Goal: Transaction & Acquisition: Purchase product/service

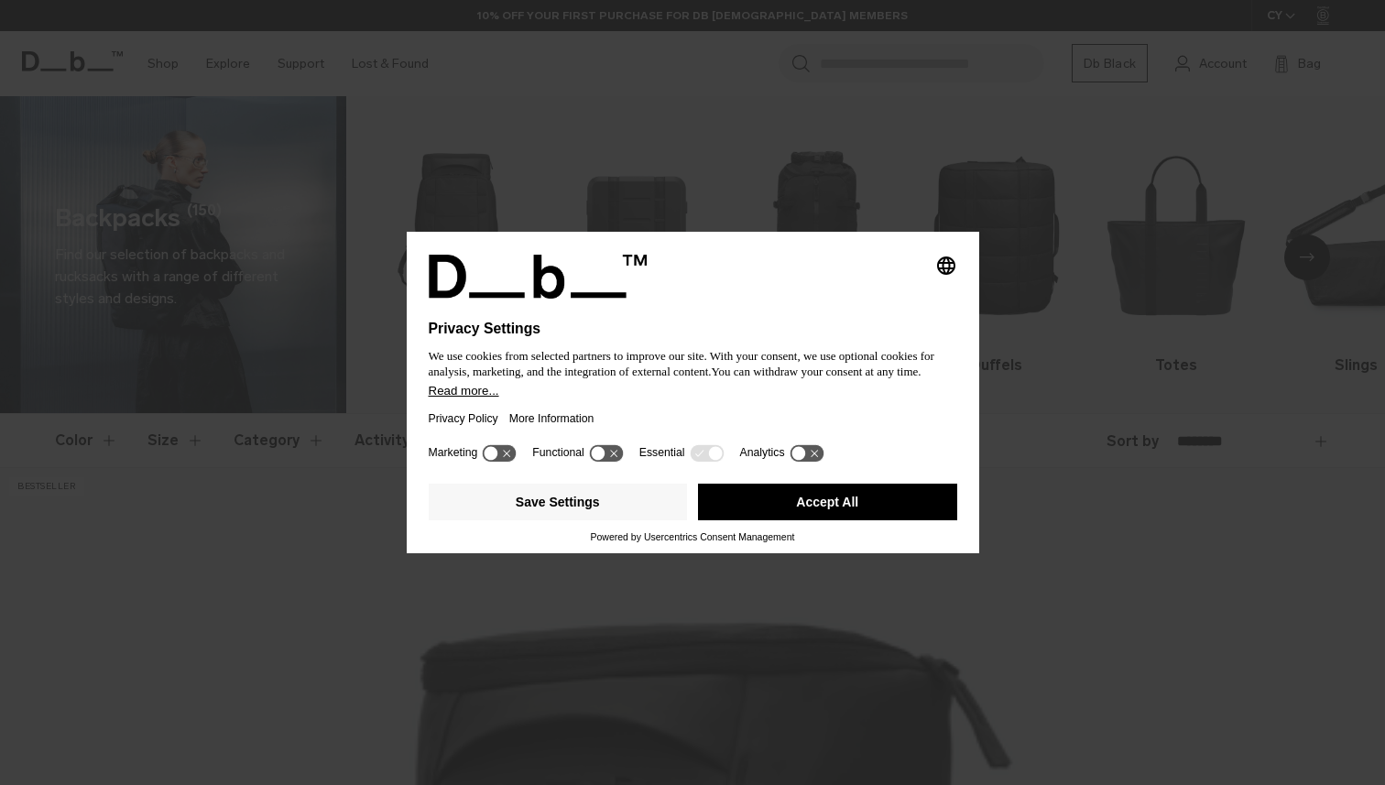
click at [846, 500] on button "Accept All" at bounding box center [827, 502] width 259 height 37
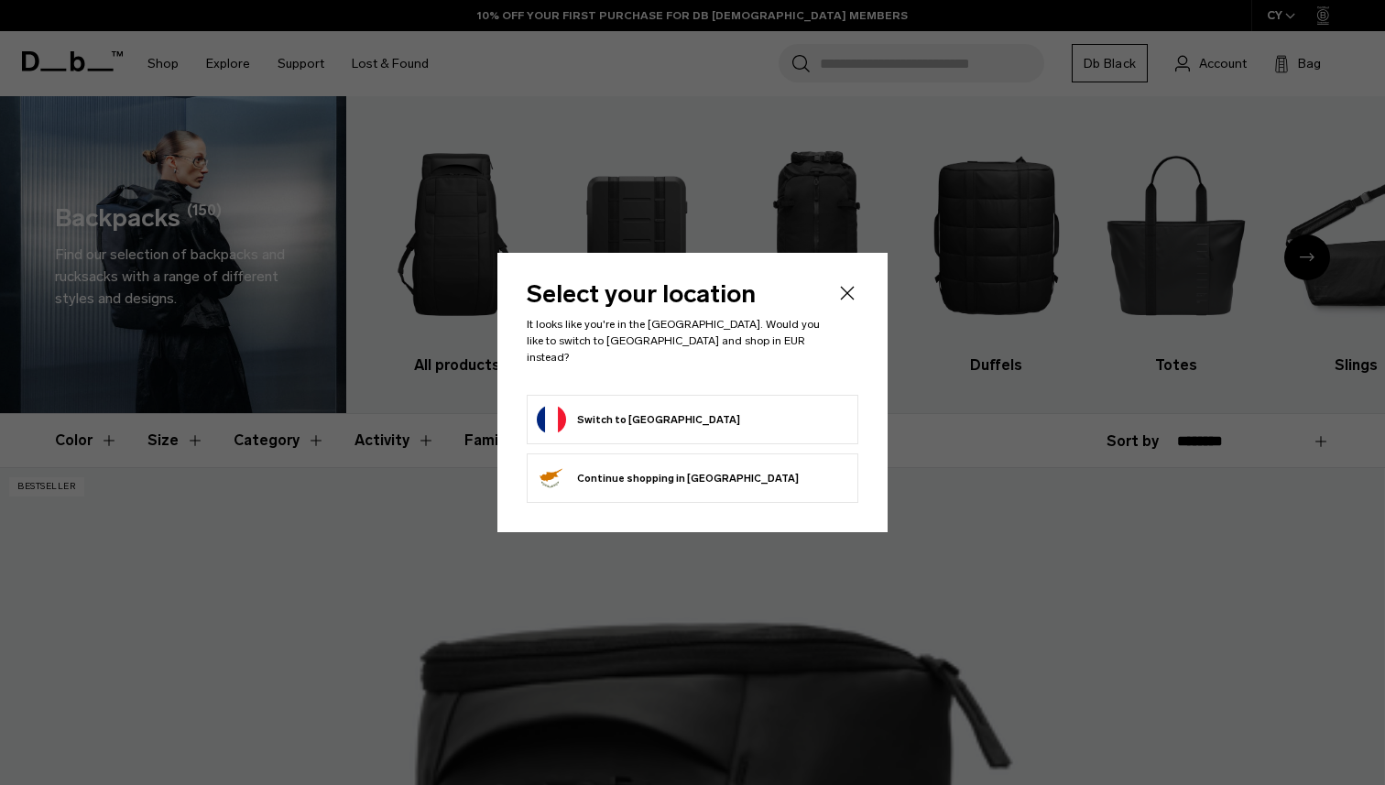
click at [764, 423] on form "Switch to France" at bounding box center [693, 419] width 312 height 29
click at [574, 406] on button "Switch to France" at bounding box center [638, 419] width 203 height 29
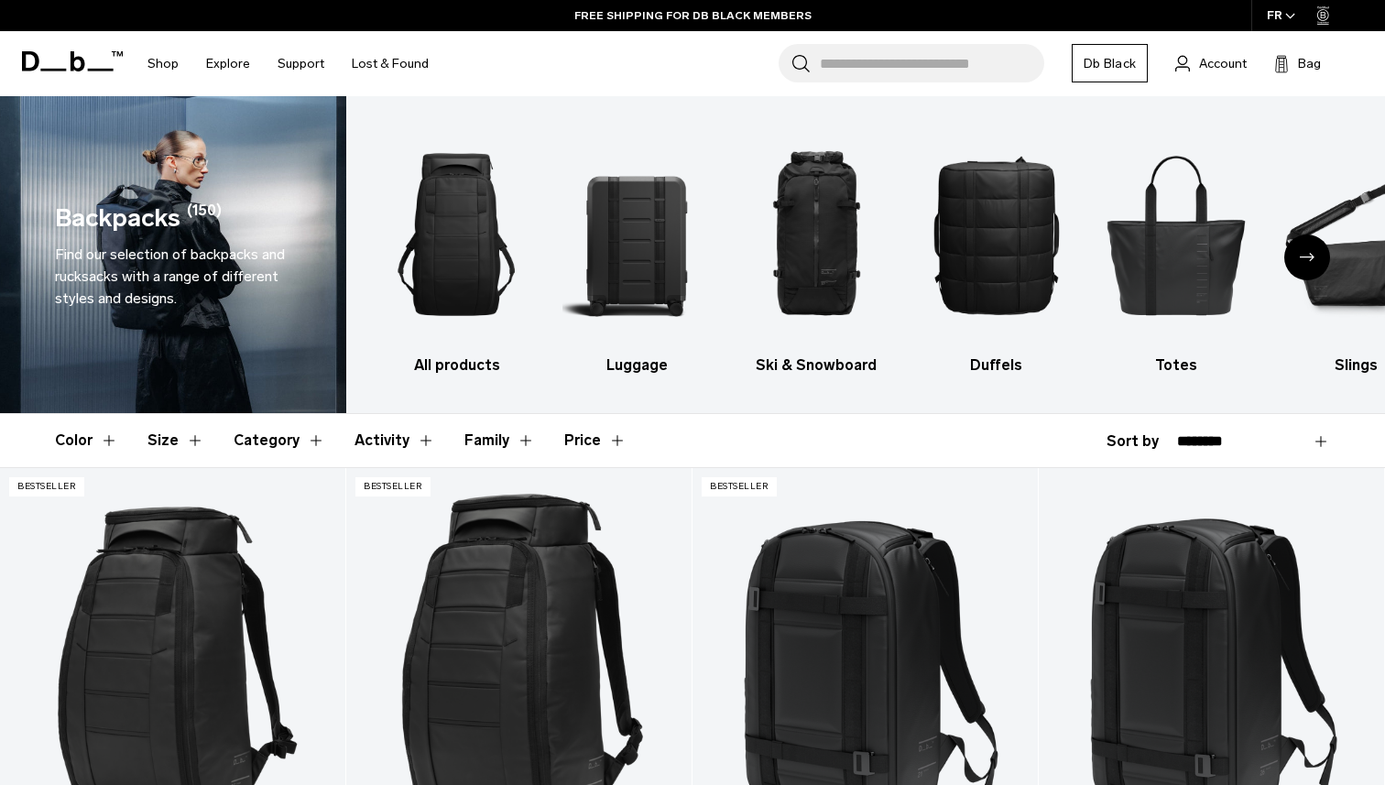
click at [1308, 258] on icon "Next slide" at bounding box center [1307, 257] width 15 height 8
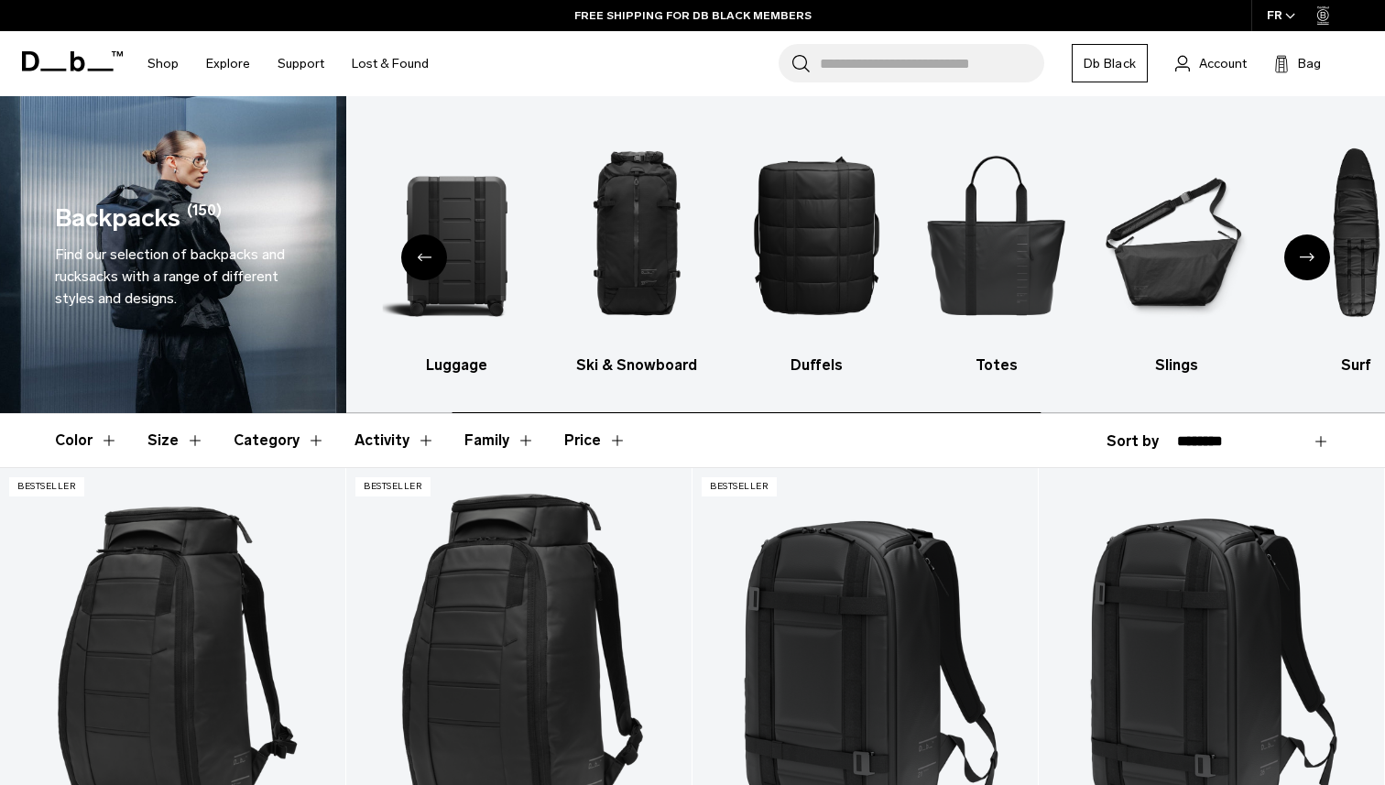
click at [1308, 258] on icon "Next slide" at bounding box center [1307, 257] width 15 height 8
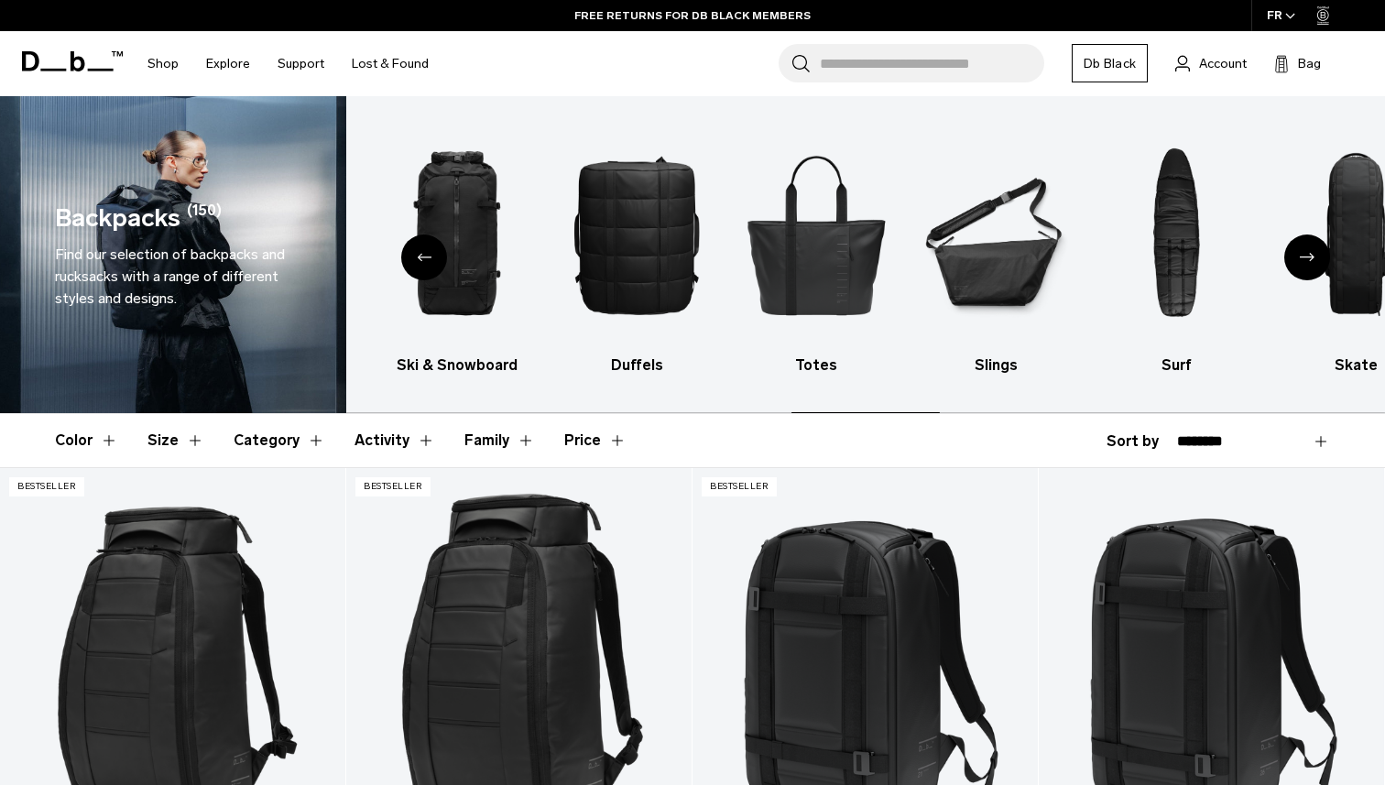
click at [1308, 258] on icon "Next slide" at bounding box center [1307, 257] width 15 height 8
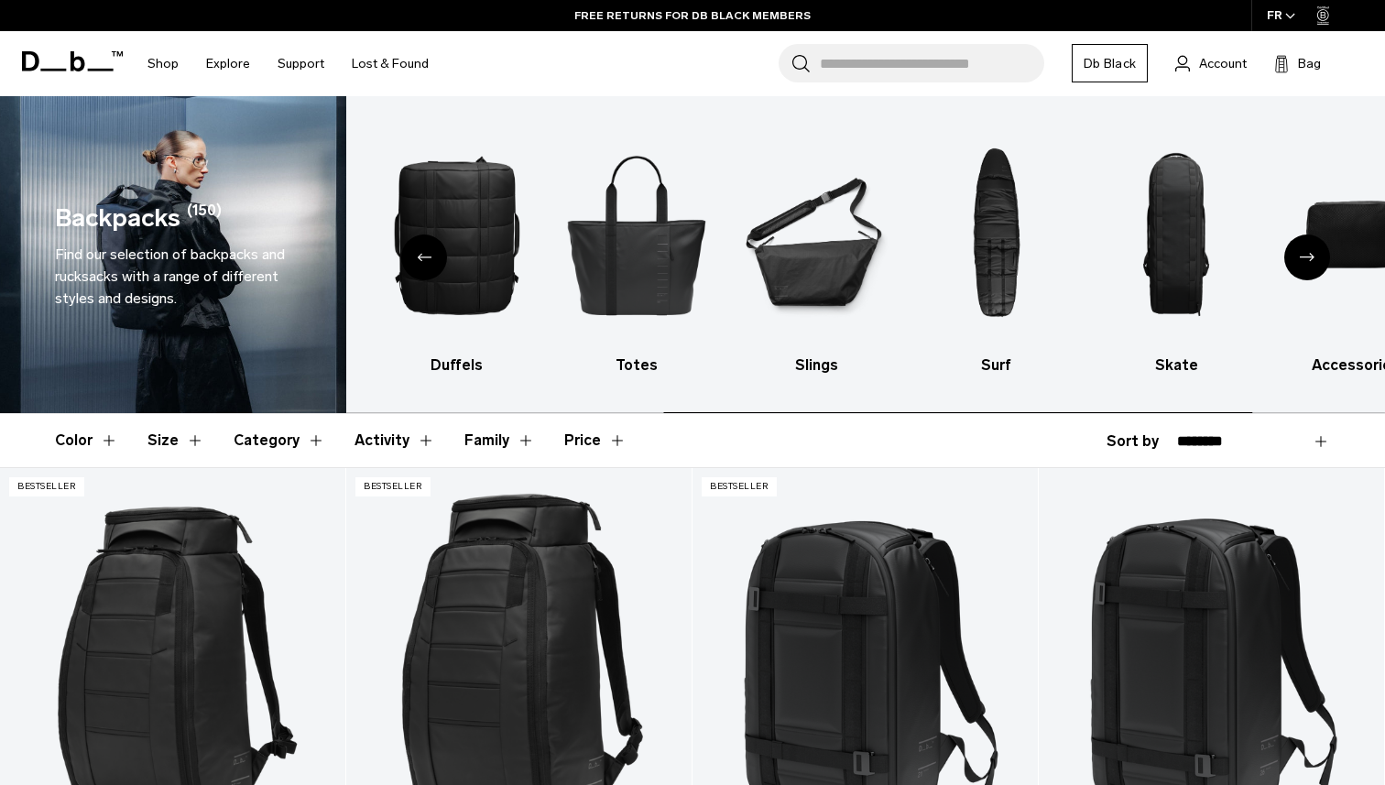
click at [1308, 258] on icon "Next slide" at bounding box center [1307, 257] width 15 height 8
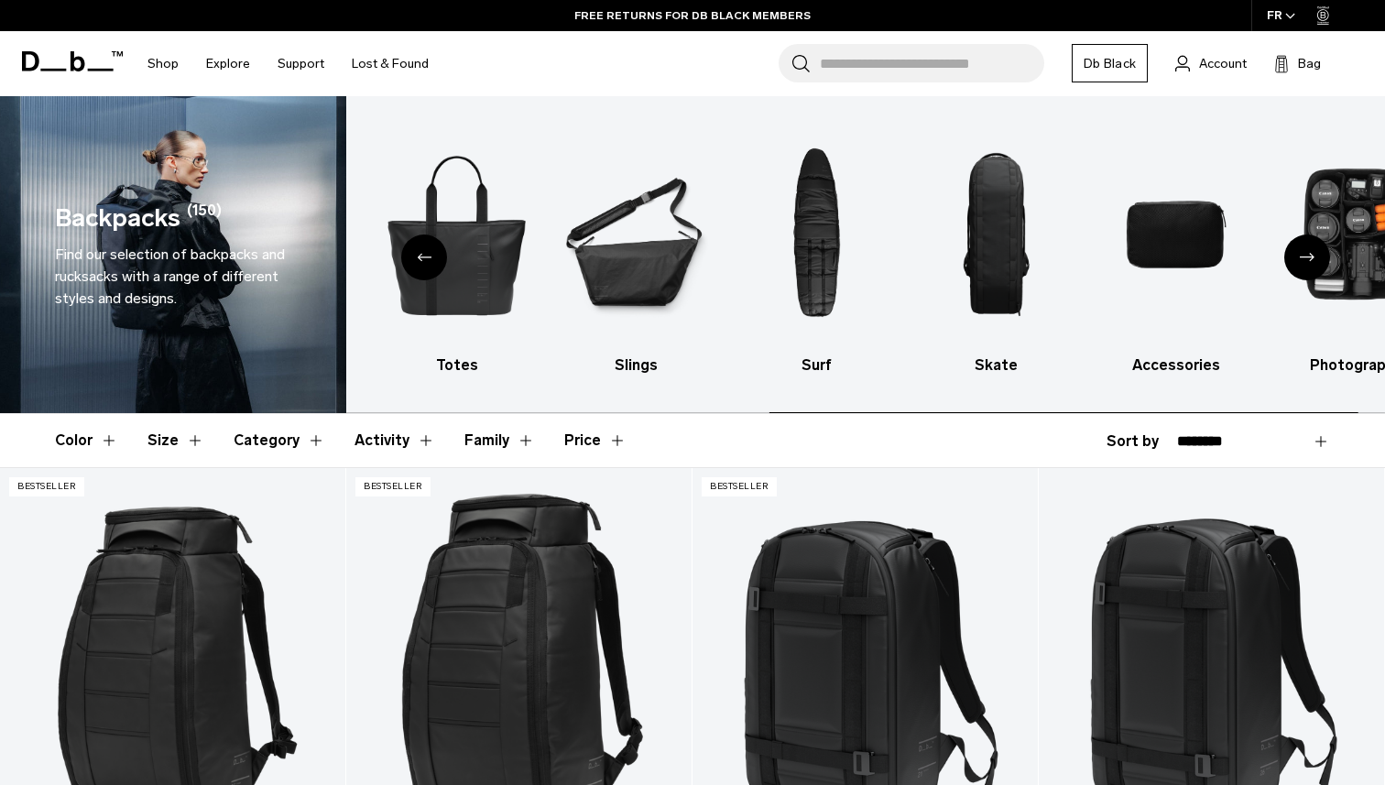
click at [1308, 258] on icon "Next slide" at bounding box center [1307, 257] width 15 height 8
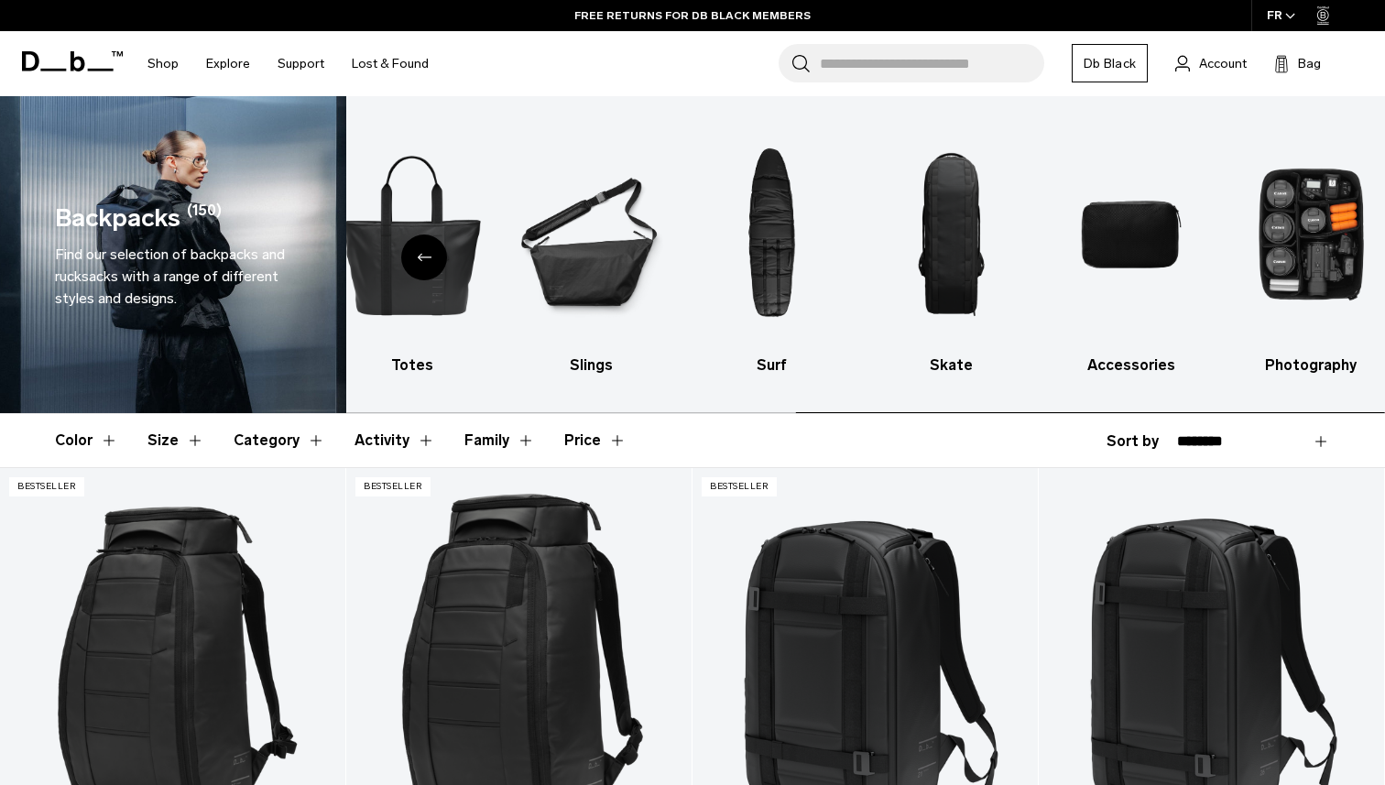
click at [1308, 258] on img "10 / 10" at bounding box center [1312, 235] width 148 height 222
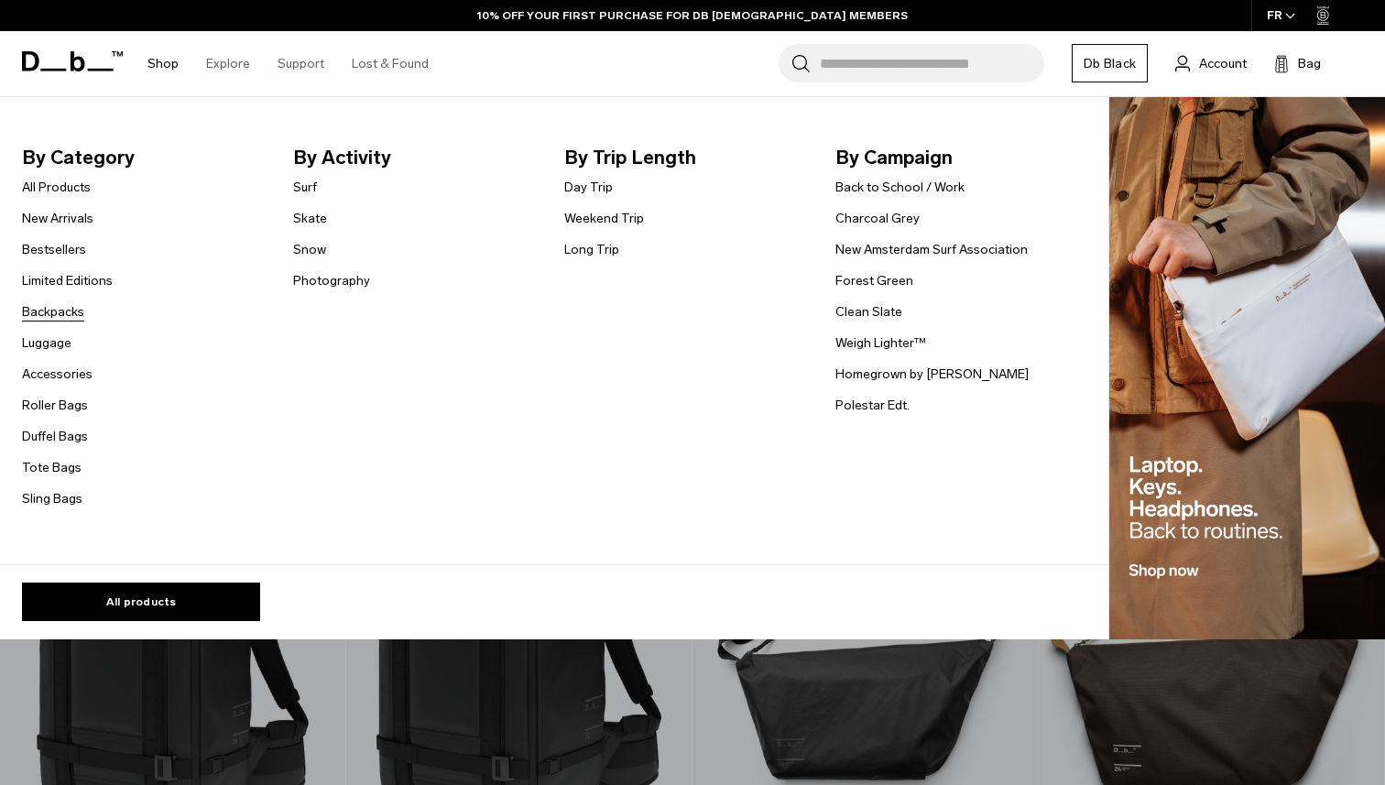
click at [57, 312] on link "Backpacks" at bounding box center [53, 311] width 62 height 19
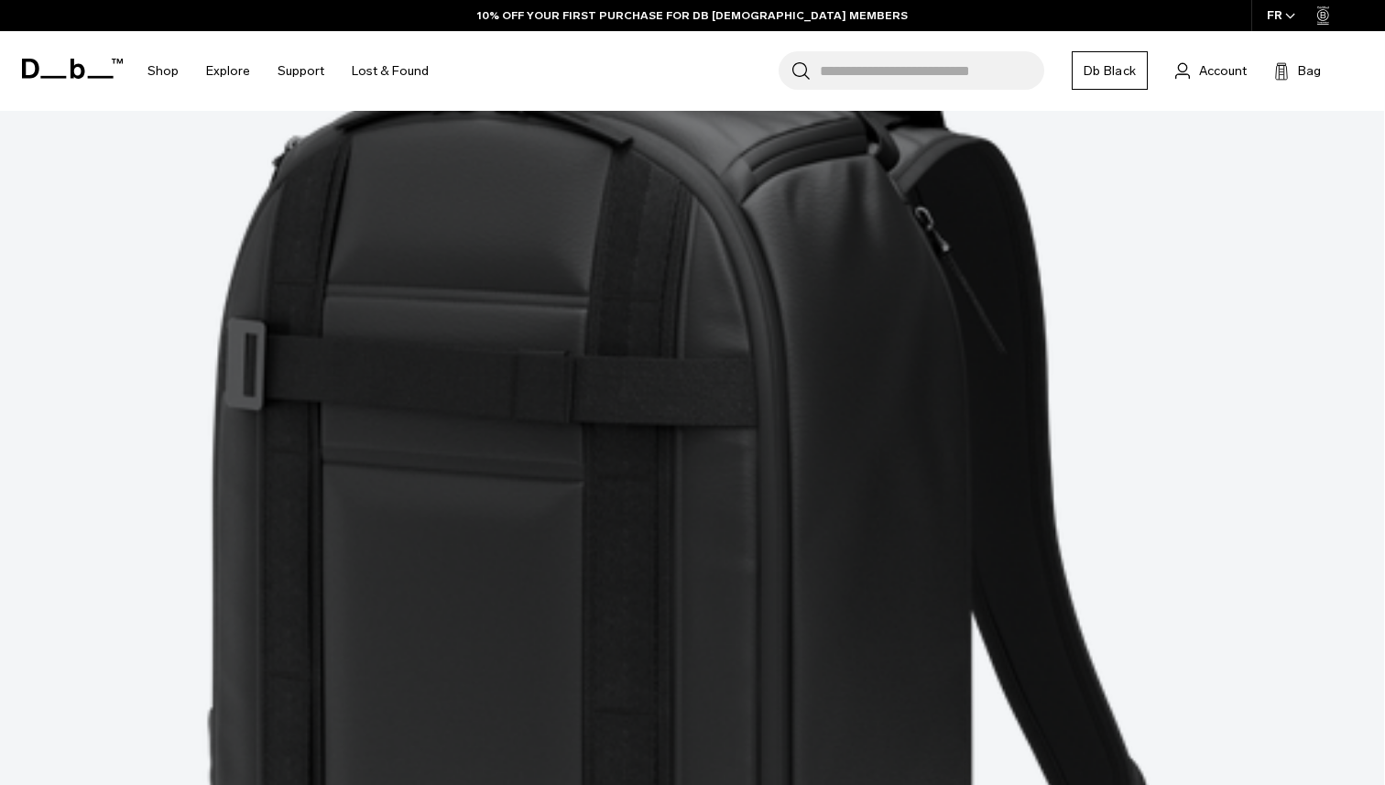
scroll to position [5385, 0]
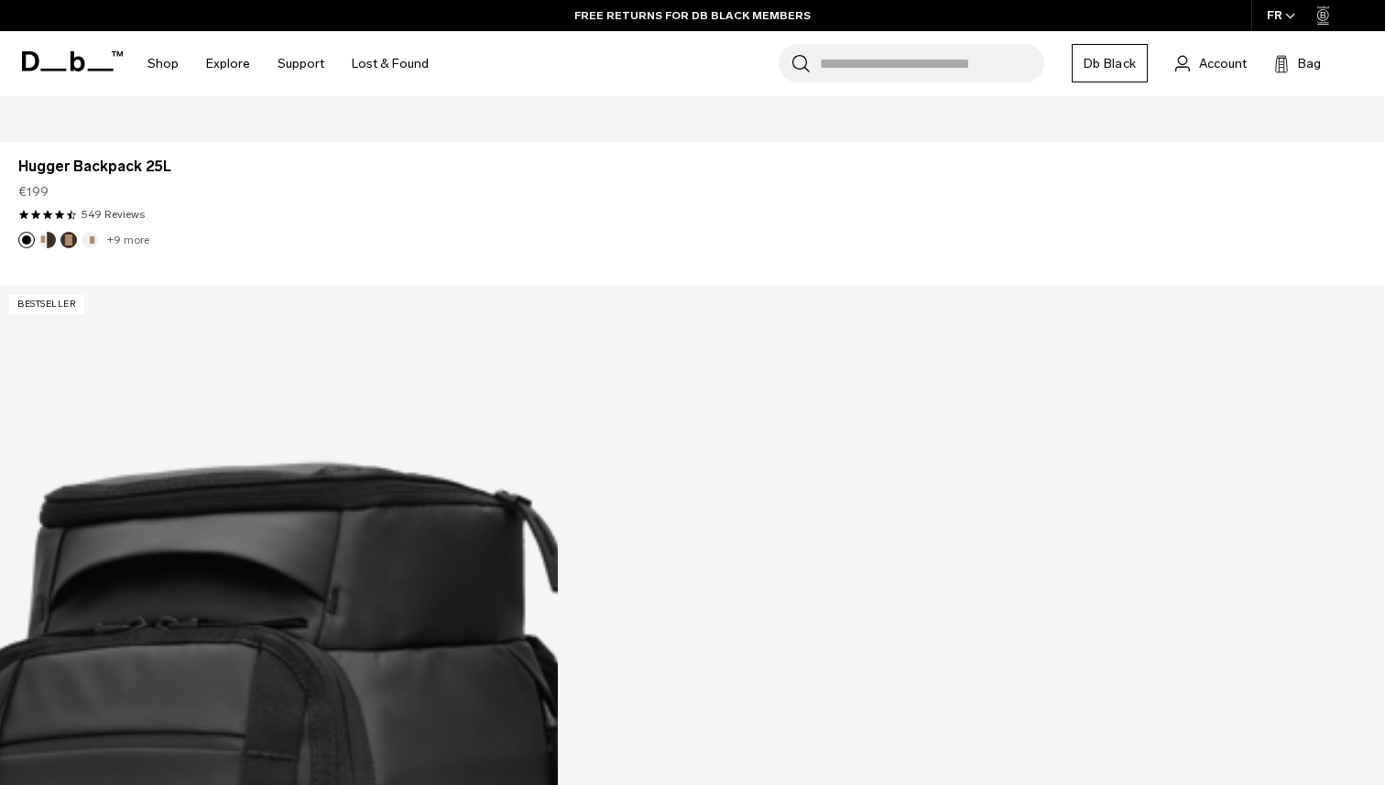
scroll to position [1667, 0]
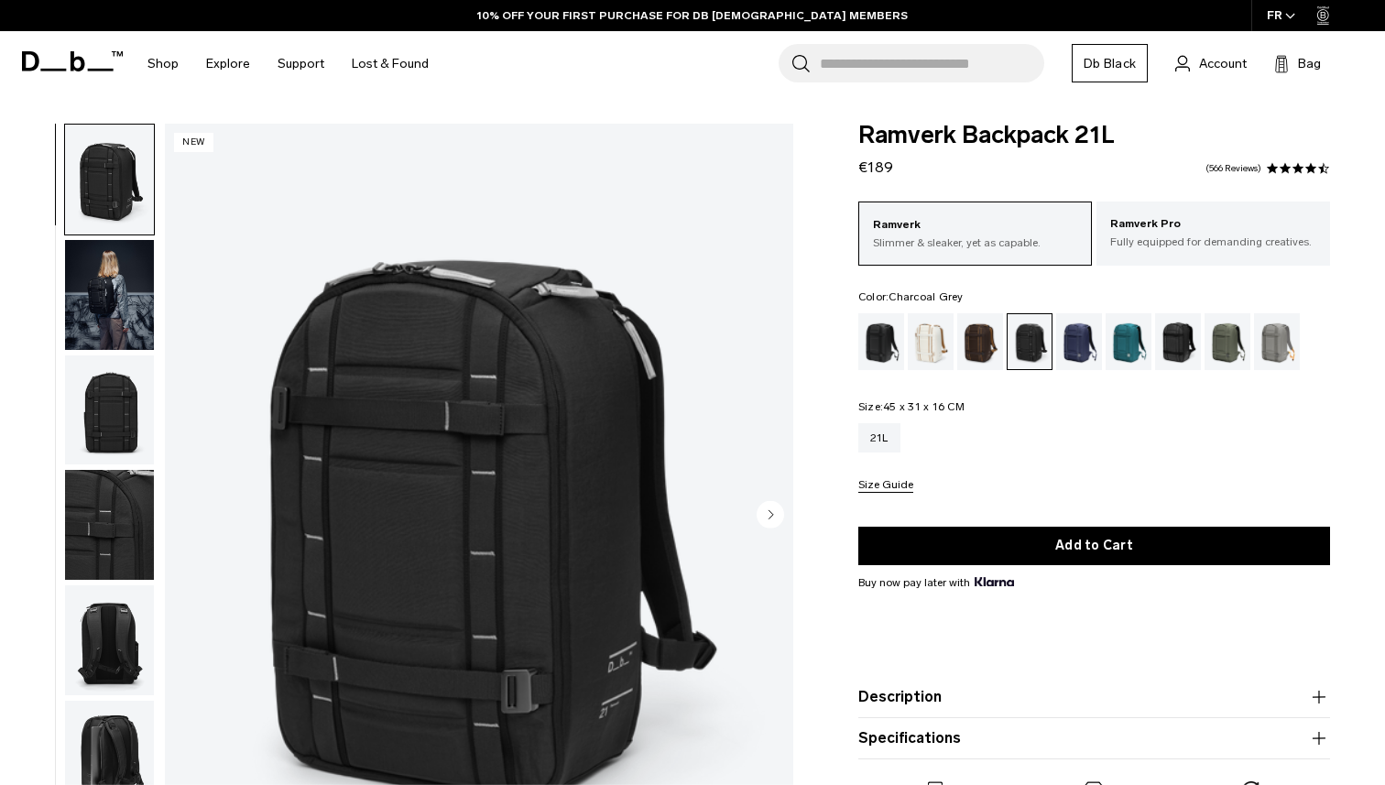
click at [122, 275] on img "button" at bounding box center [109, 295] width 89 height 110
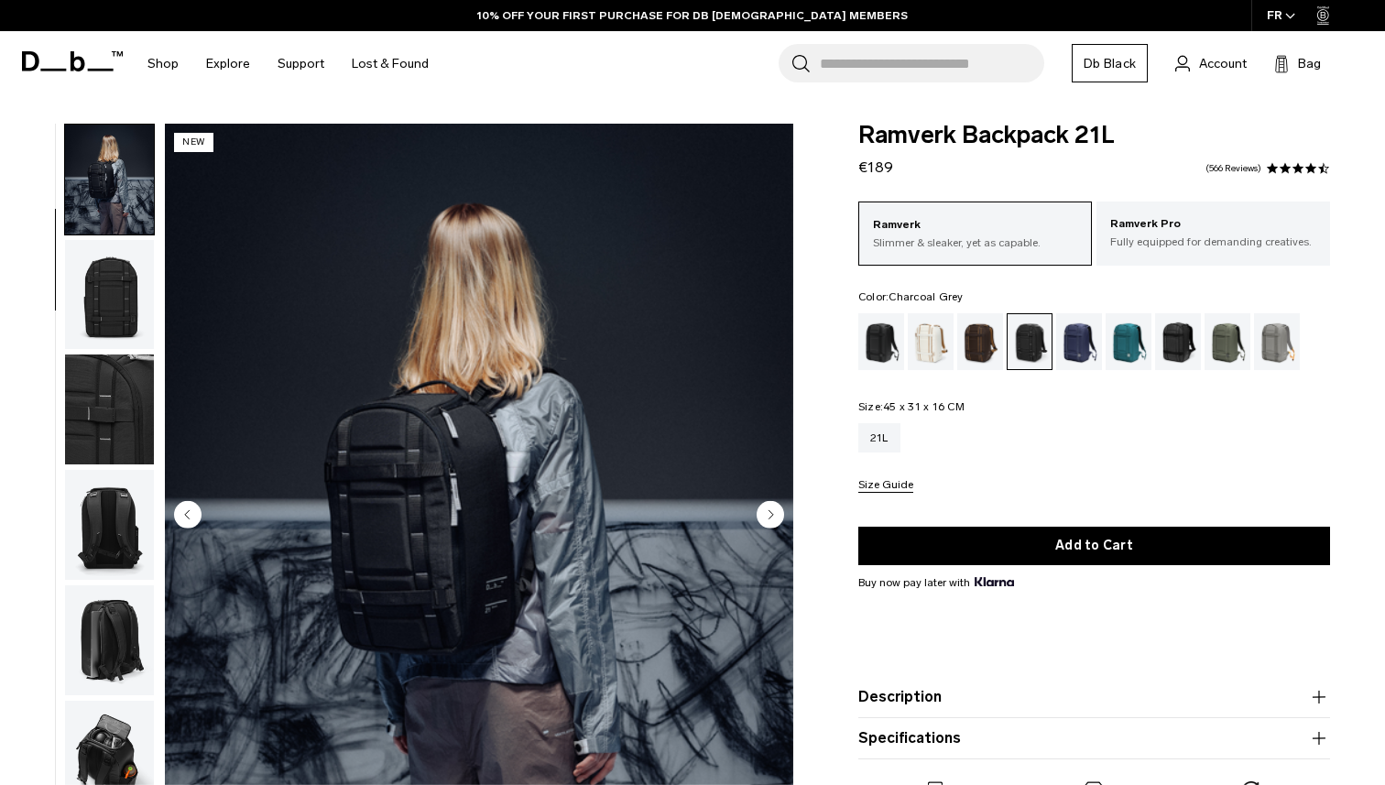
click at [113, 290] on img "button" at bounding box center [109, 295] width 89 height 110
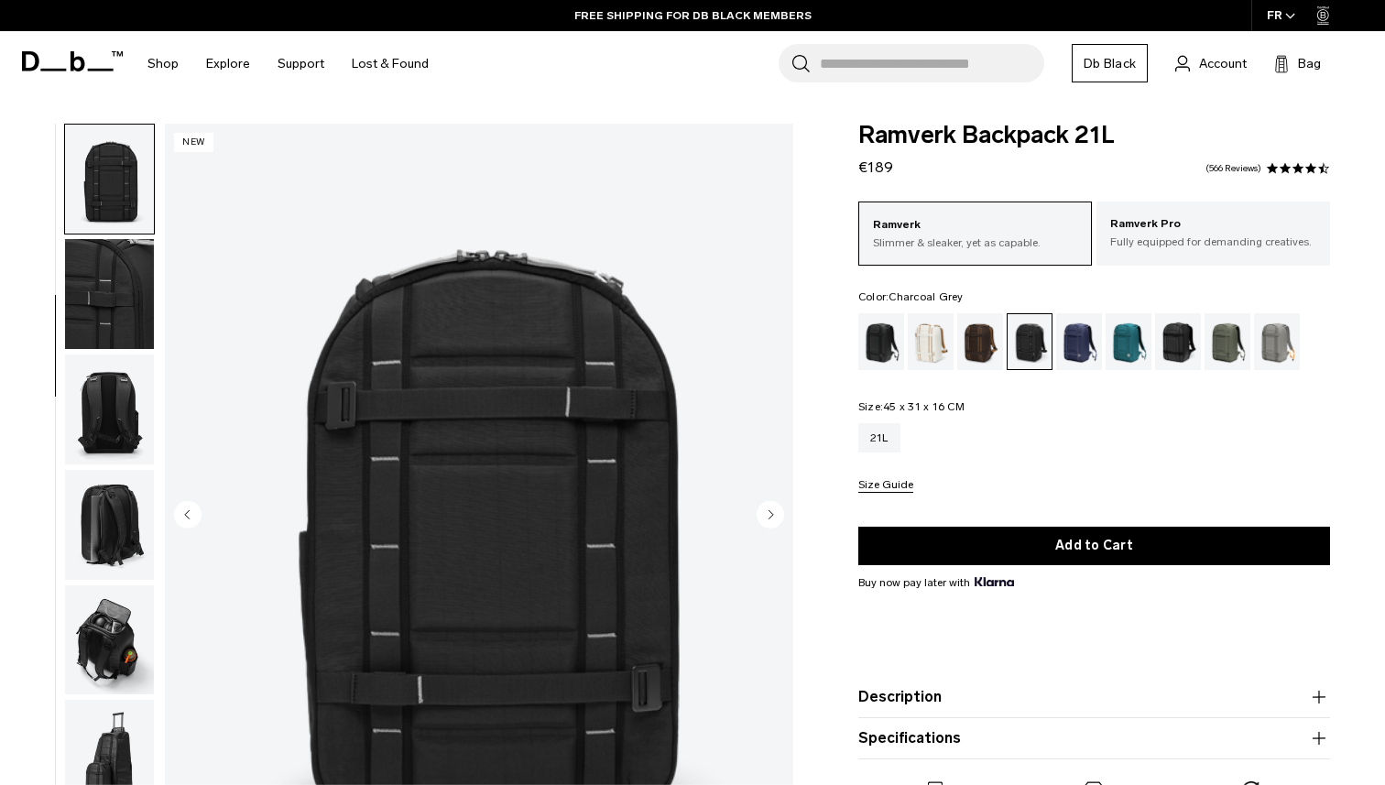
click at [117, 321] on img "button" at bounding box center [109, 294] width 89 height 110
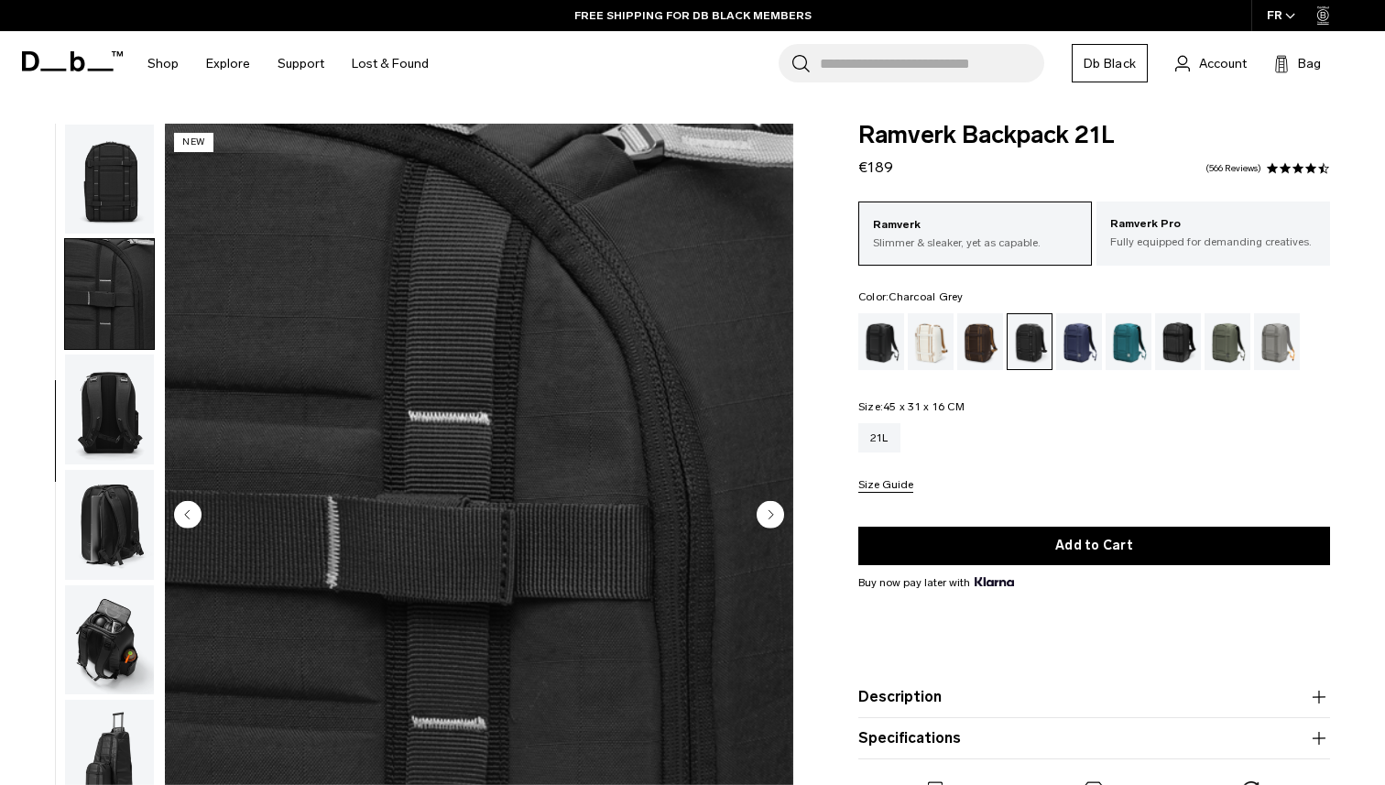
scroll to position [248, 0]
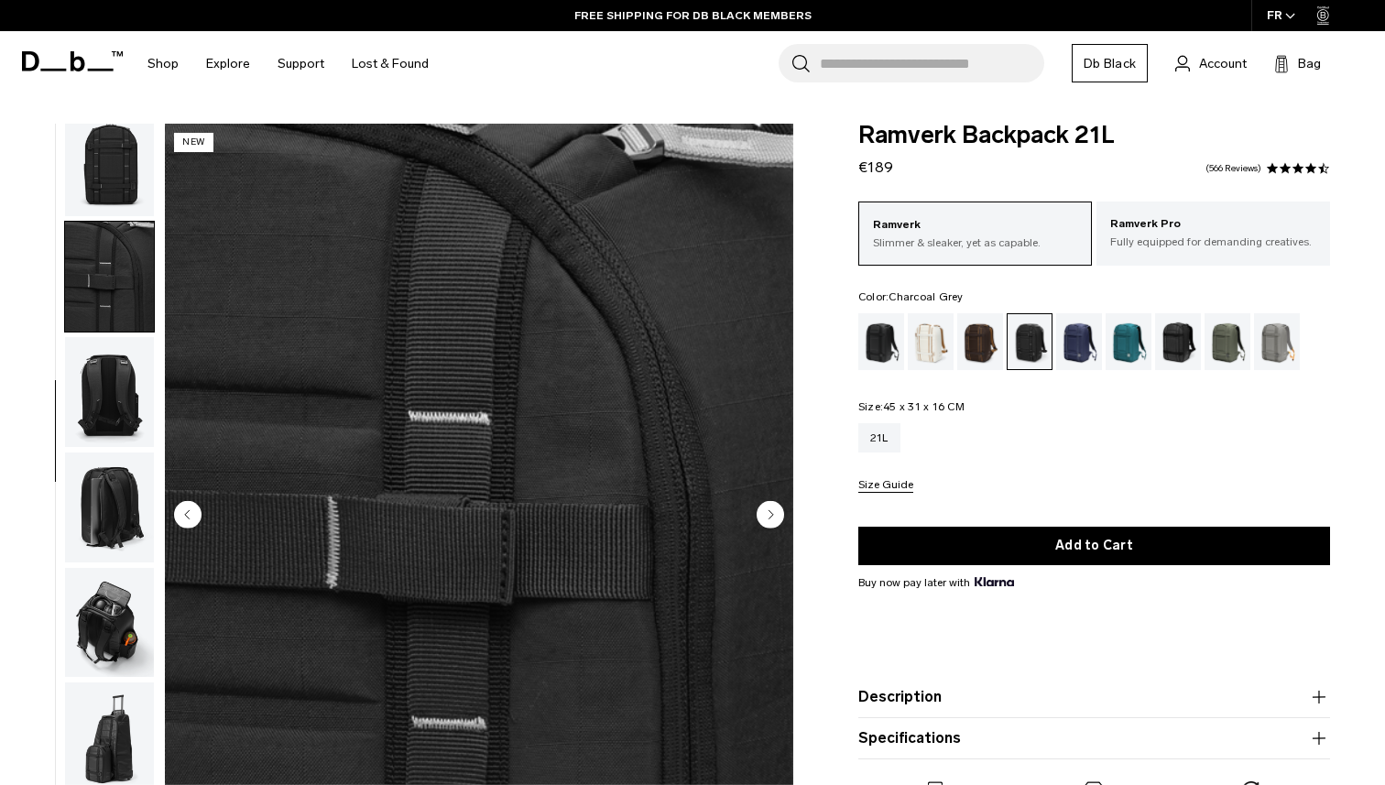
click at [126, 419] on img "button" at bounding box center [109, 392] width 89 height 110
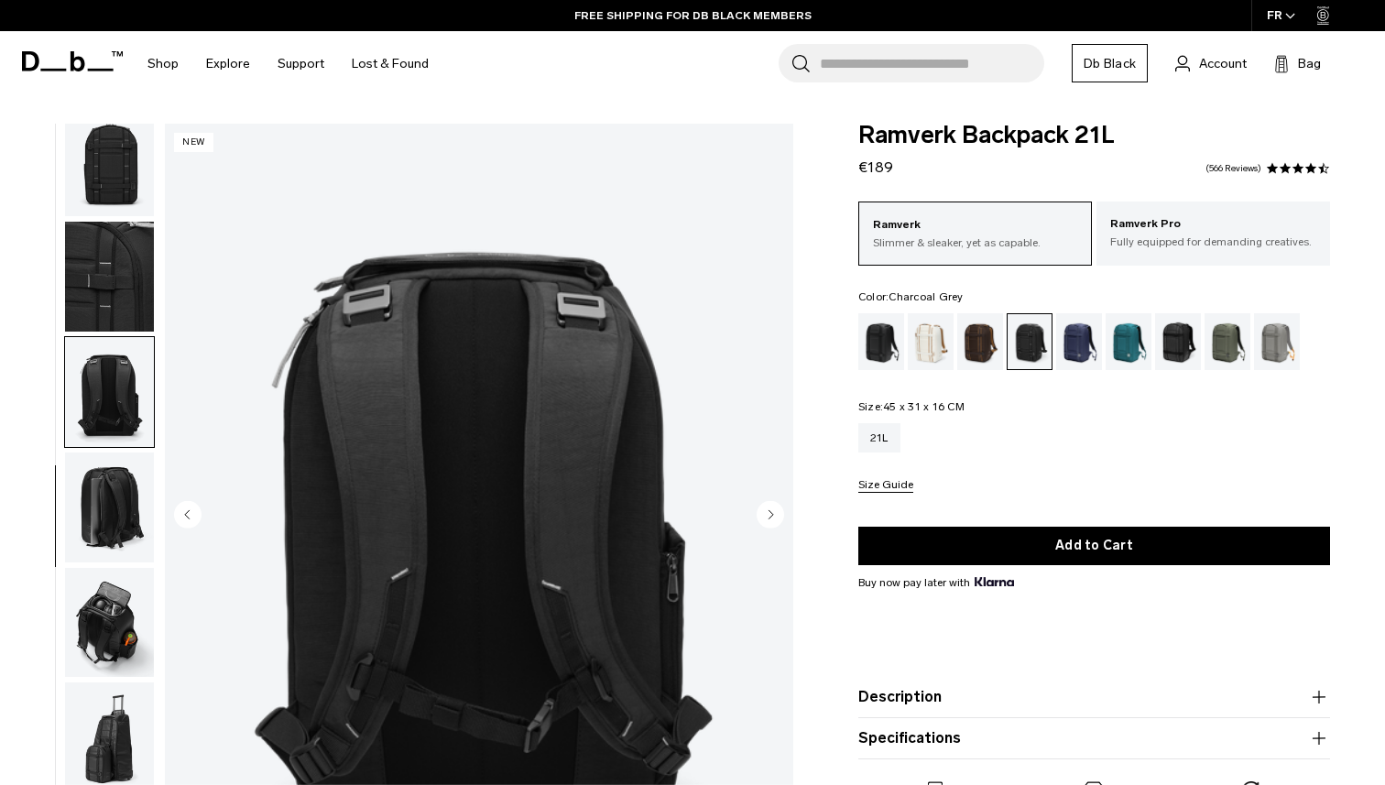
click at [113, 519] on img "button" at bounding box center [109, 508] width 89 height 110
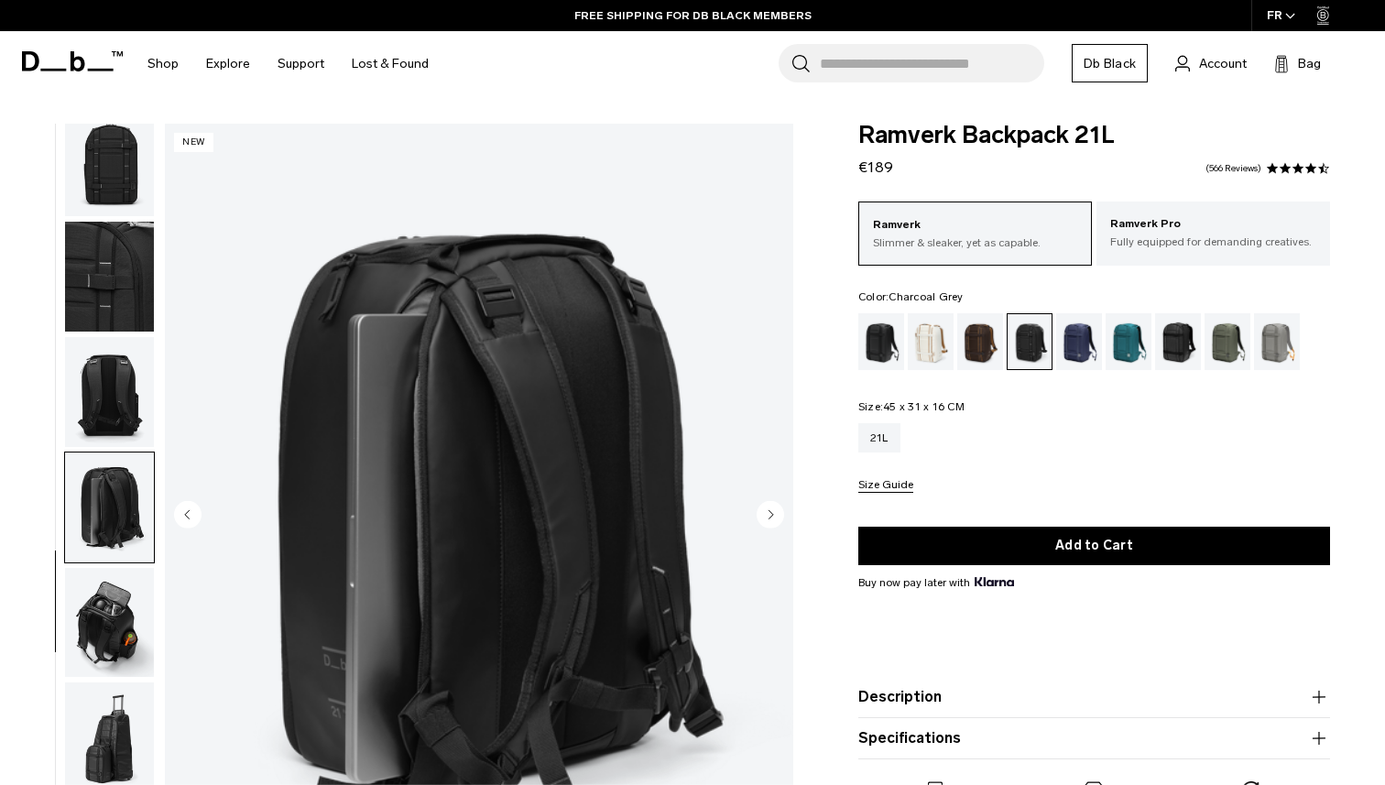
click at [110, 636] on img "button" at bounding box center [109, 623] width 89 height 110
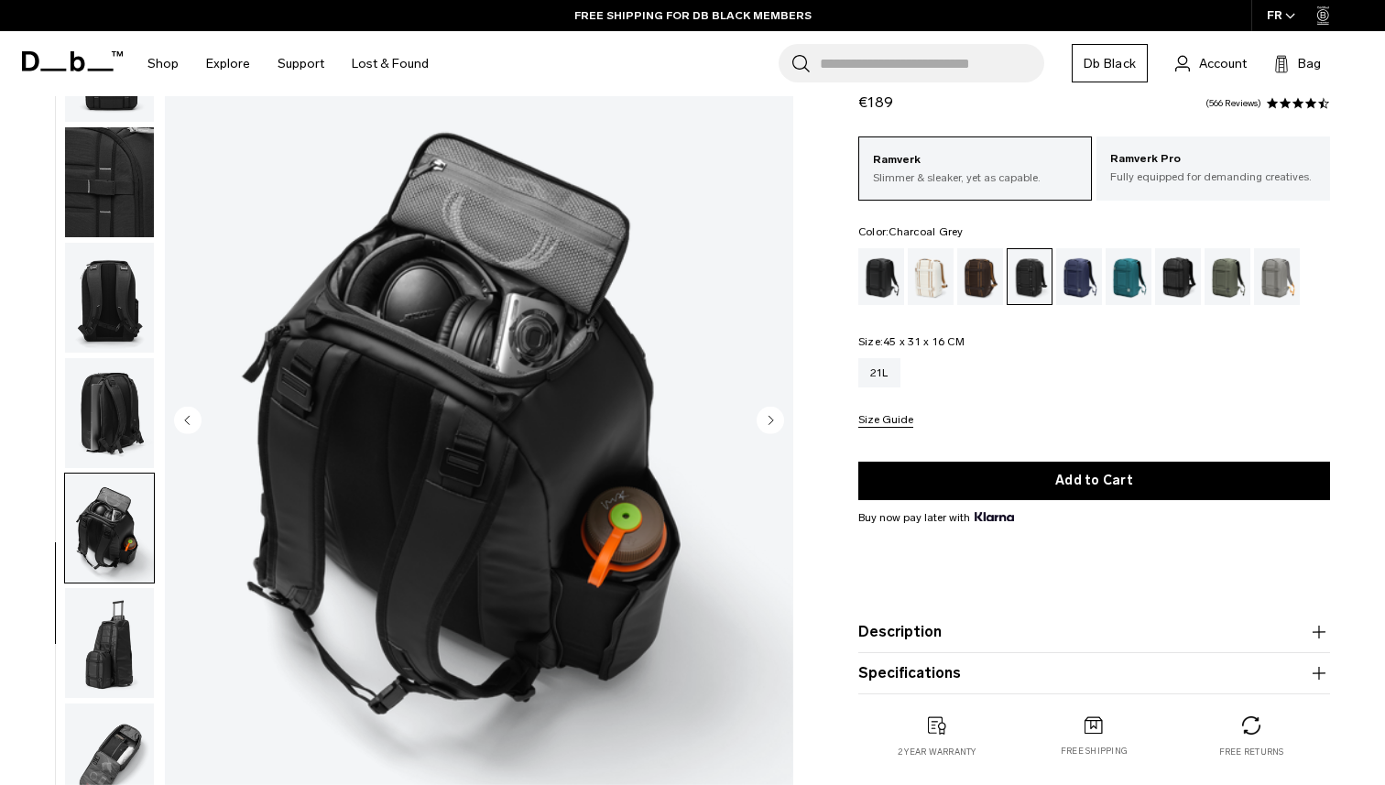
scroll to position [96, 0]
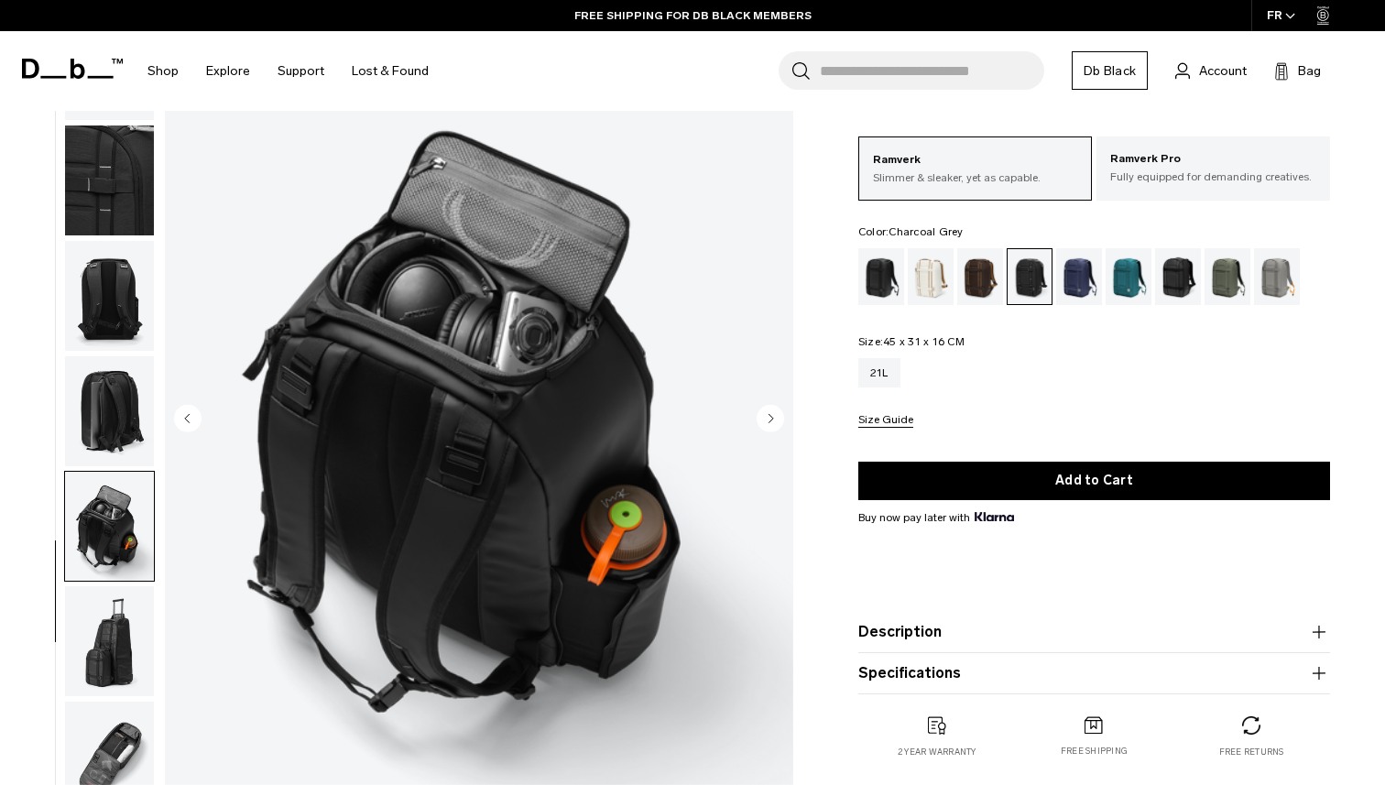
click at [110, 651] on img "button" at bounding box center [109, 641] width 89 height 110
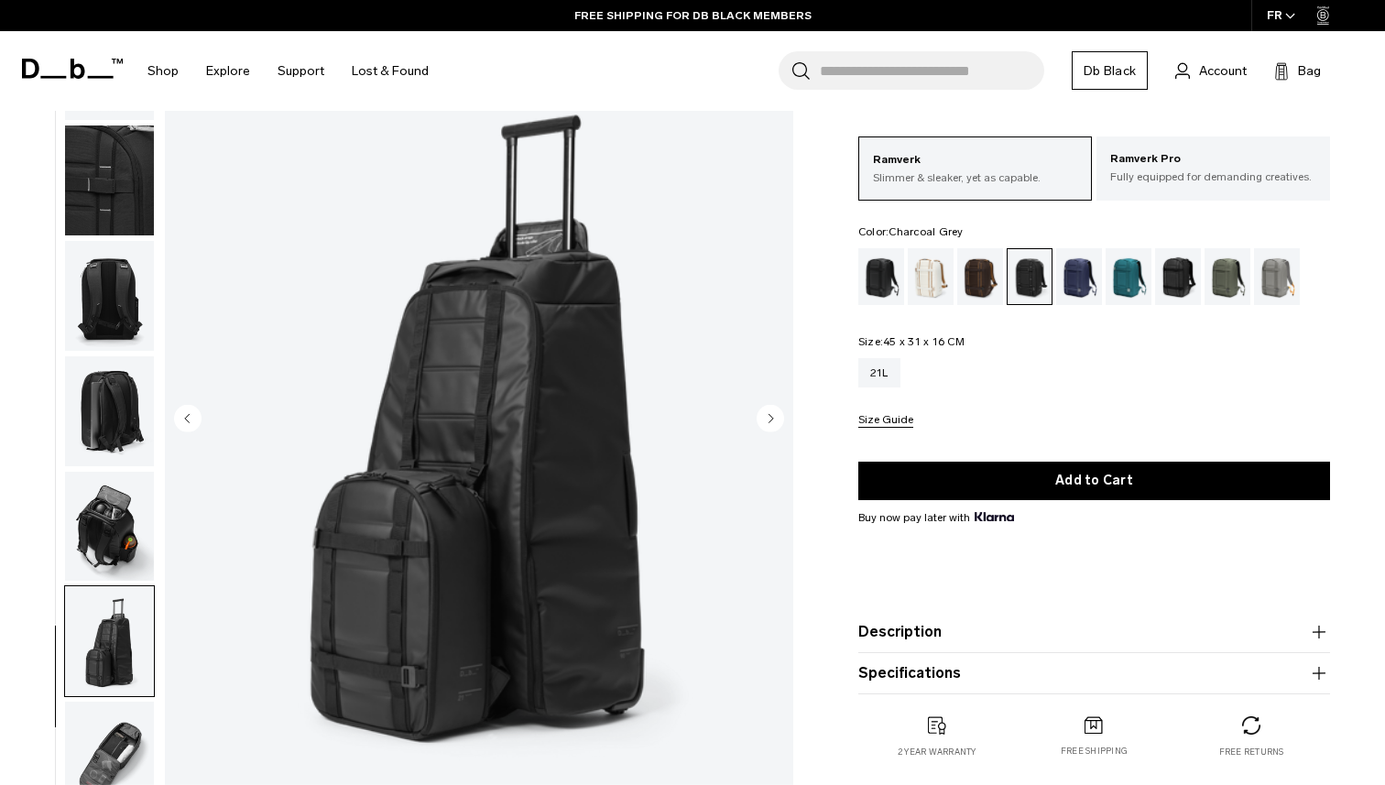
click at [108, 741] on img "button" at bounding box center [109, 757] width 89 height 110
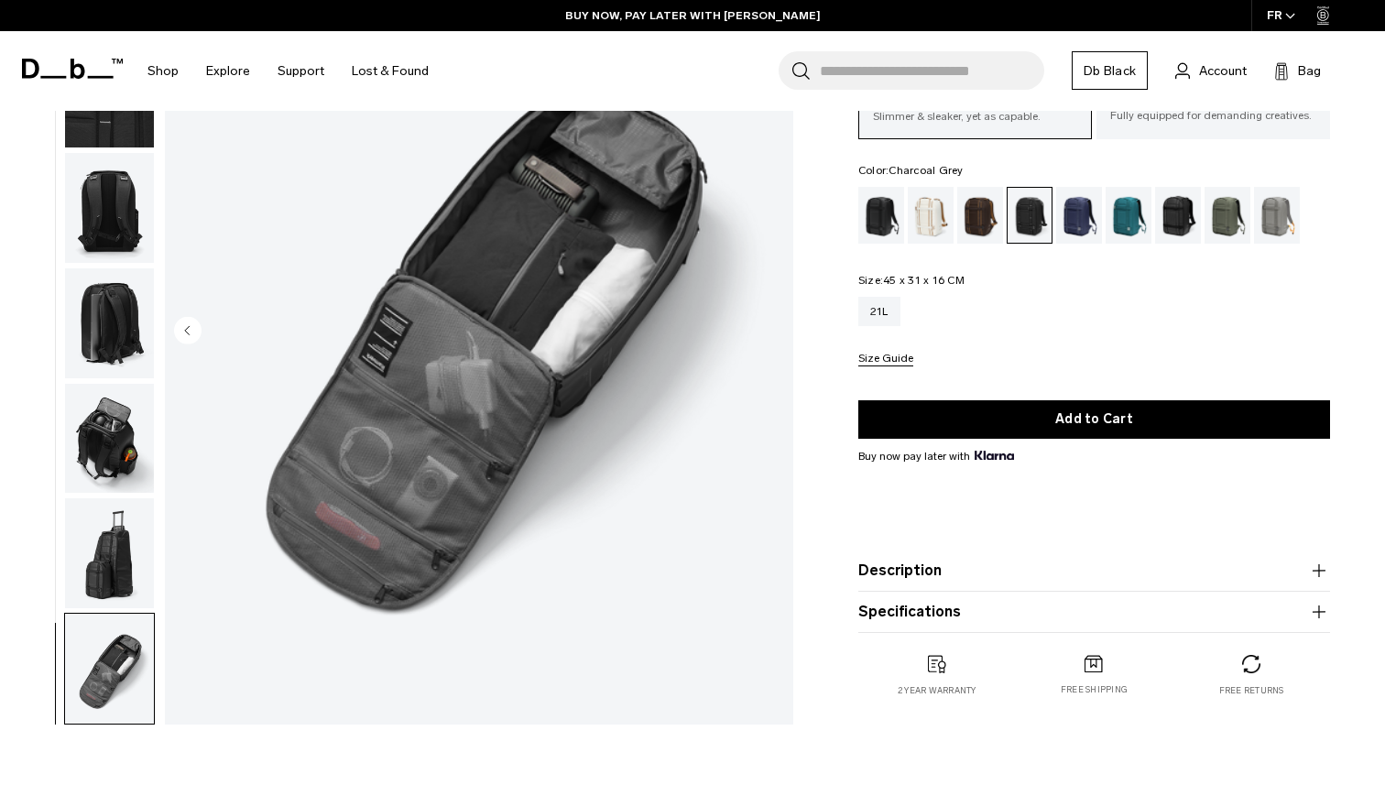
scroll to position [0, 0]
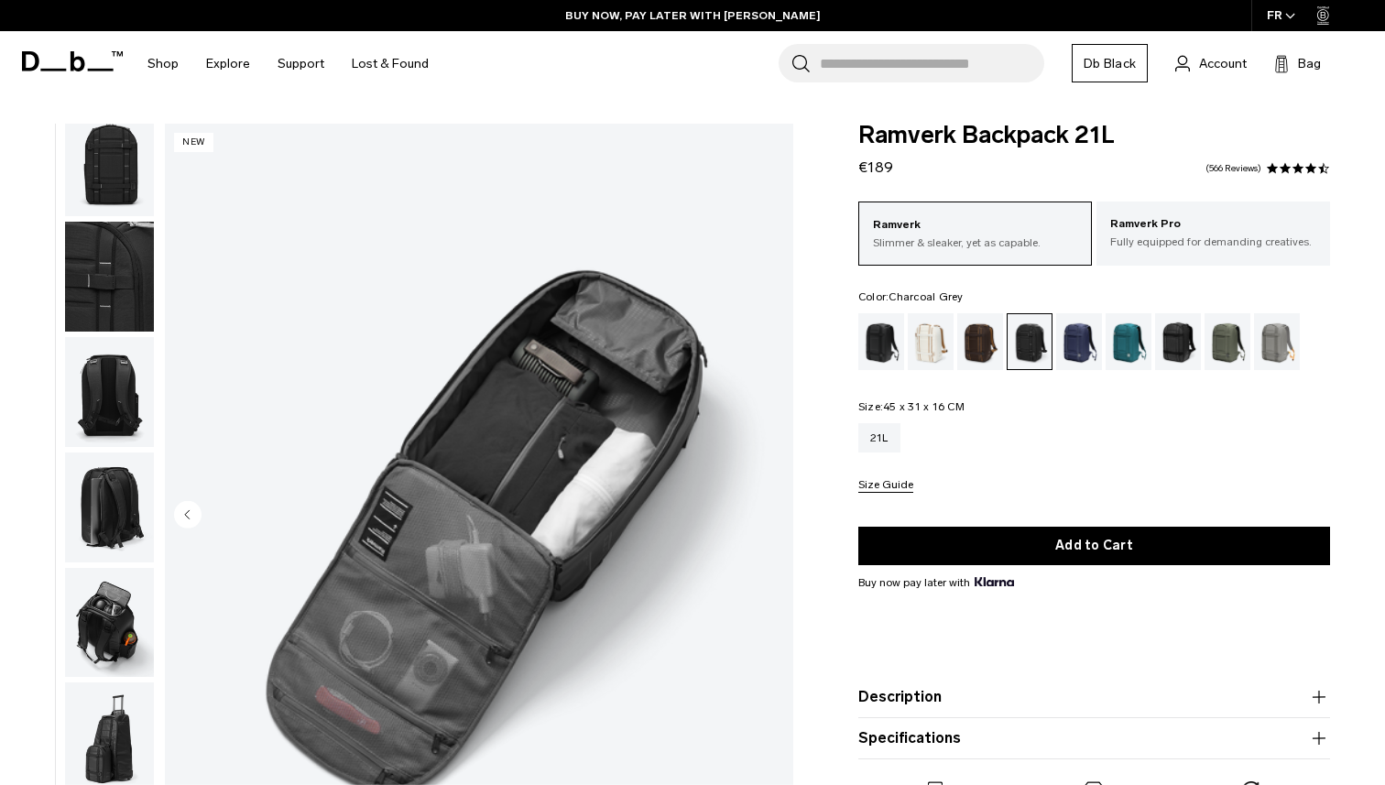
click at [106, 169] on img "button" at bounding box center [109, 162] width 89 height 110
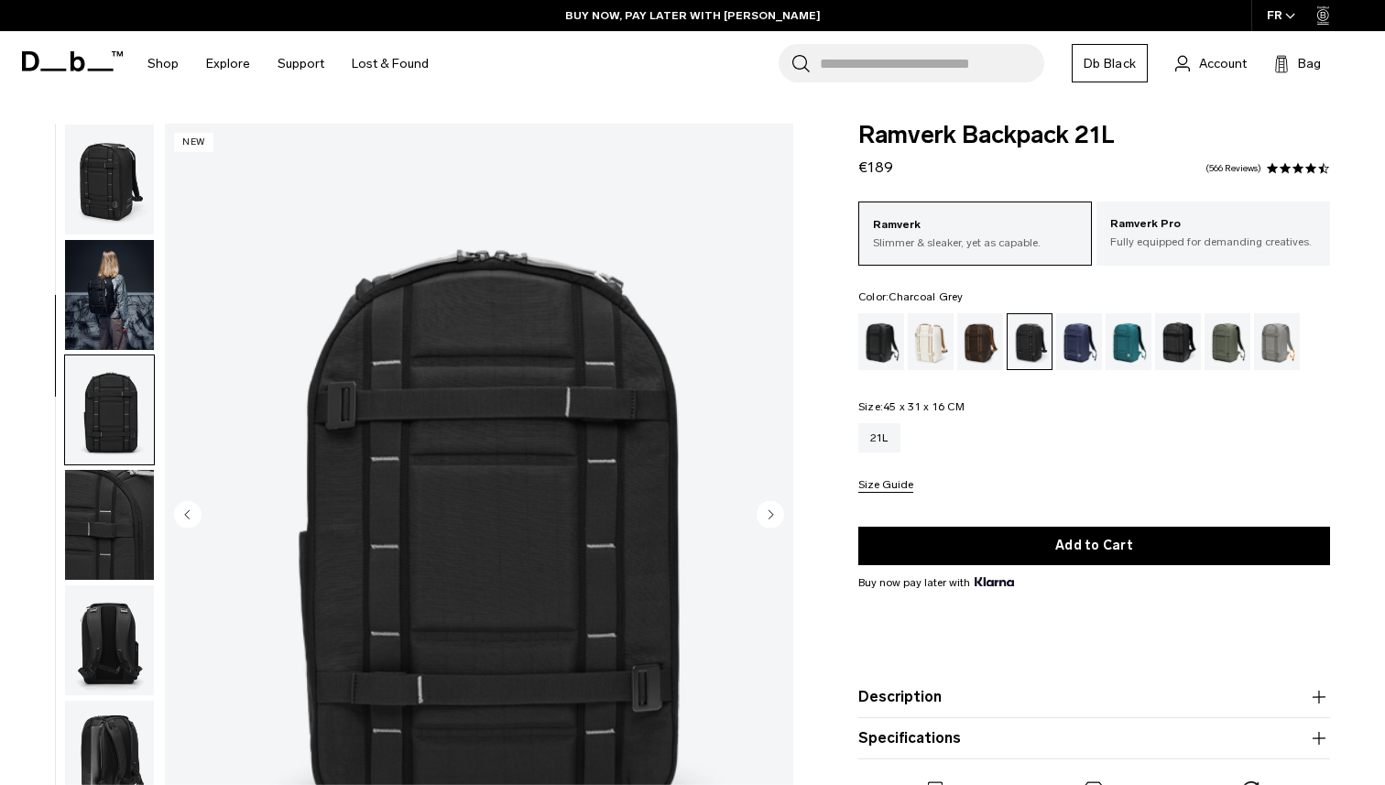
click at [127, 181] on img "button" at bounding box center [109, 180] width 89 height 110
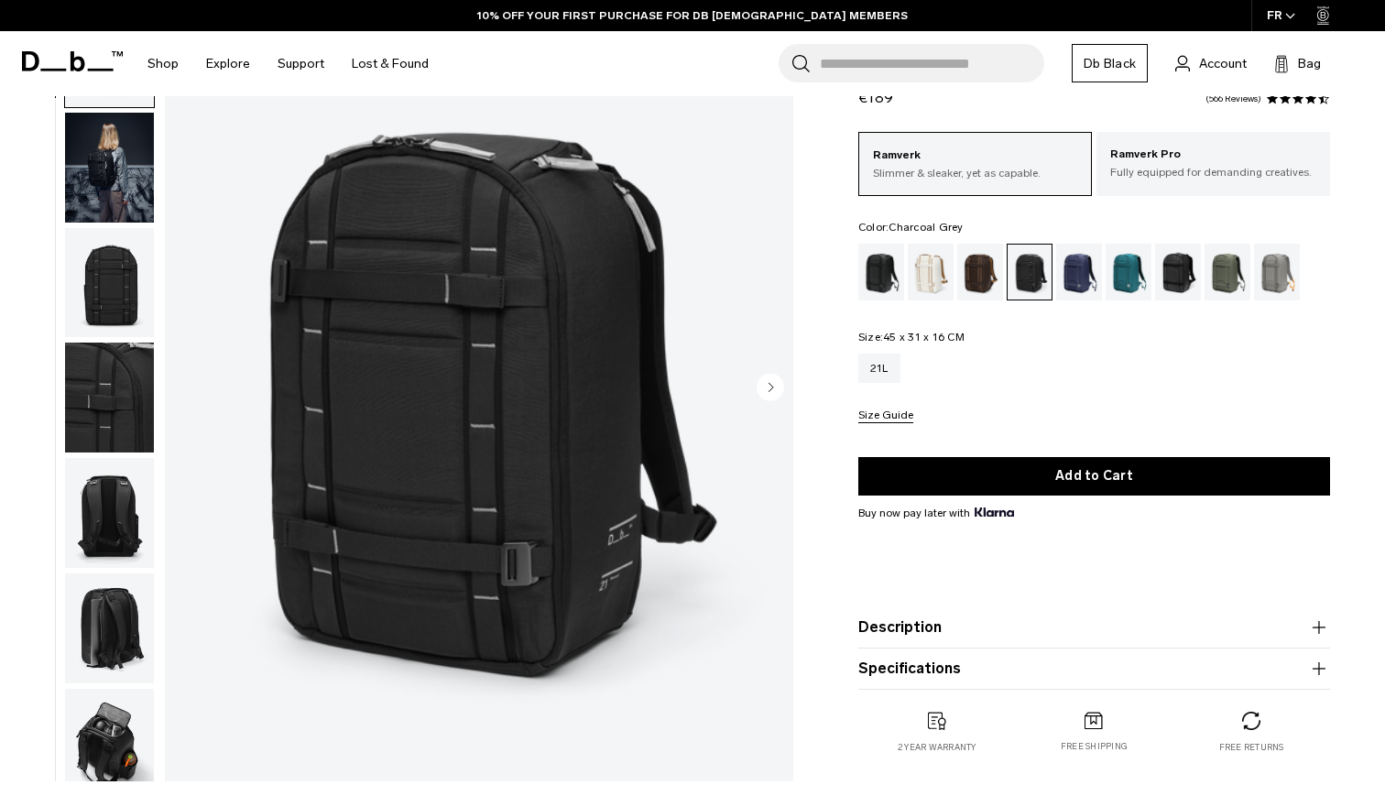
scroll to position [330, 0]
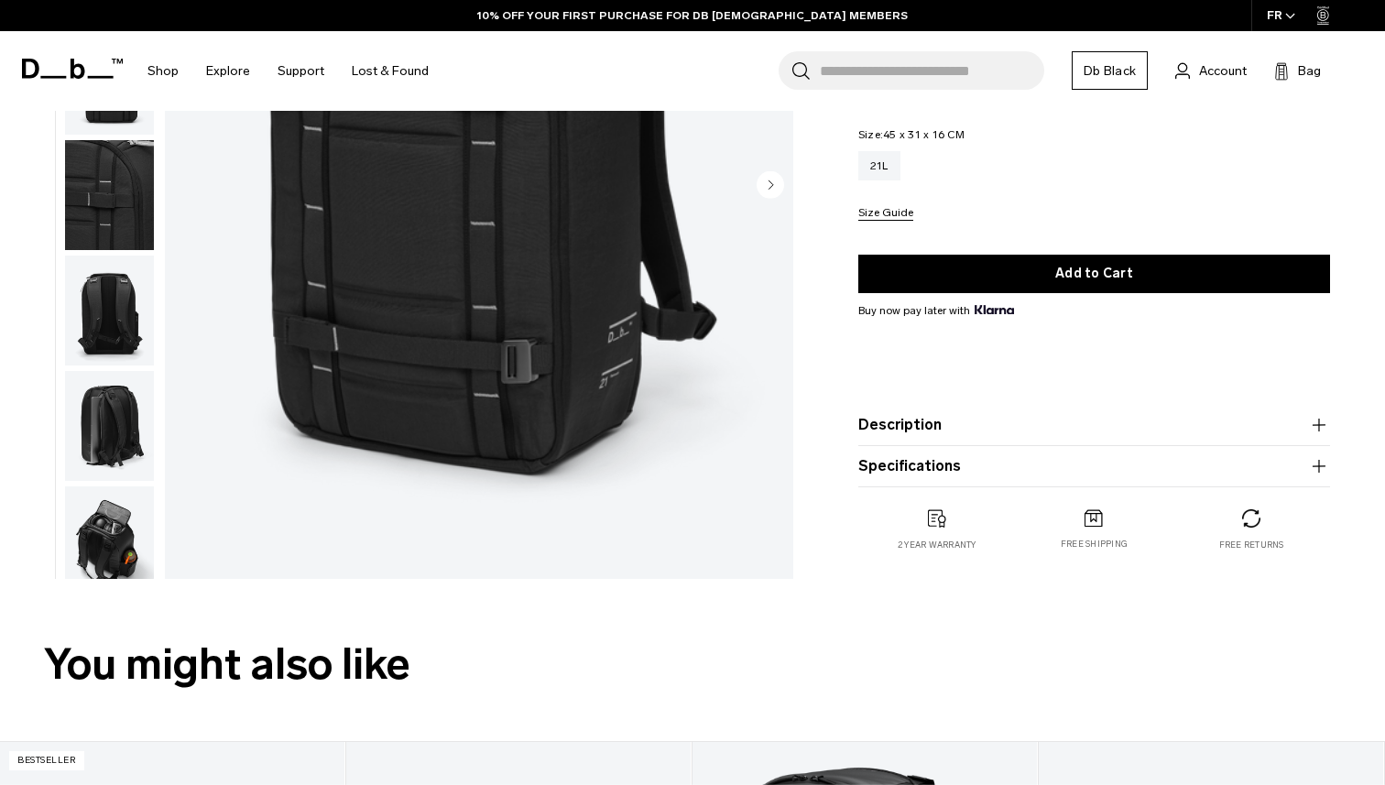
click at [1001, 429] on button "Description" at bounding box center [1094, 425] width 472 height 22
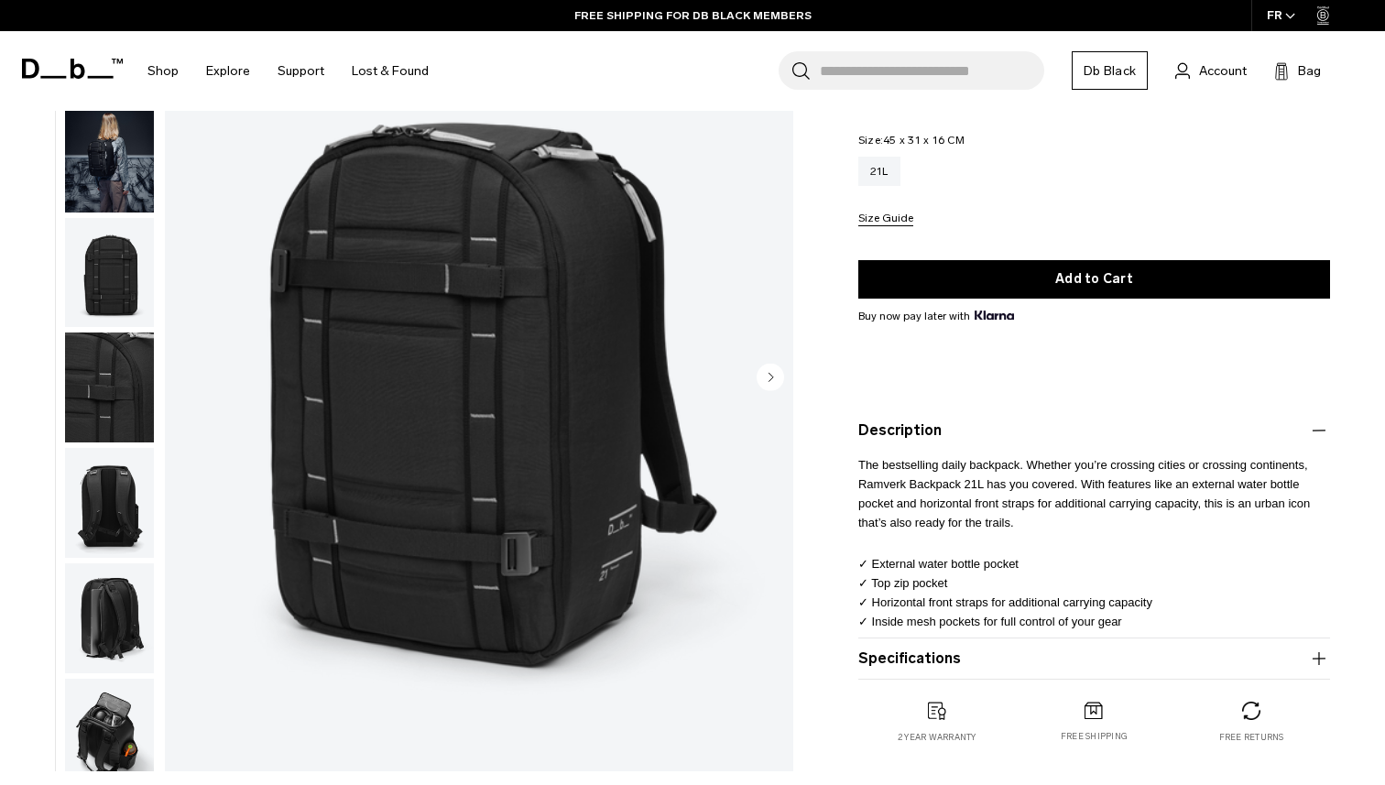
scroll to position [252, 0]
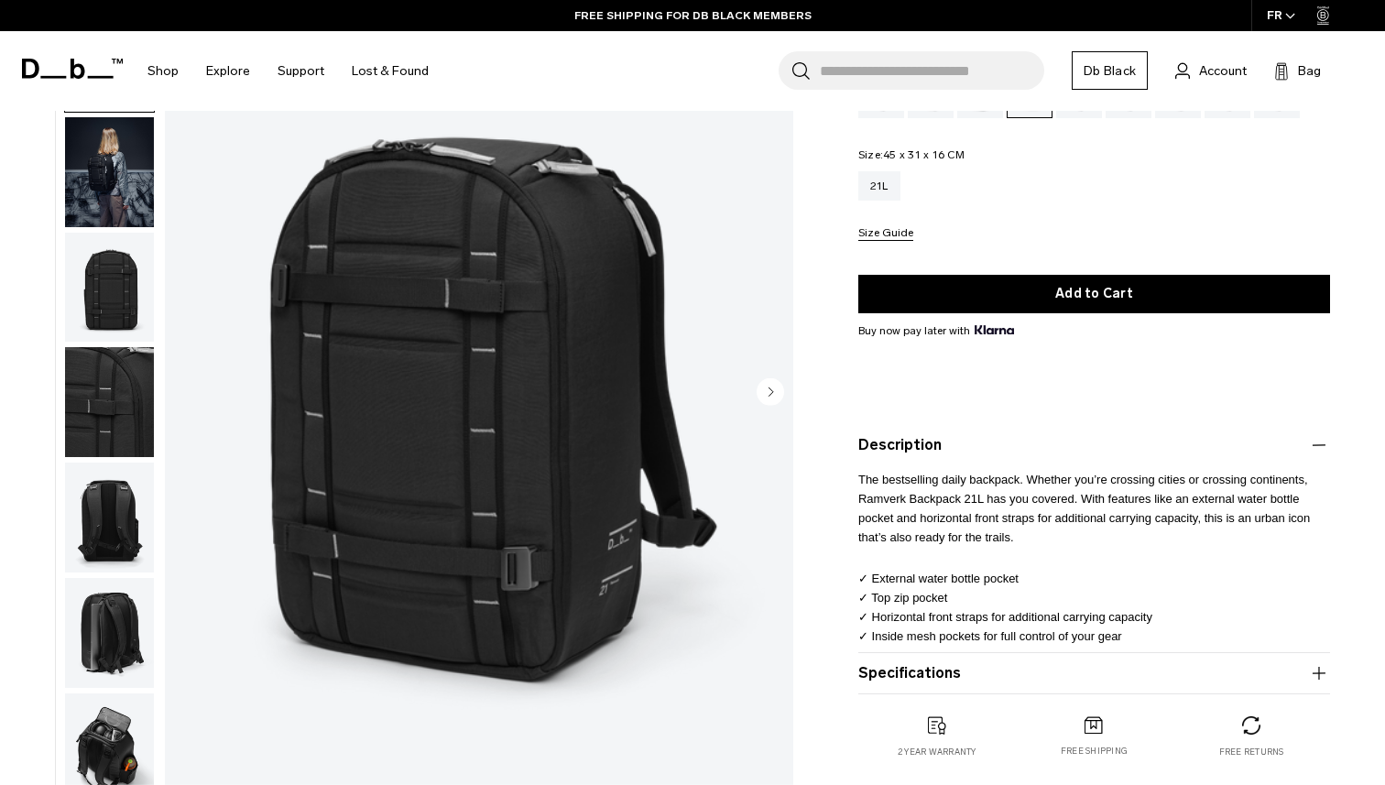
click at [119, 523] on img "button" at bounding box center [109, 518] width 89 height 110
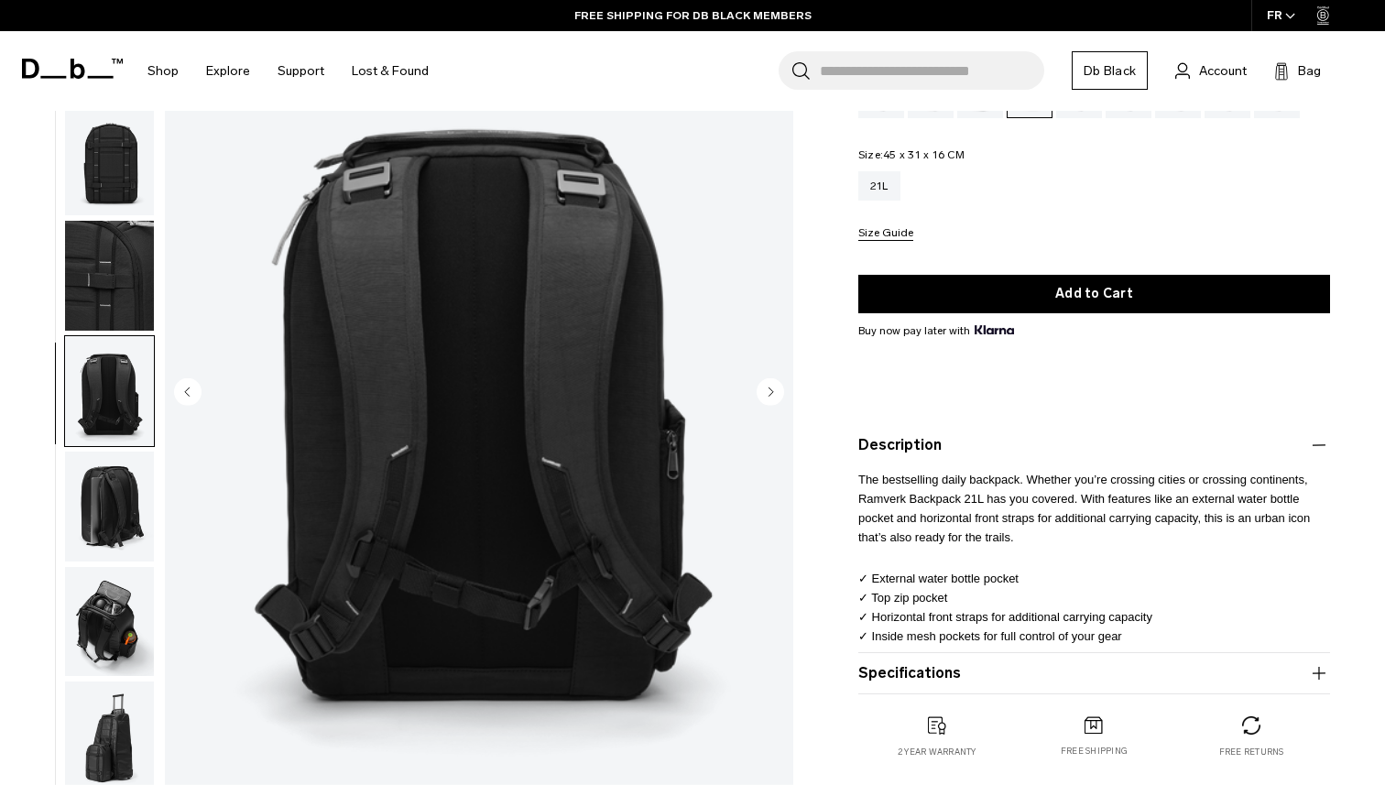
scroll to position [0, 0]
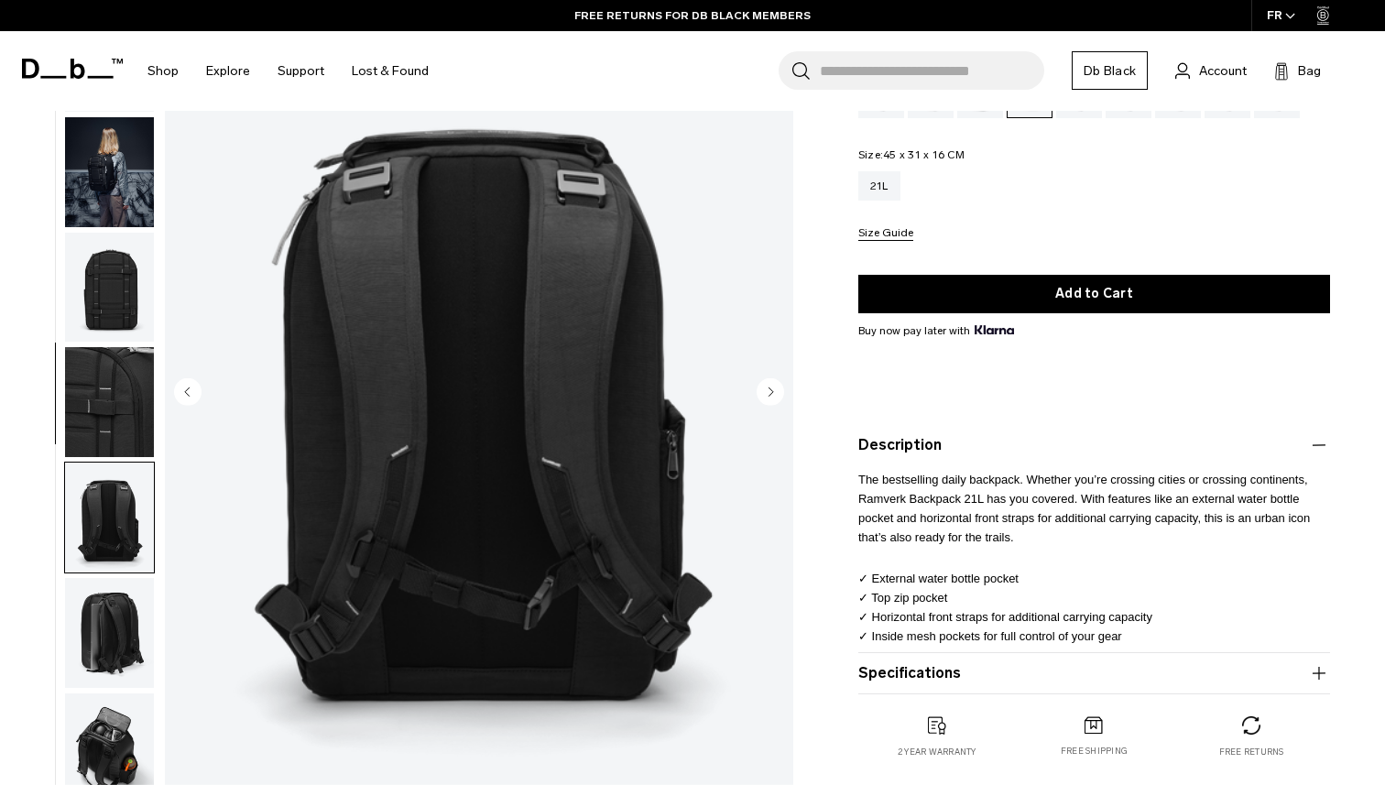
click at [122, 213] on img "button" at bounding box center [109, 171] width 89 height 110
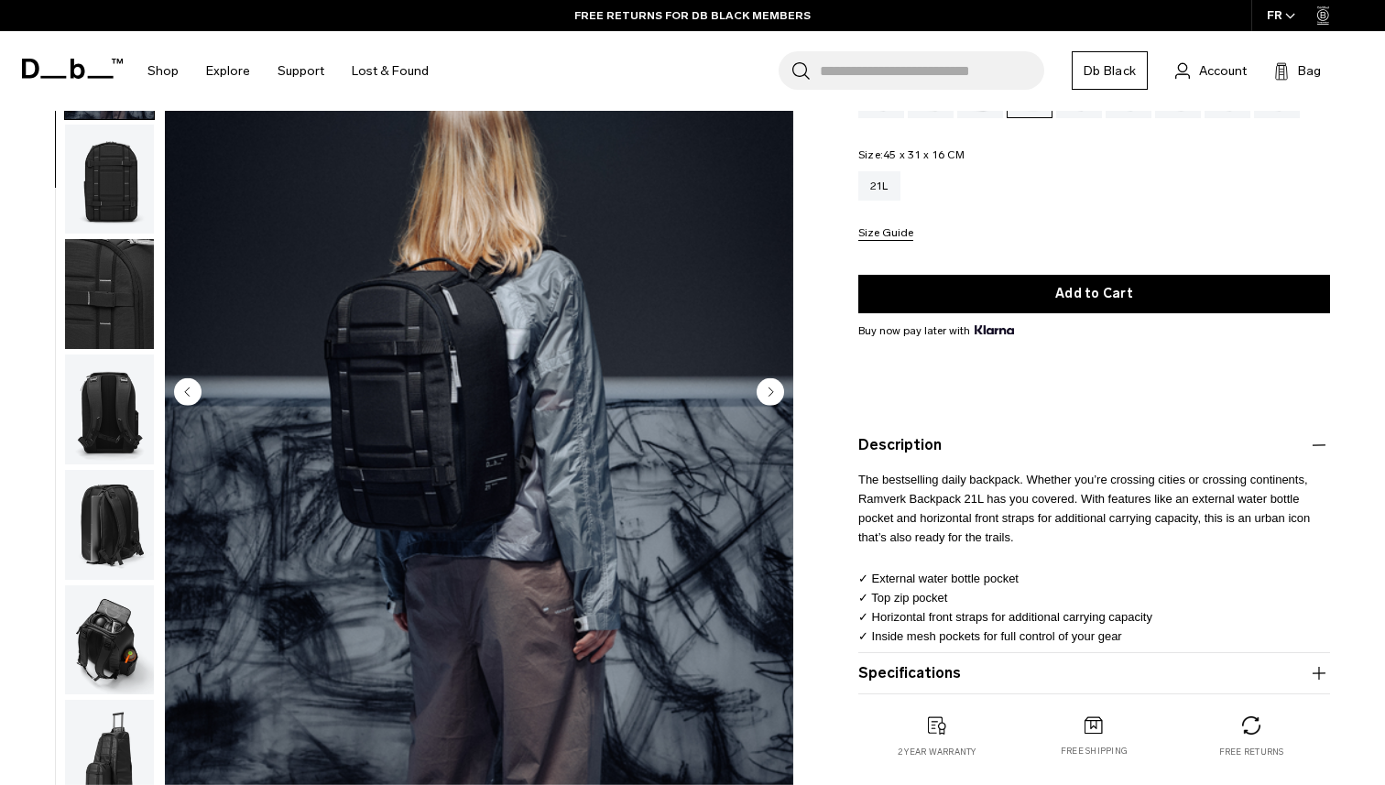
scroll to position [115, 0]
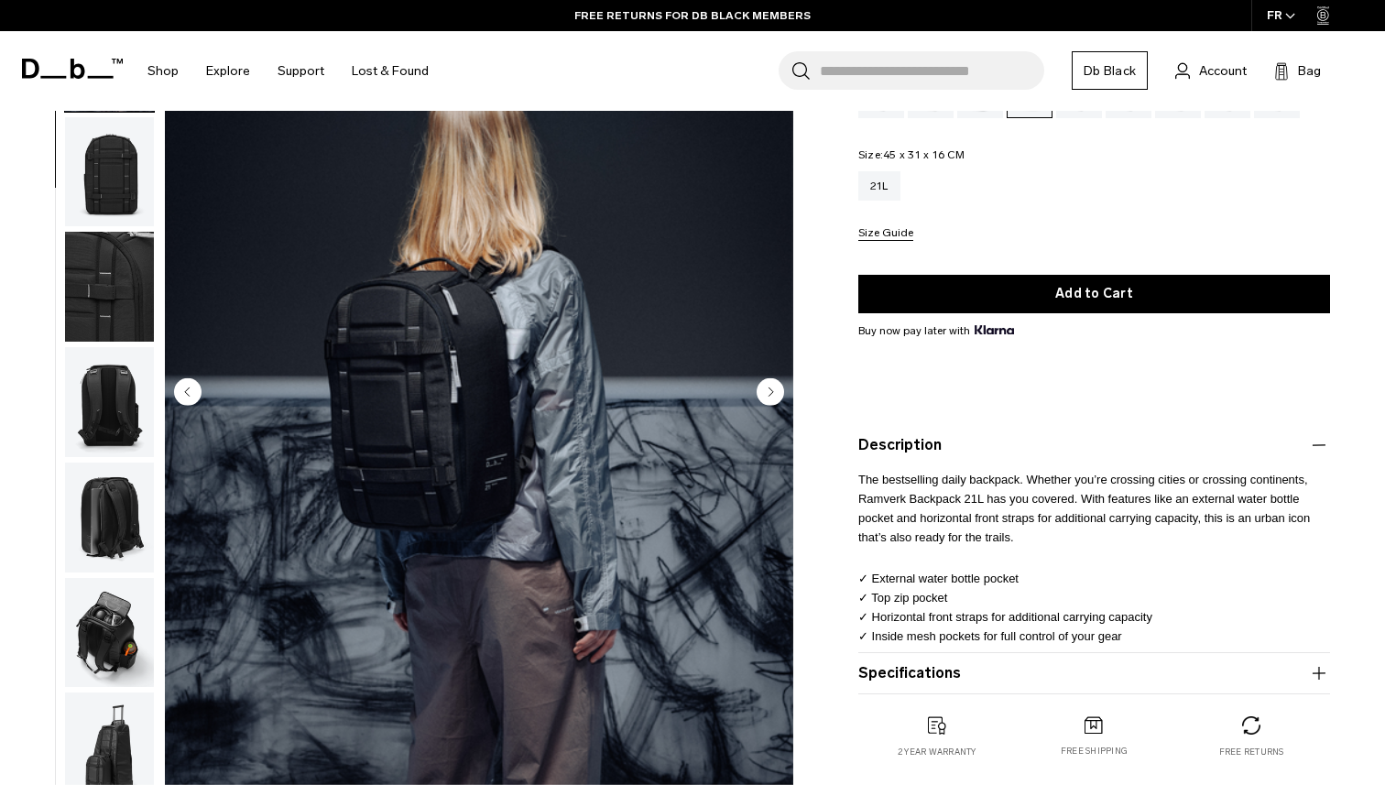
click at [121, 230] on ul at bounding box center [109, 393] width 91 height 785
click at [121, 249] on img "button" at bounding box center [109, 287] width 89 height 110
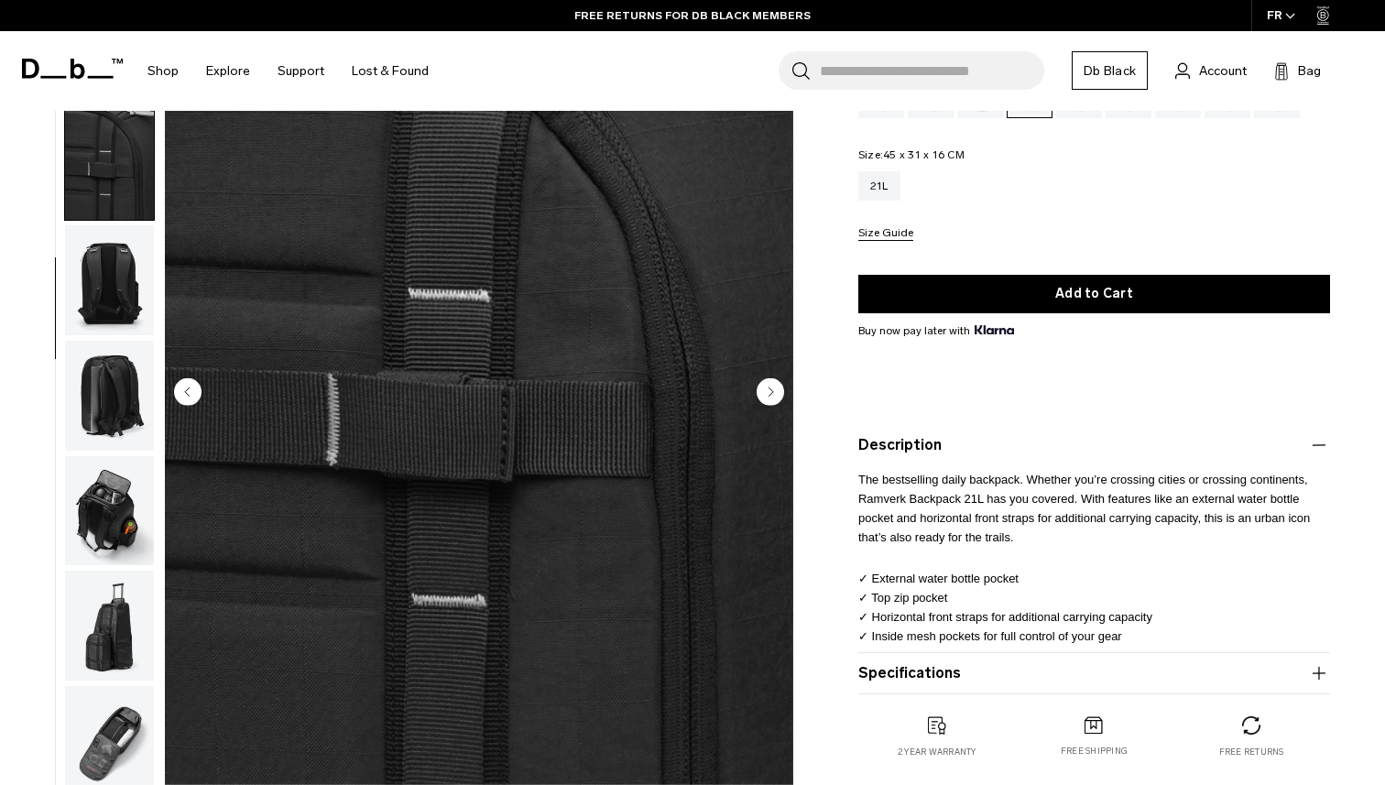
scroll to position [248, 0]
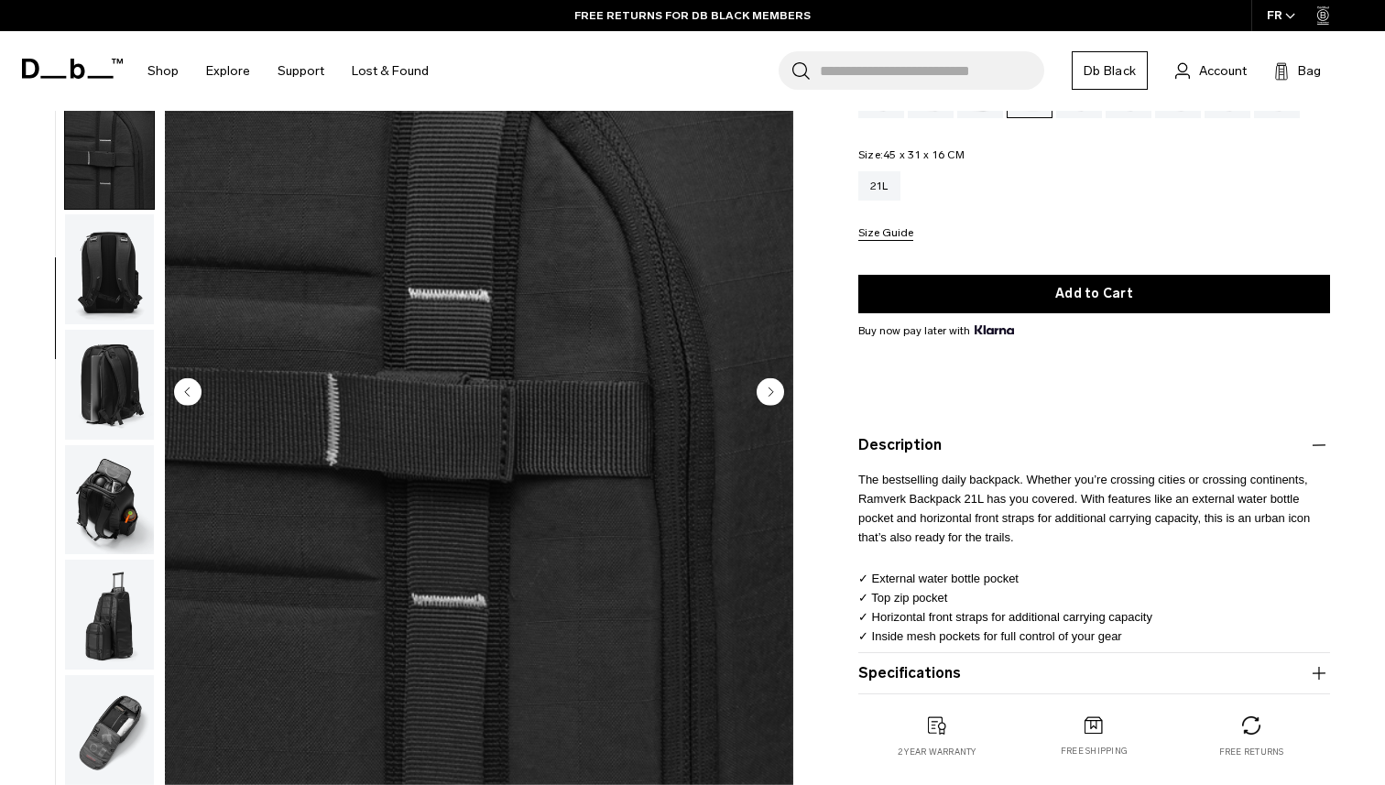
click at [127, 260] on img "button" at bounding box center [109, 269] width 89 height 110
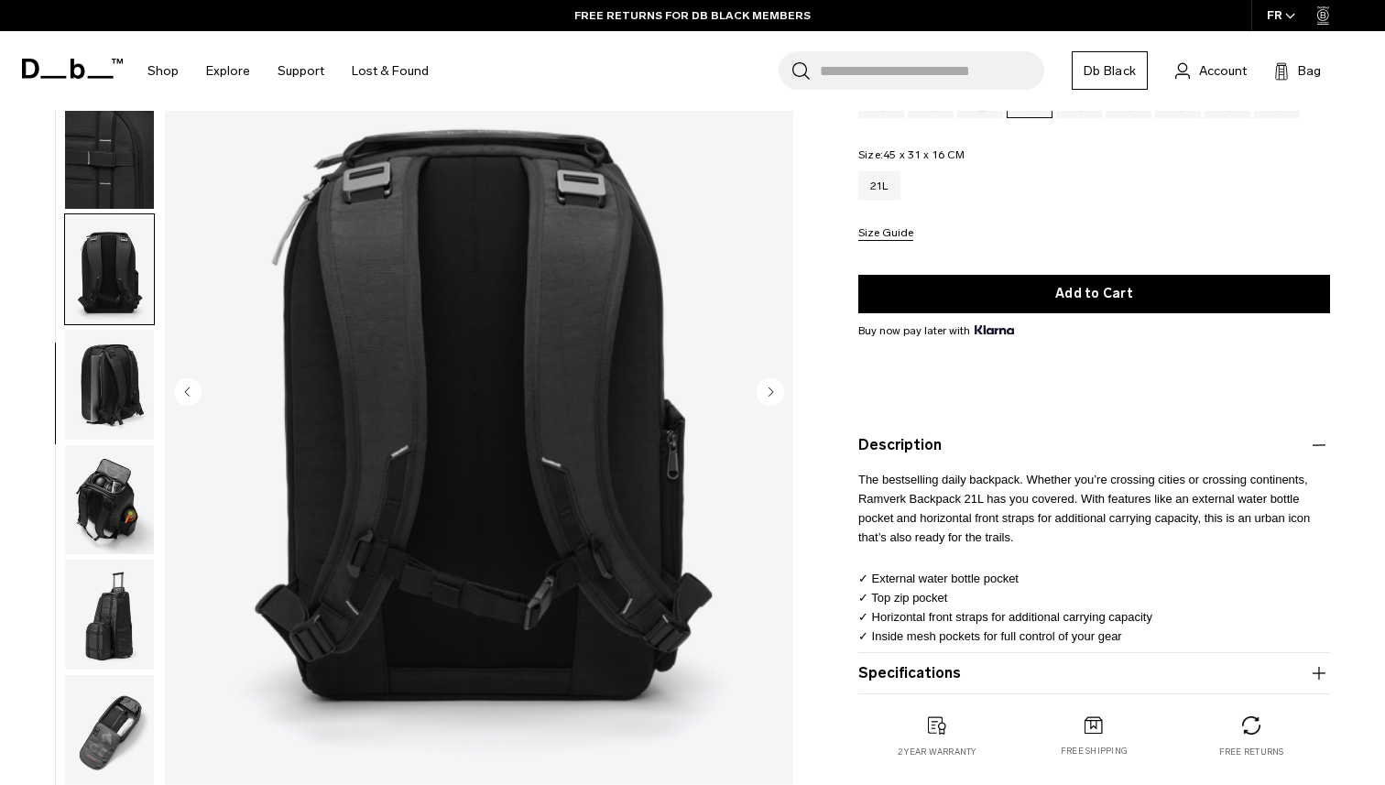
click at [124, 380] on img "button" at bounding box center [109, 385] width 89 height 110
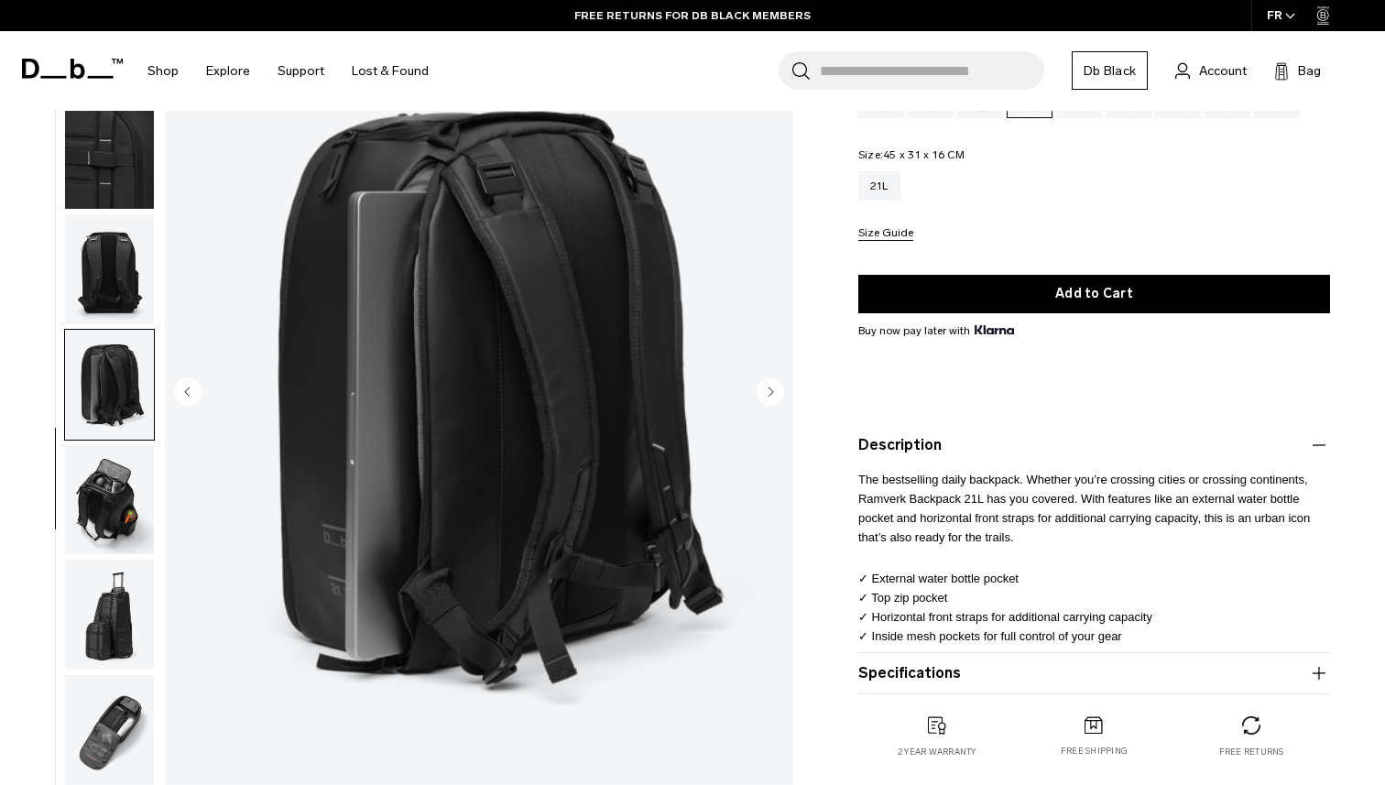
click at [120, 492] on img "button" at bounding box center [109, 499] width 89 height 110
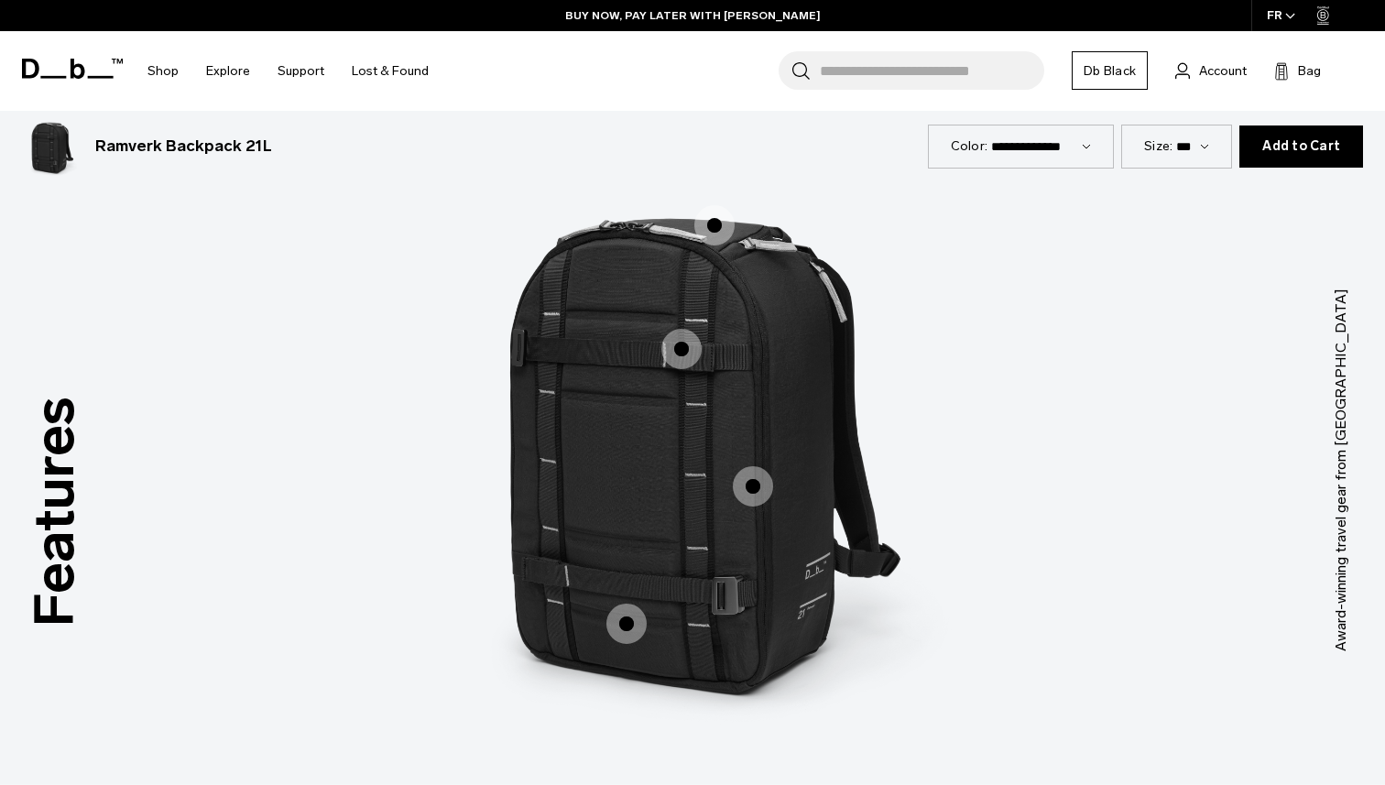
scroll to position [2373, 0]
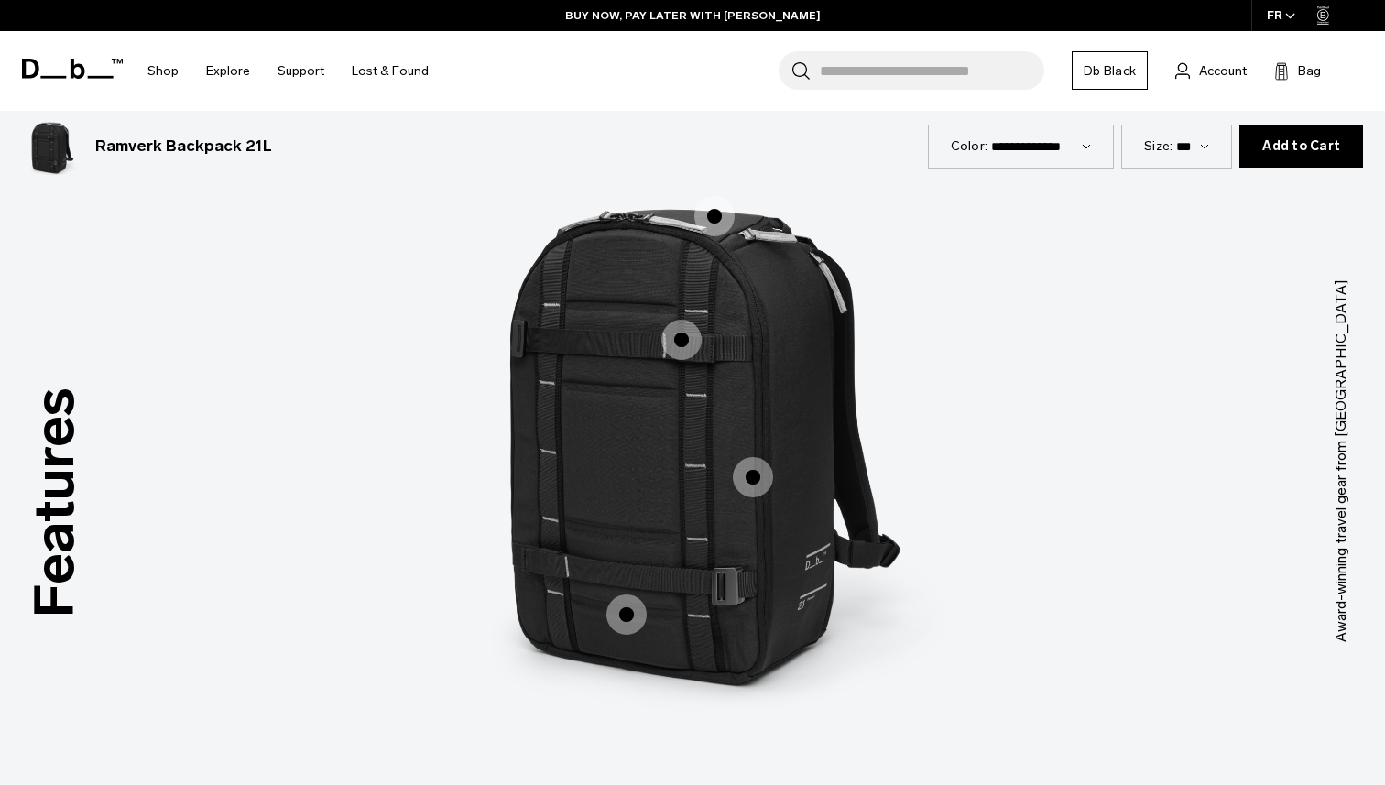
click at [628, 614] on span "1 / 3" at bounding box center [627, 615] width 40 height 40
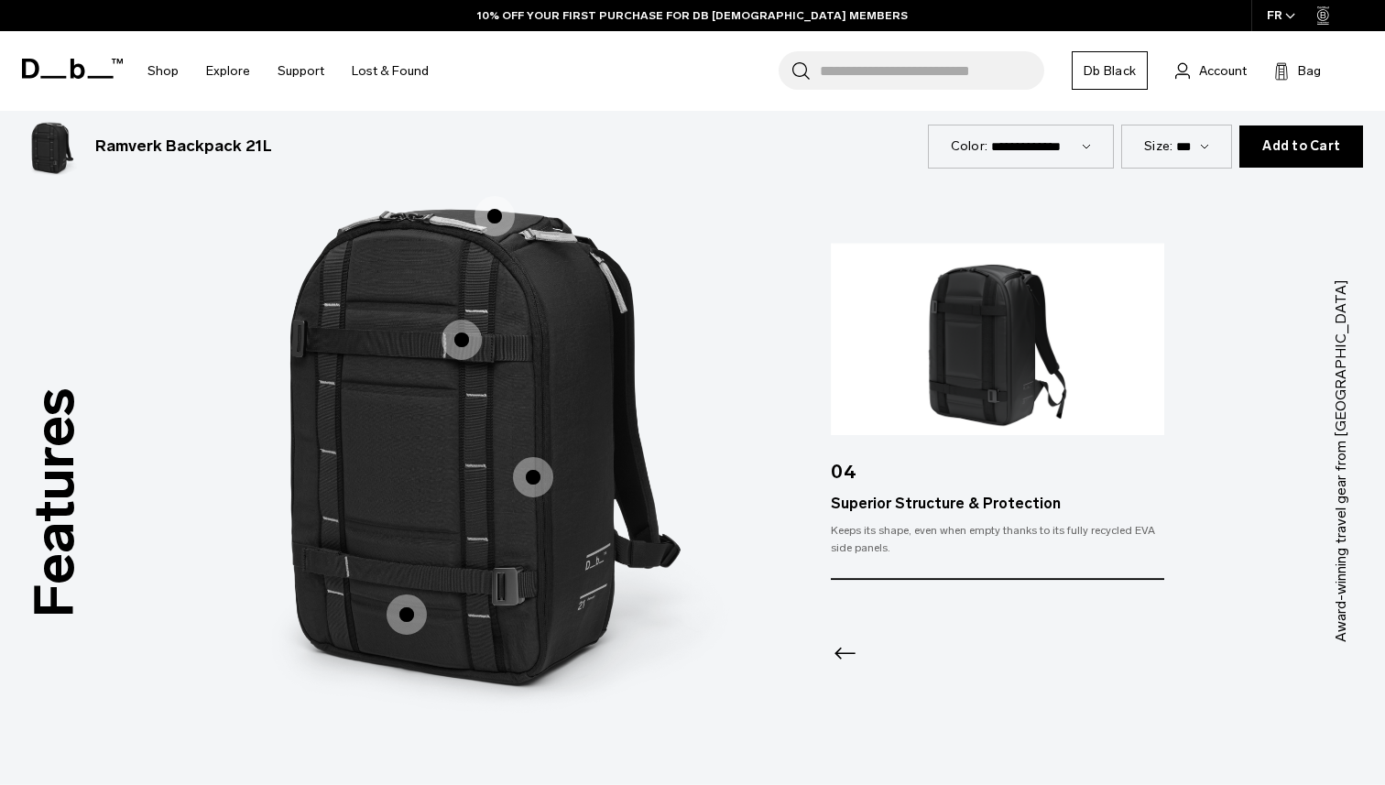
click at [530, 471] on span "1 / 3" at bounding box center [533, 477] width 40 height 40
click at [533, 482] on span "1 / 3" at bounding box center [533, 477] width 40 height 40
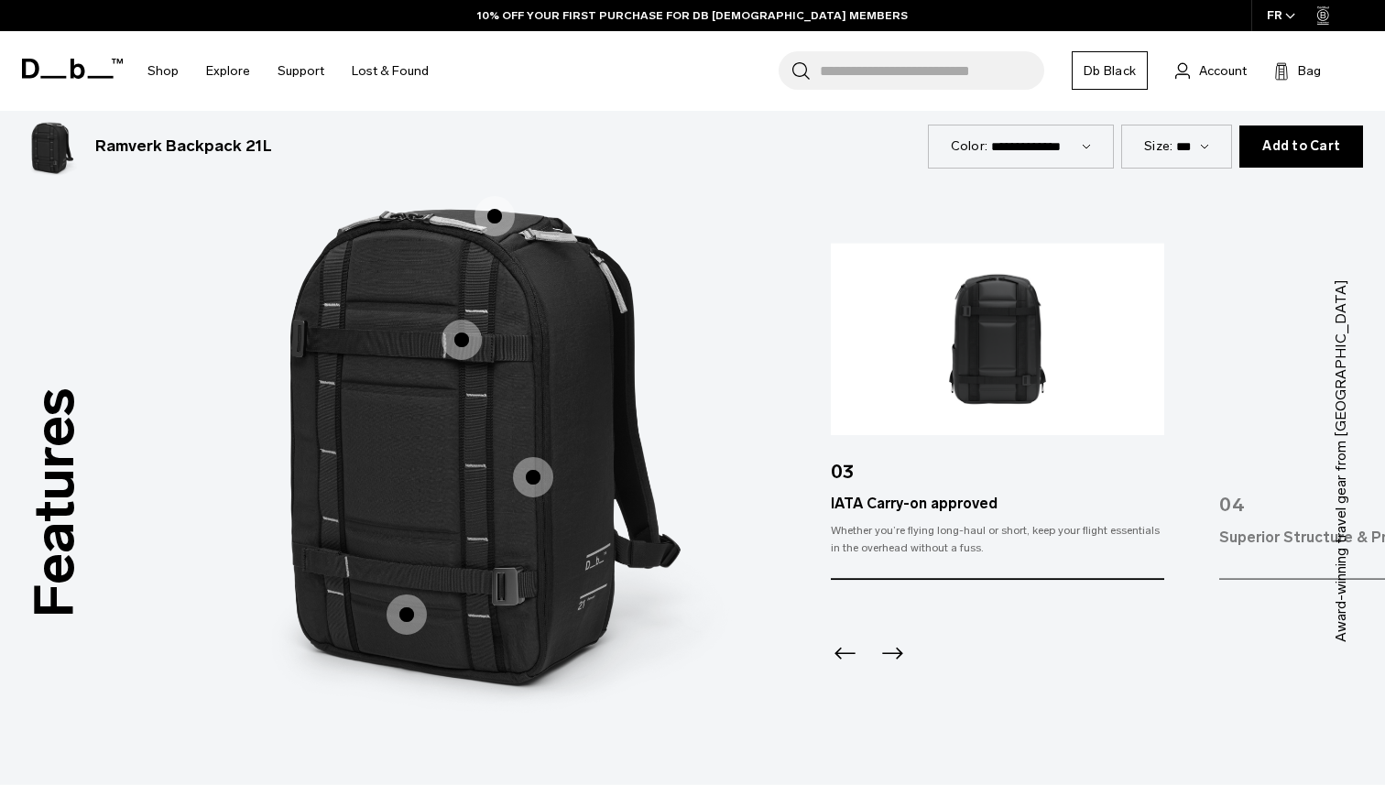
click at [465, 351] on span "1 / 3" at bounding box center [462, 340] width 40 height 40
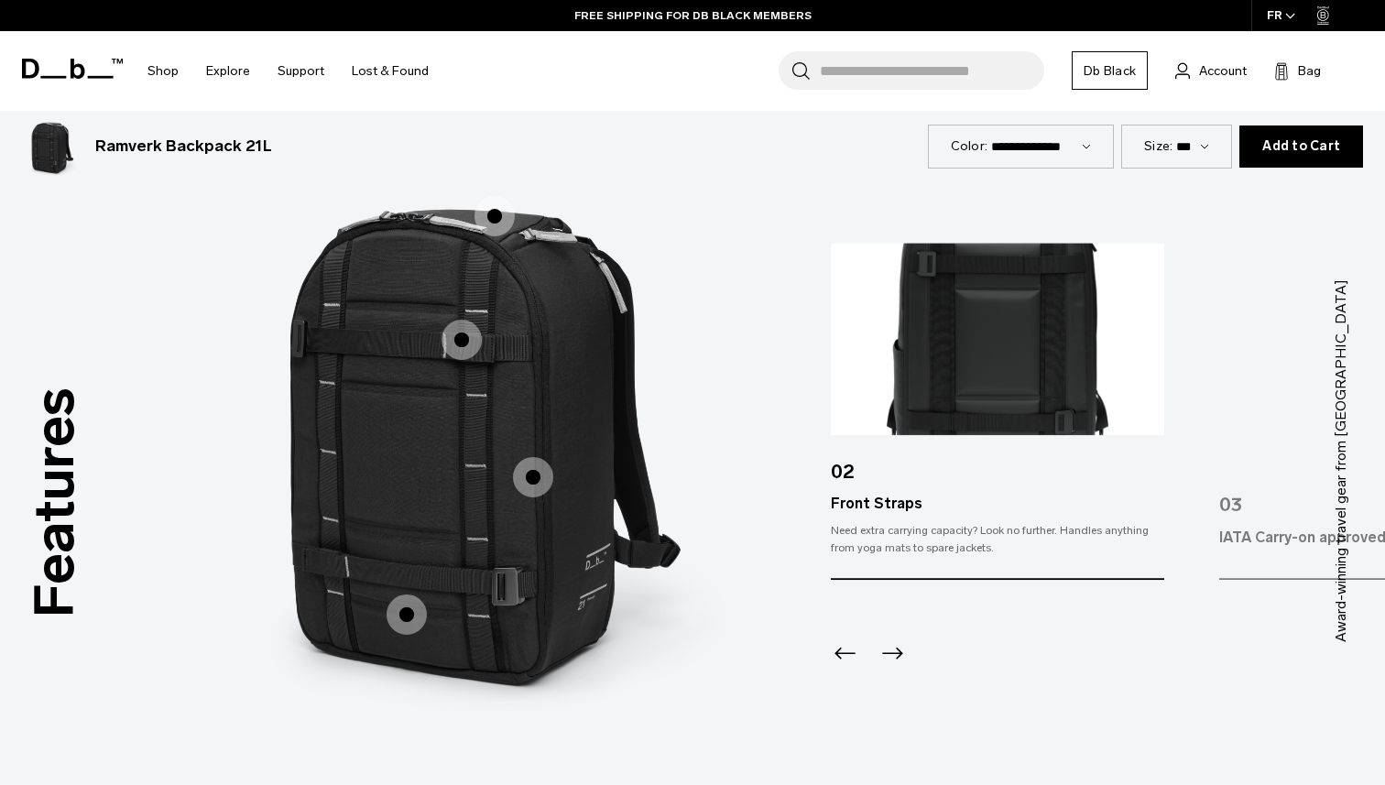
click at [495, 221] on span "1 / 3" at bounding box center [495, 216] width 40 height 40
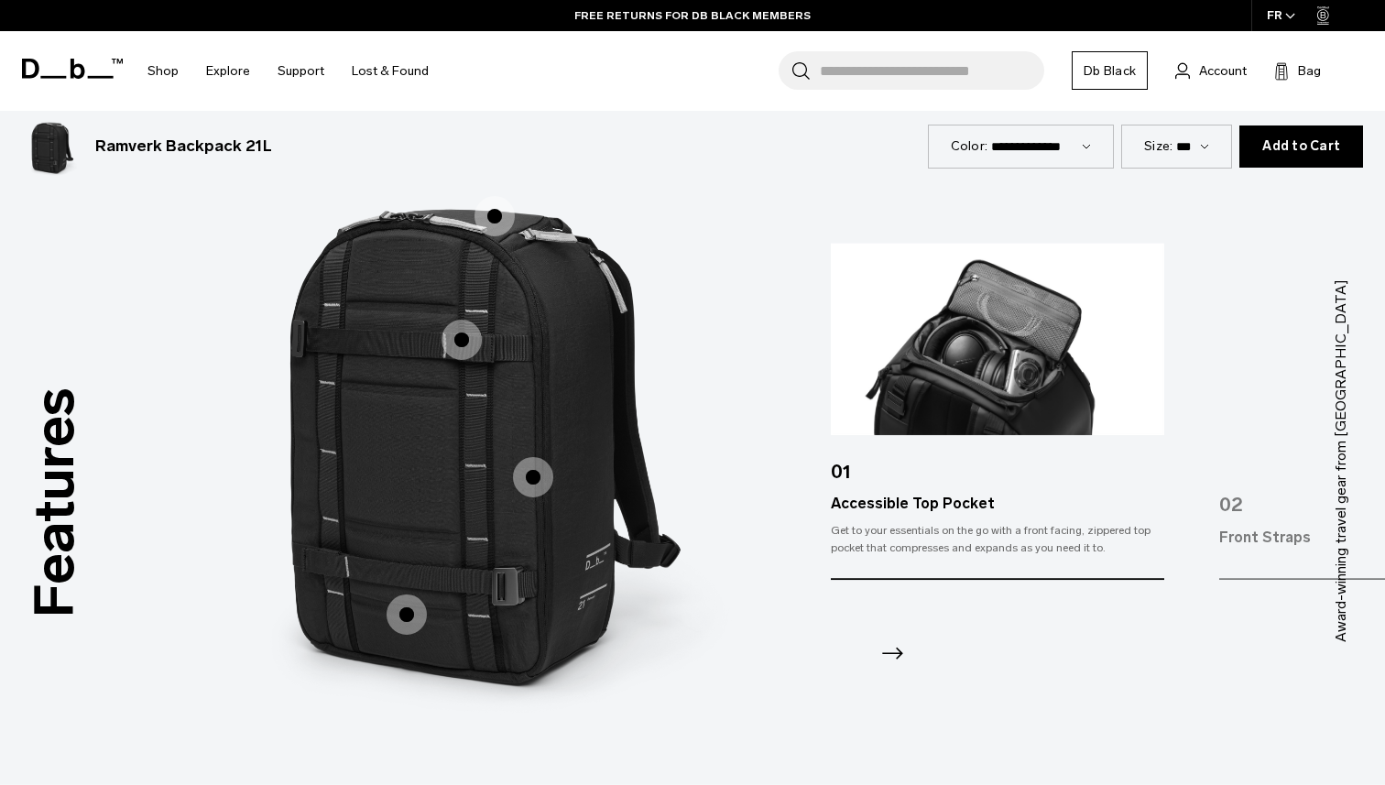
click at [460, 346] on span "1 / 3" at bounding box center [462, 340] width 40 height 40
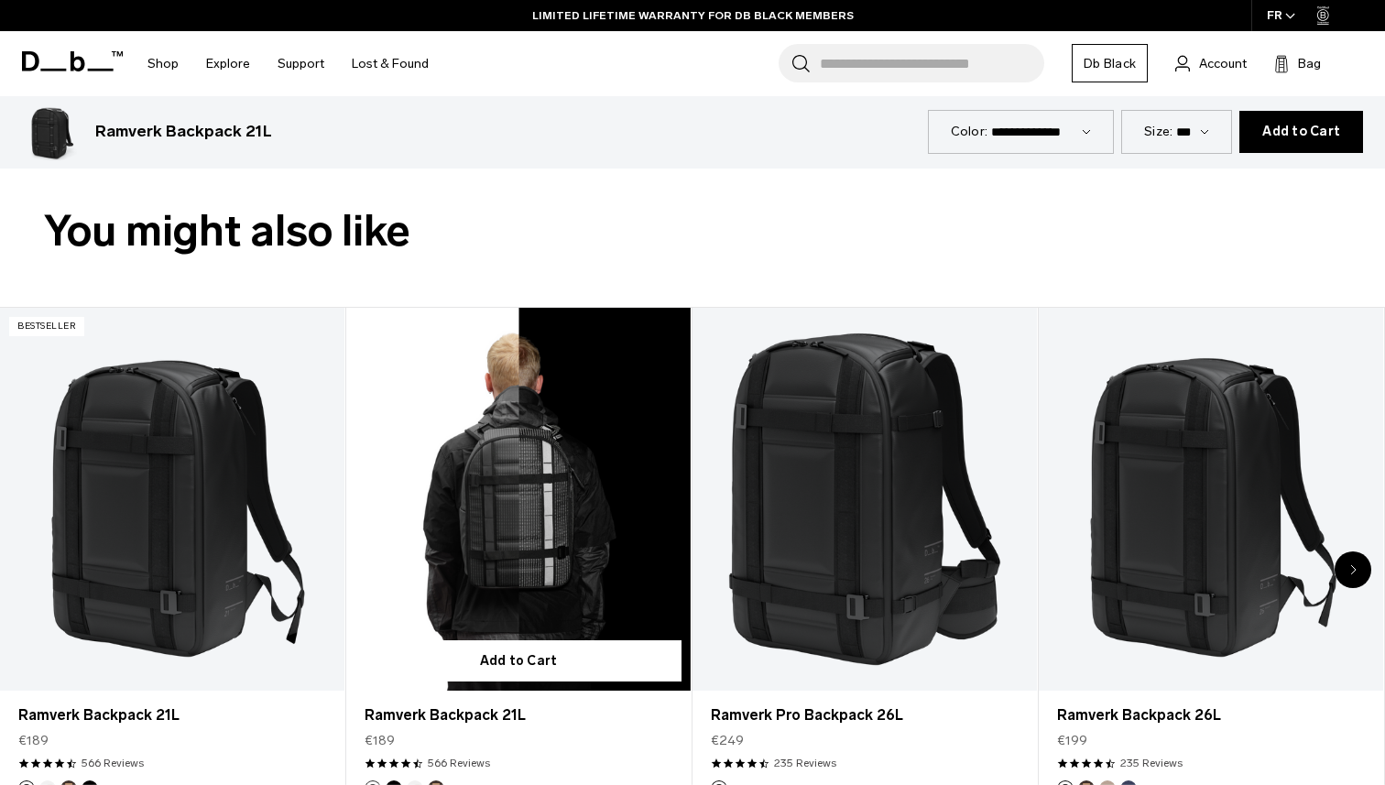
scroll to position [757, 0]
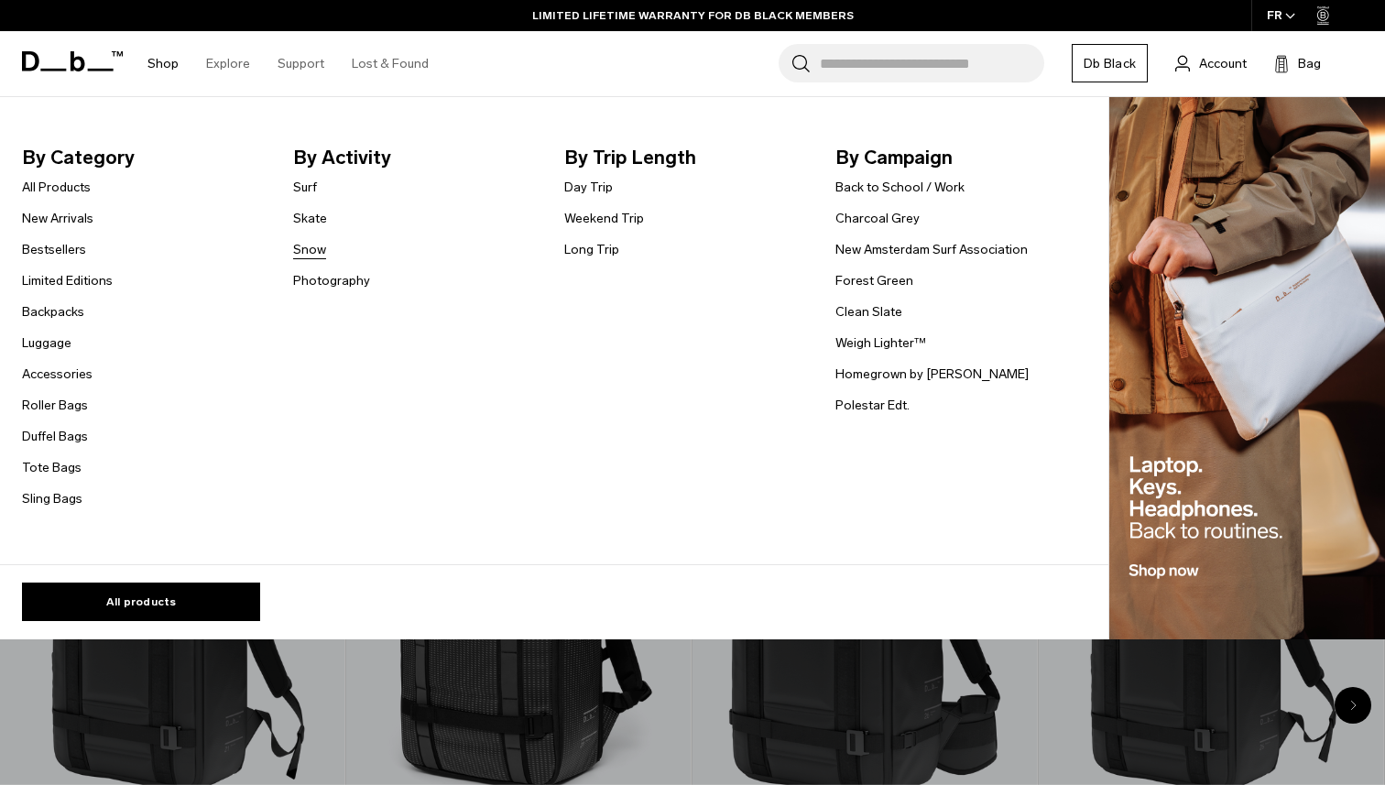
click at [312, 247] on link "Snow" at bounding box center [309, 249] width 33 height 19
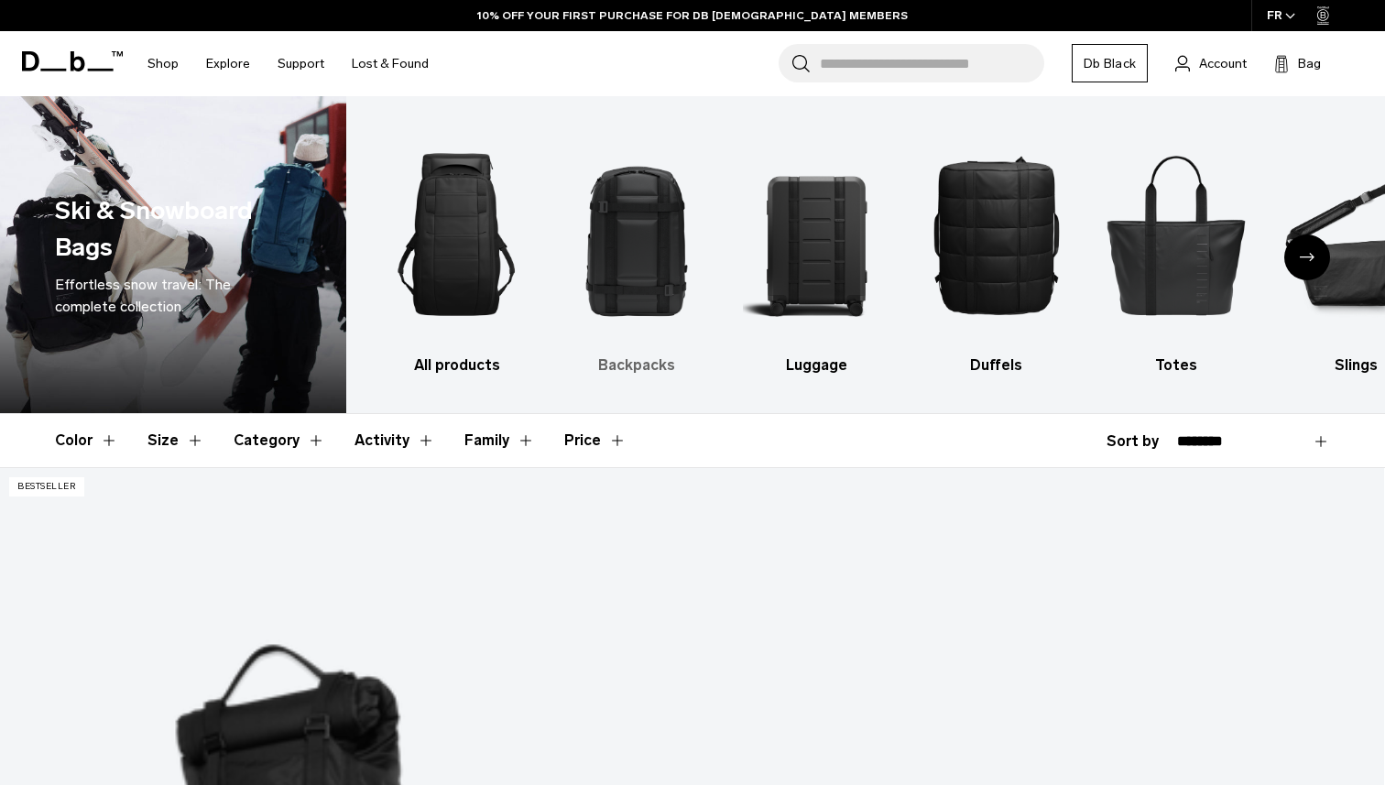
click at [642, 324] on img "2 / 10" at bounding box center [637, 235] width 148 height 222
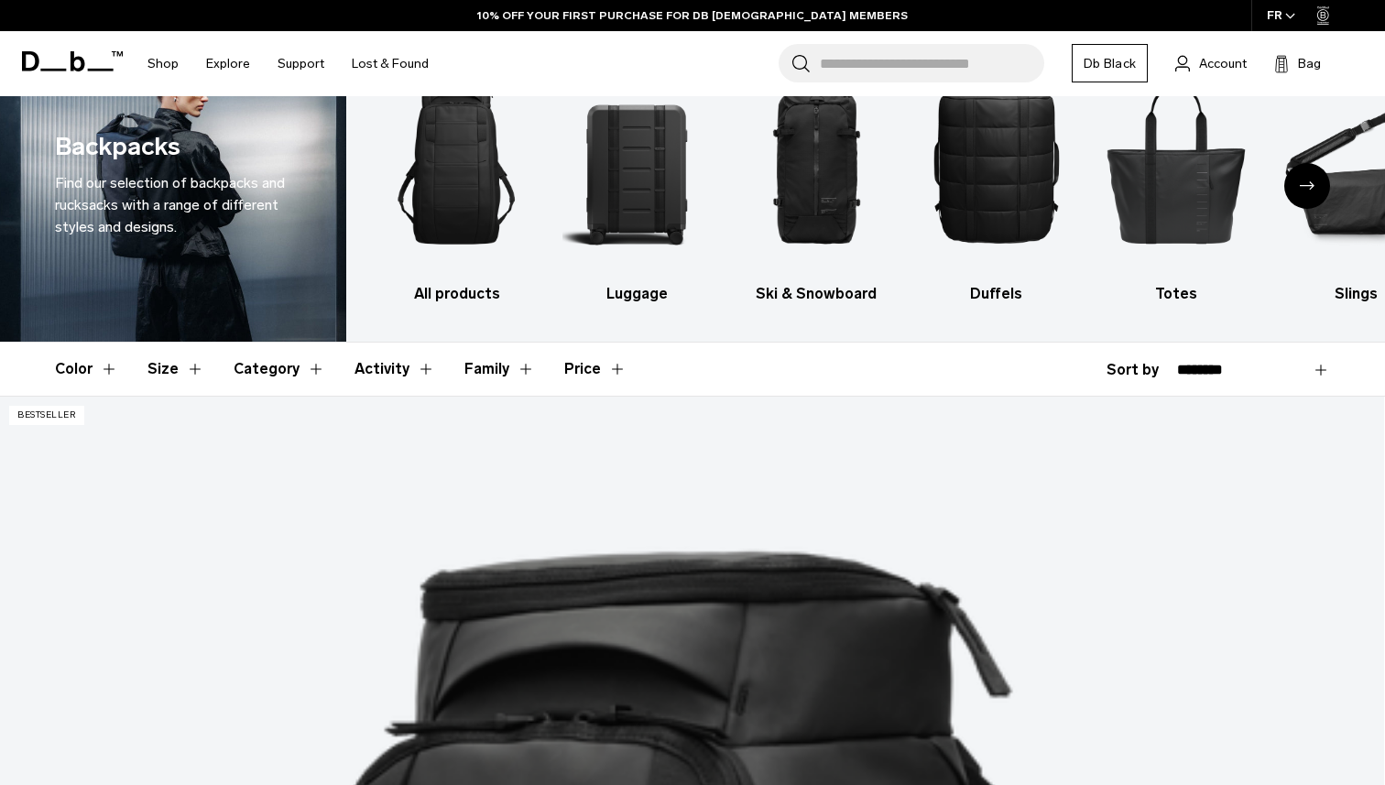
click at [370, 366] on button "Activity" at bounding box center [395, 369] width 81 height 53
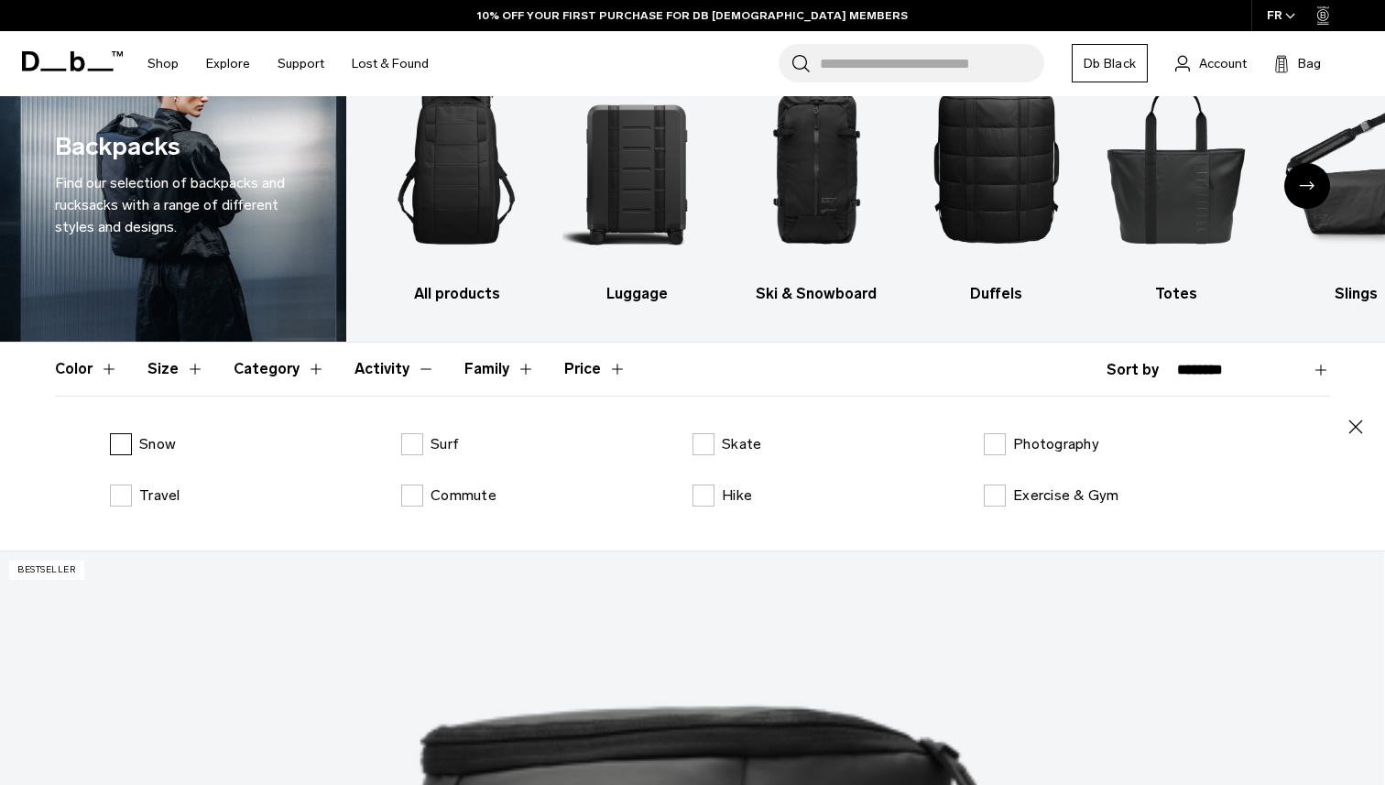
click at [121, 449] on label "Snow" at bounding box center [143, 444] width 66 height 22
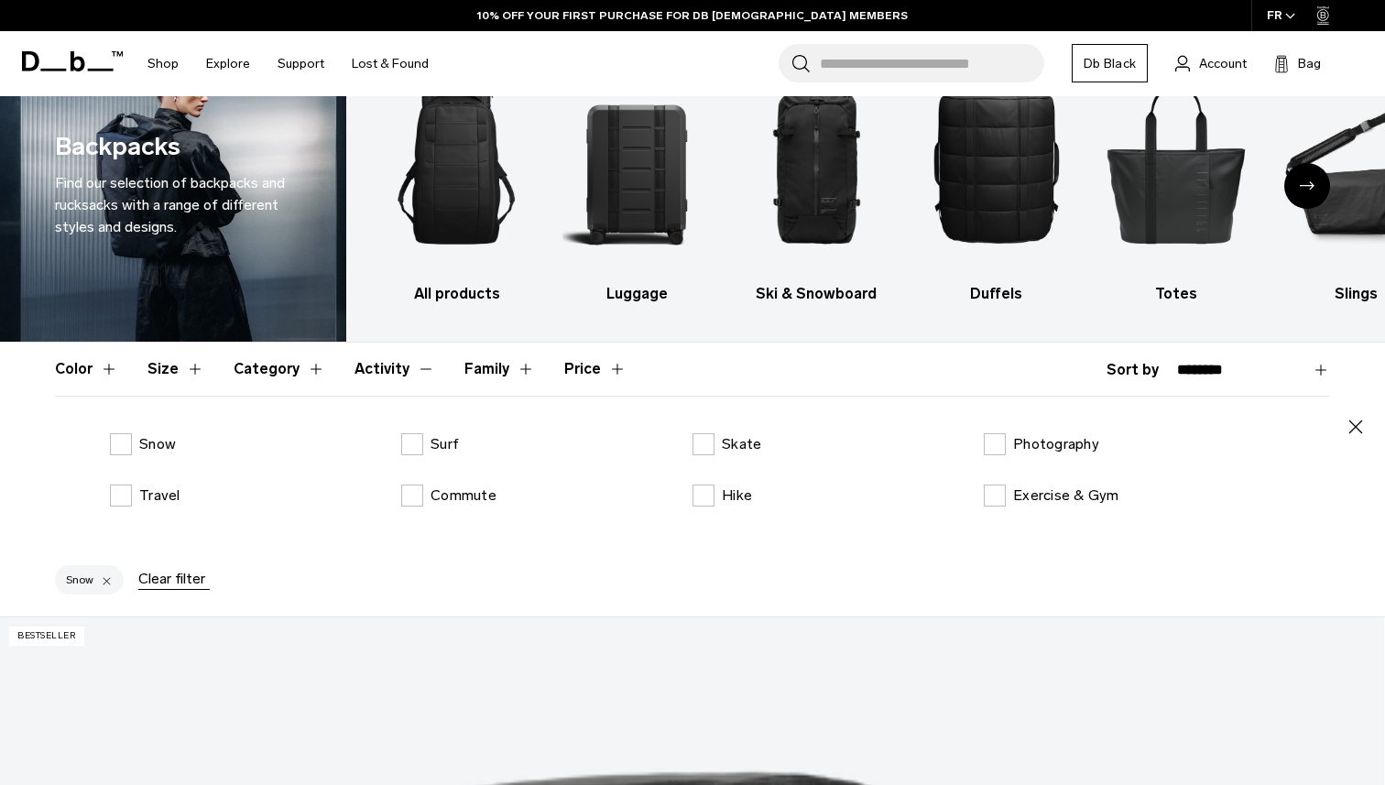
click at [415, 370] on button "Activity" at bounding box center [395, 369] width 81 height 53
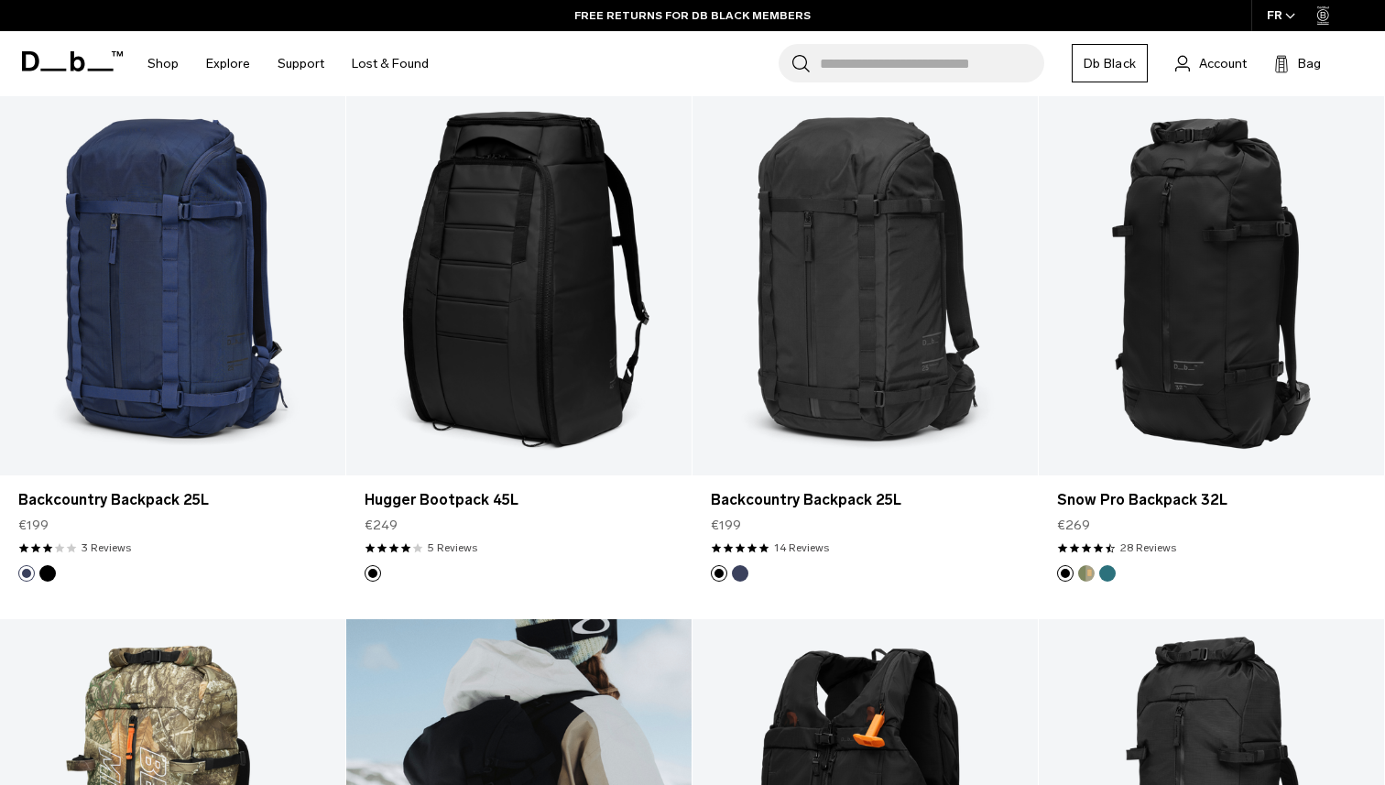
scroll to position [416, 0]
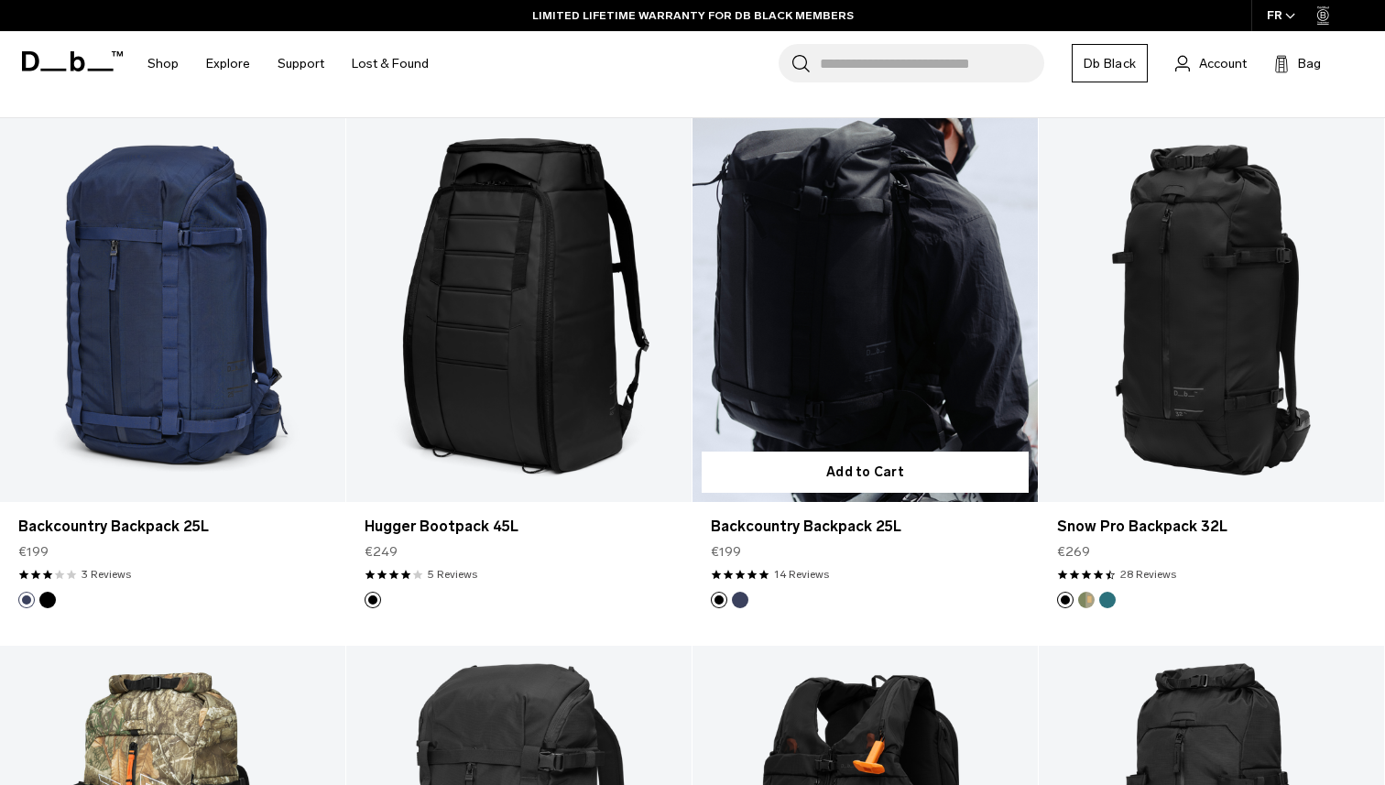
click at [824, 262] on link "Backcountry Backpack 25L" at bounding box center [865, 310] width 345 height 384
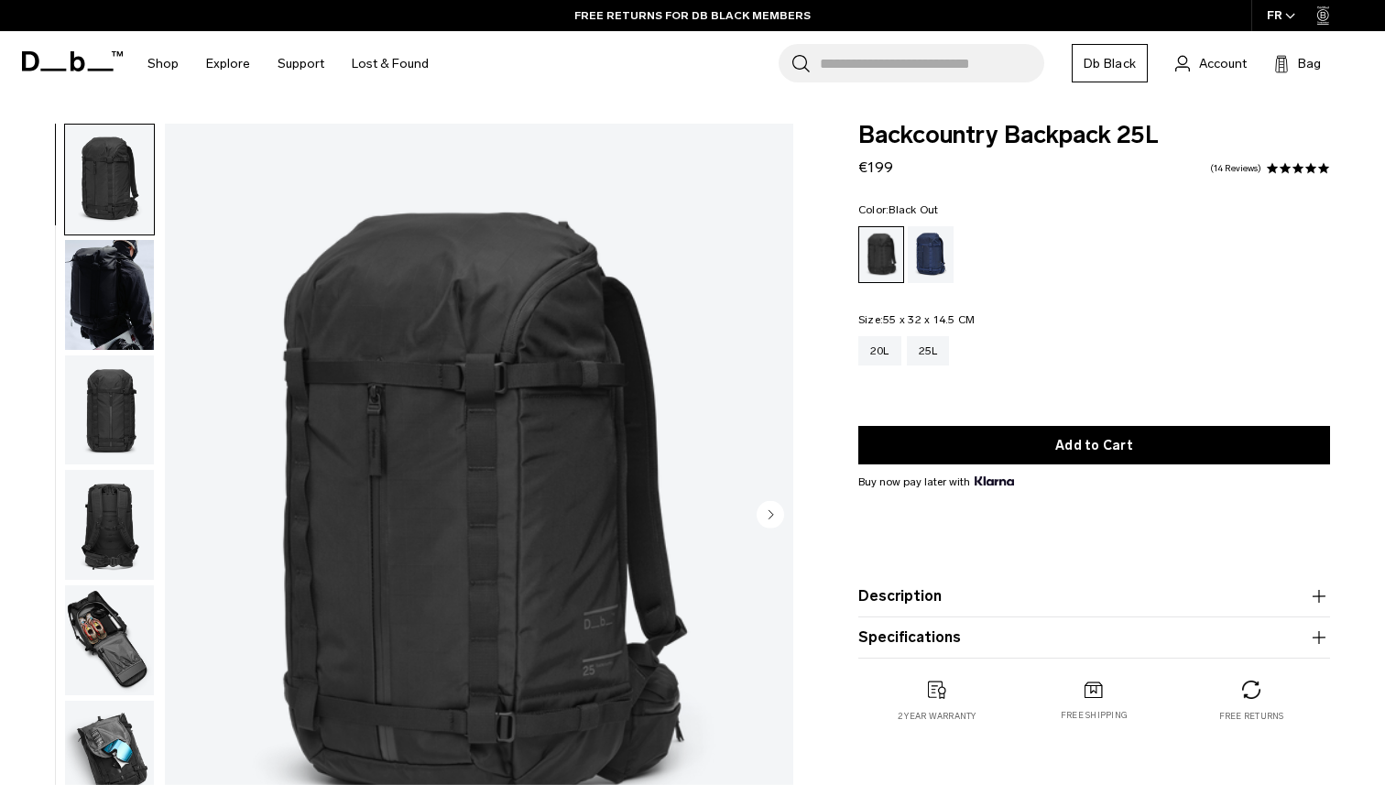
click at [105, 311] on img "button" at bounding box center [109, 295] width 89 height 110
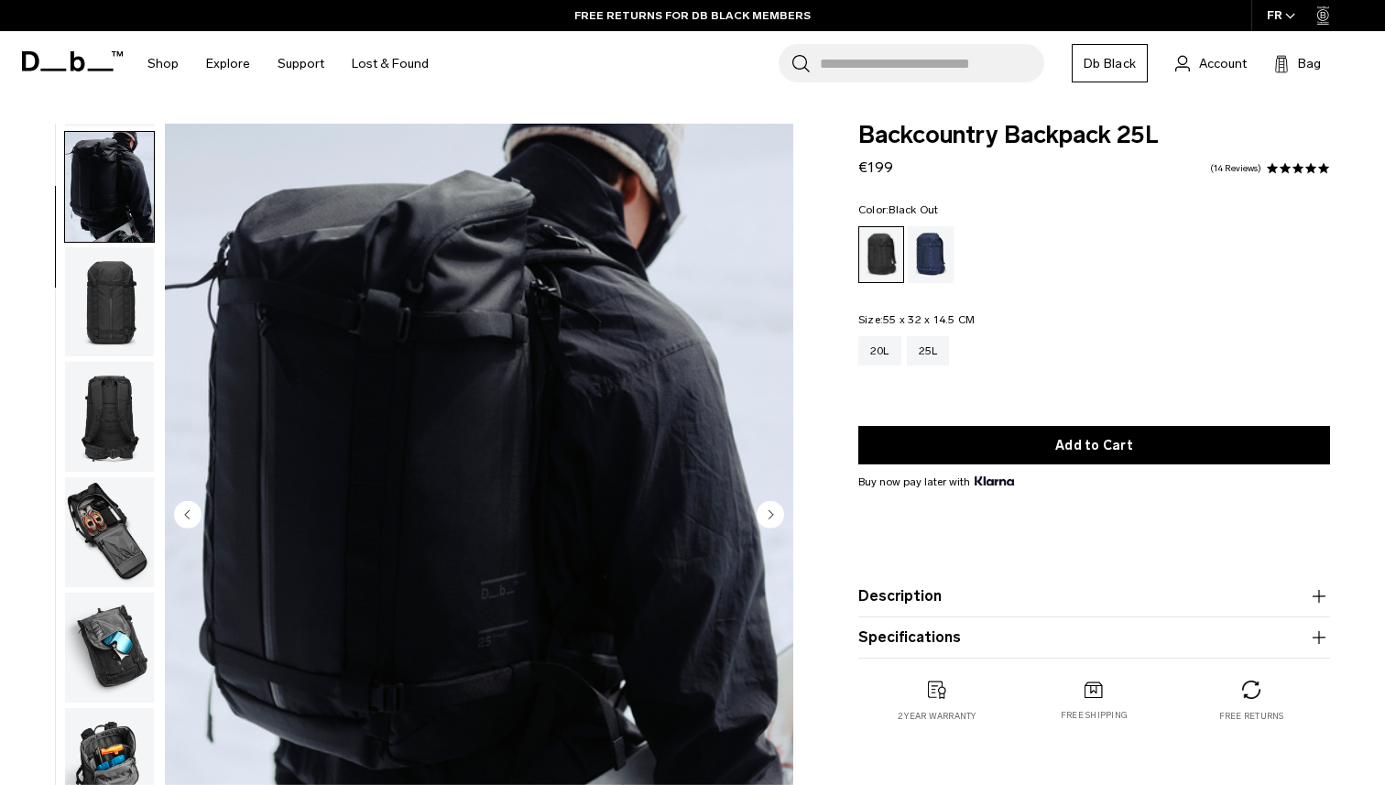
scroll to position [115, 0]
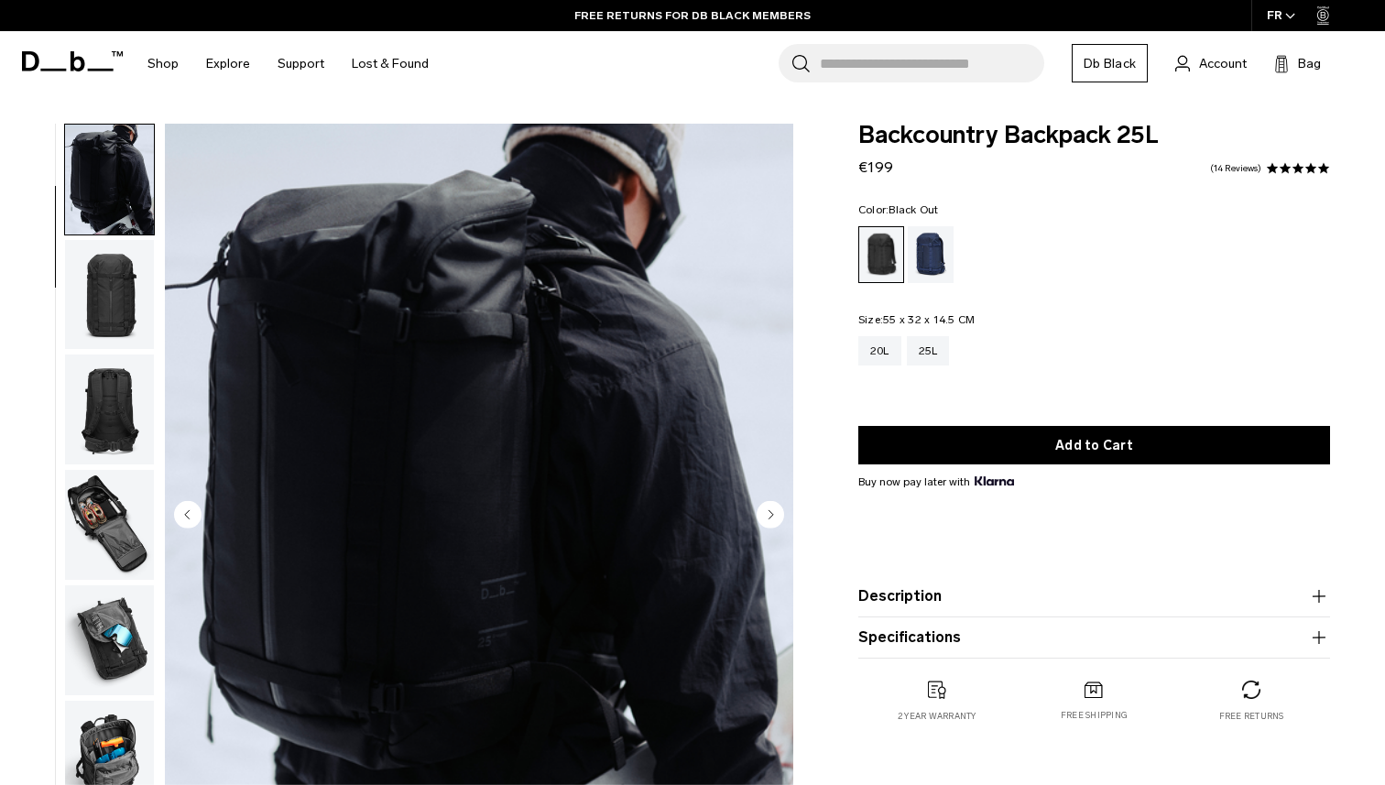
click at [105, 296] on img "button" at bounding box center [109, 295] width 89 height 110
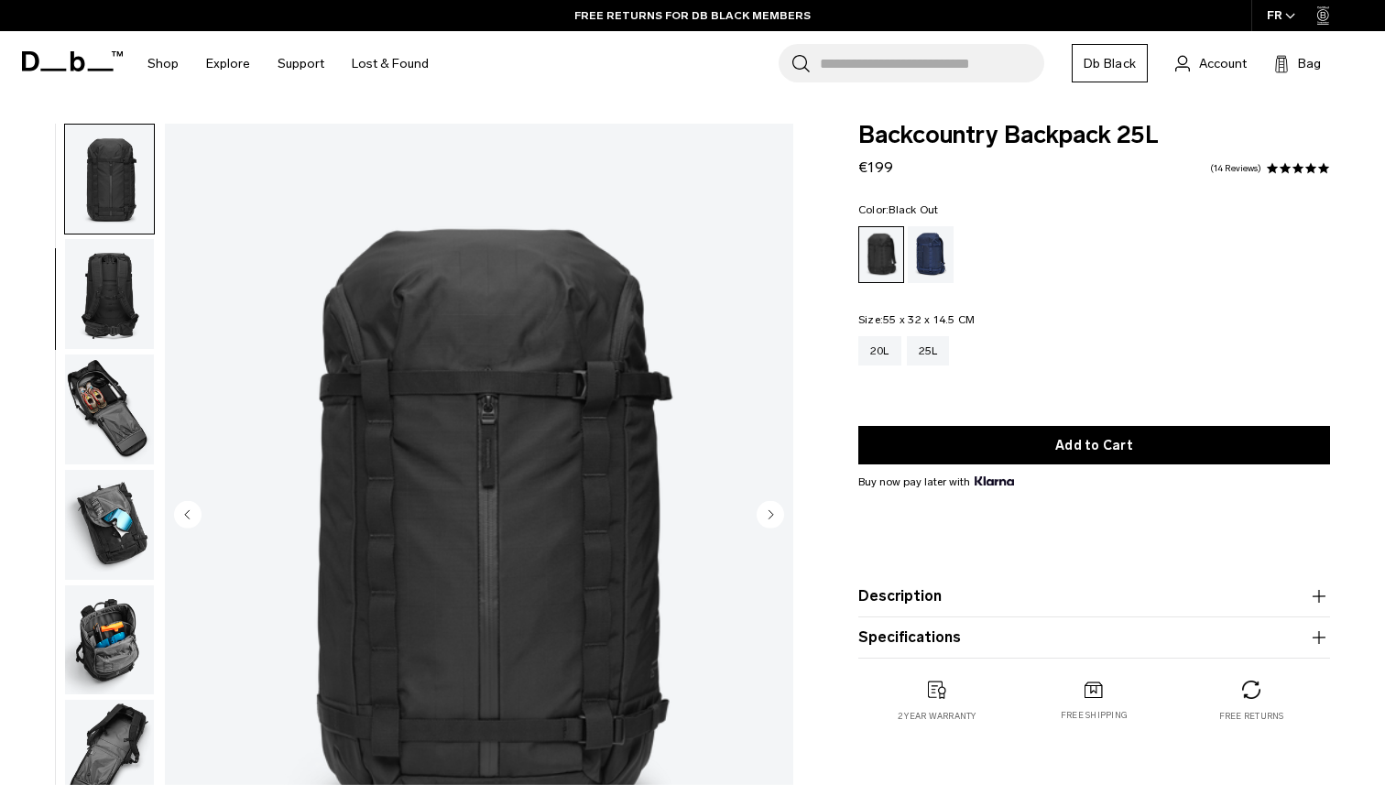
click at [109, 307] on img "button" at bounding box center [109, 294] width 89 height 110
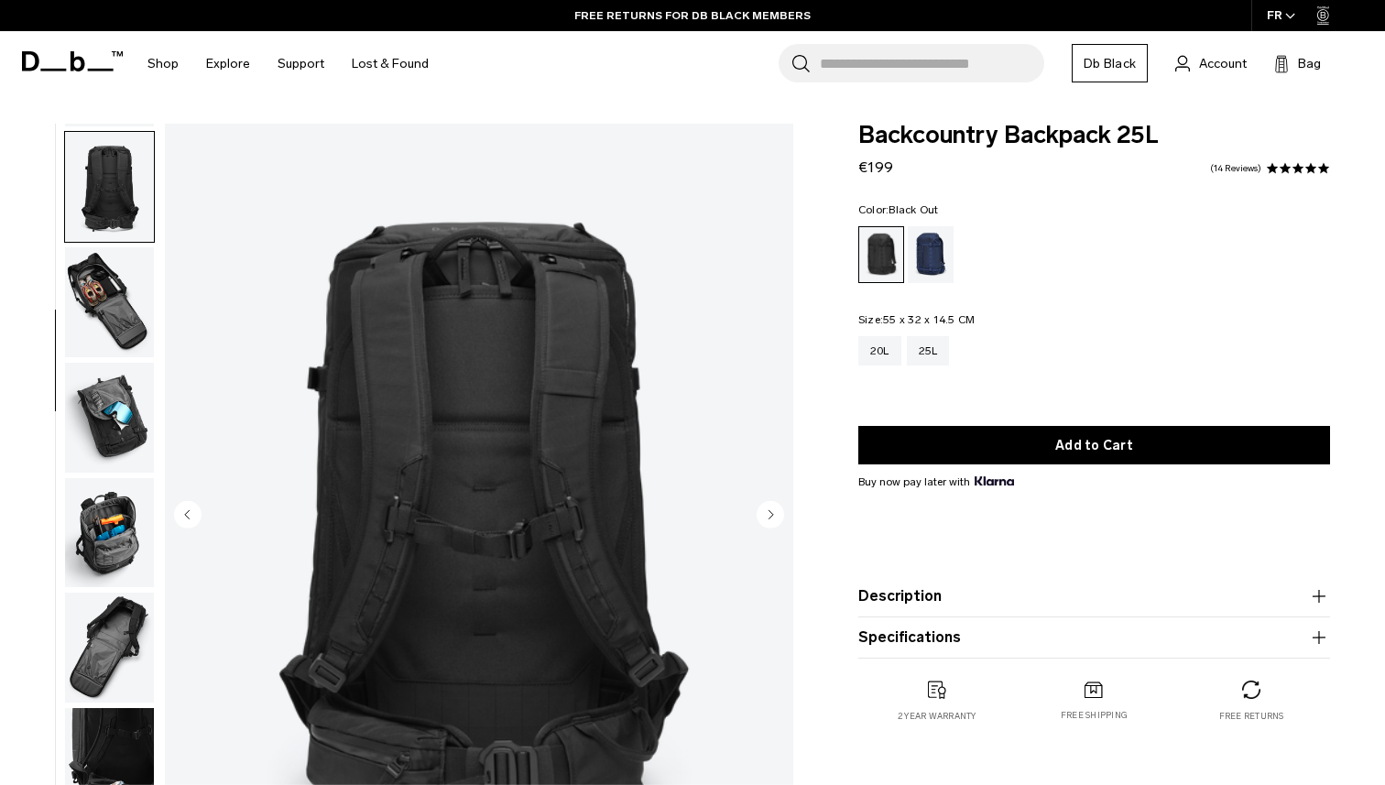
scroll to position [345, 0]
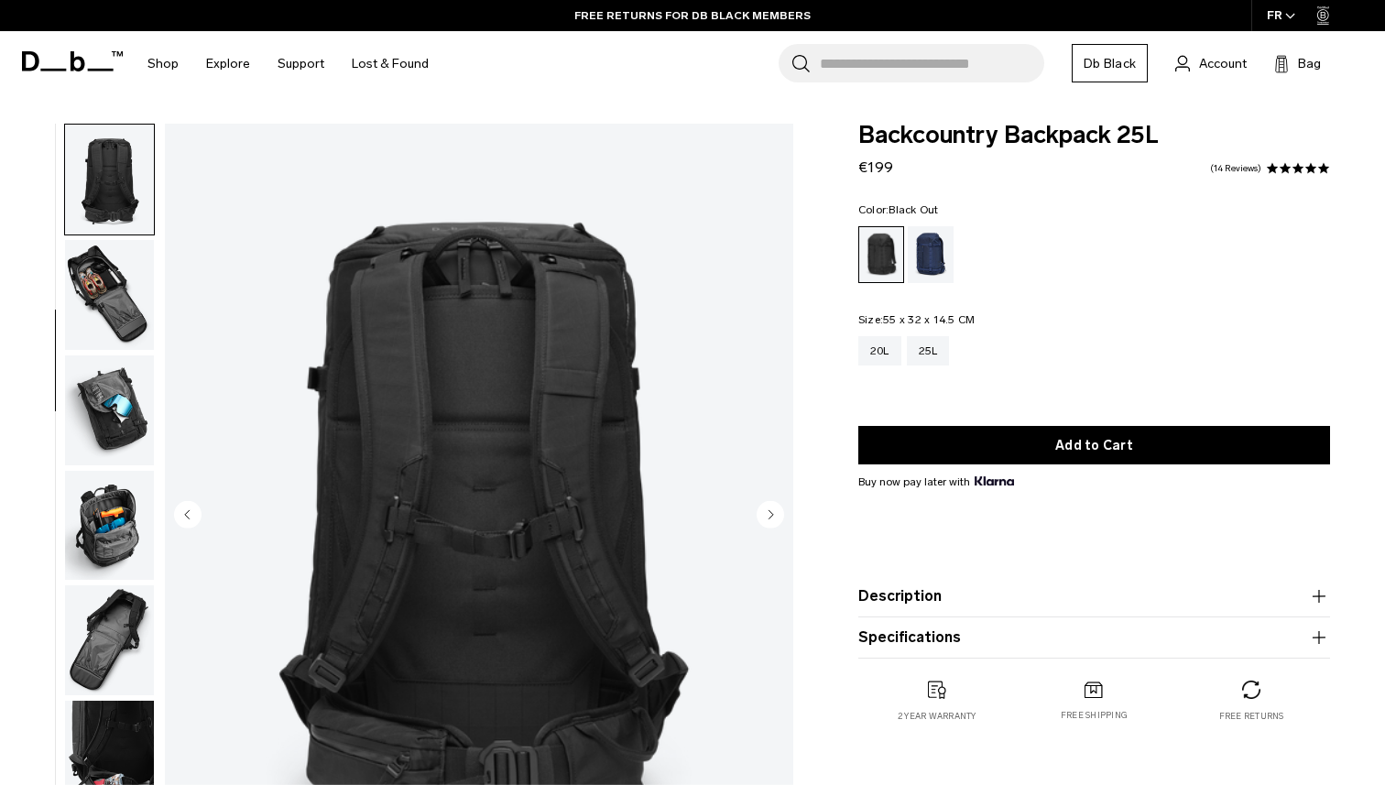
click at [119, 314] on img "button" at bounding box center [109, 295] width 89 height 110
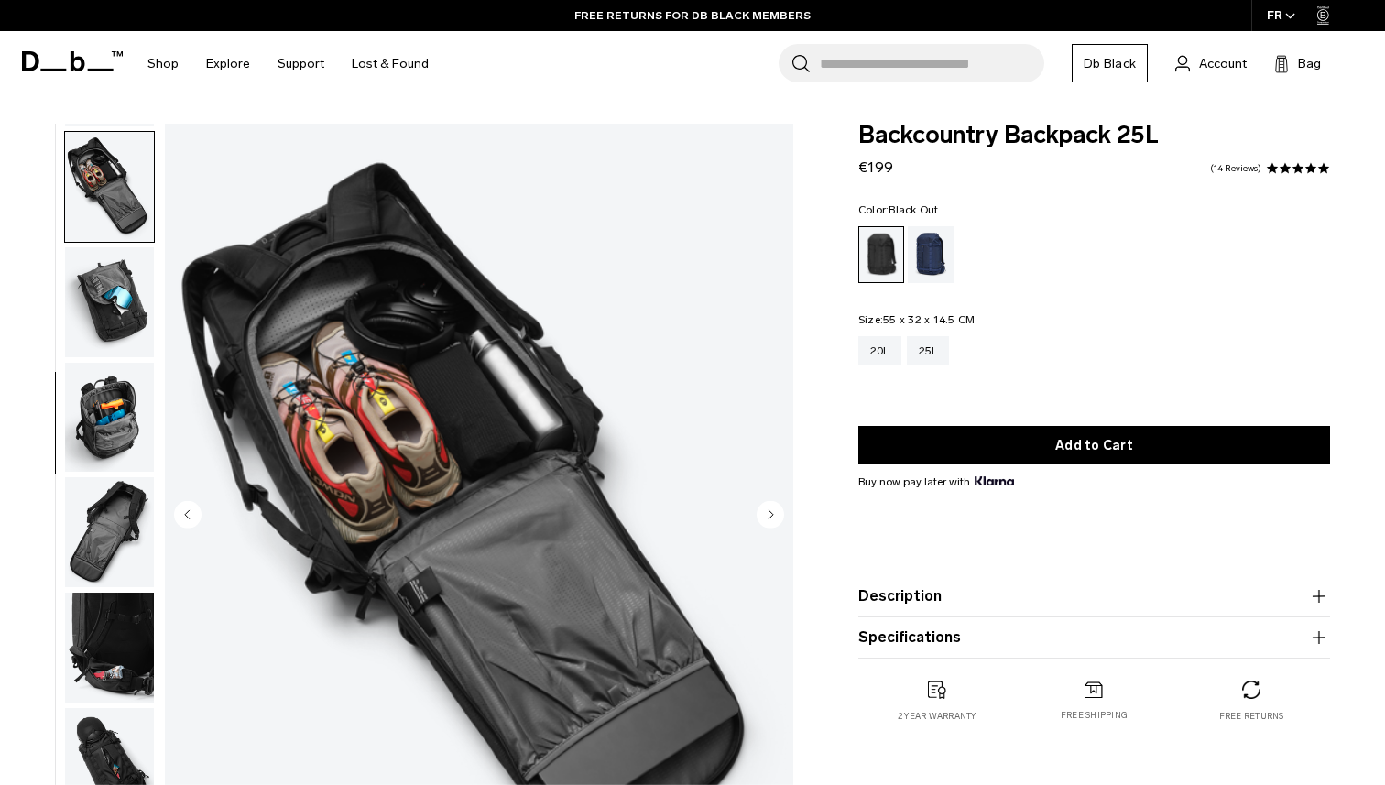
scroll to position [461, 0]
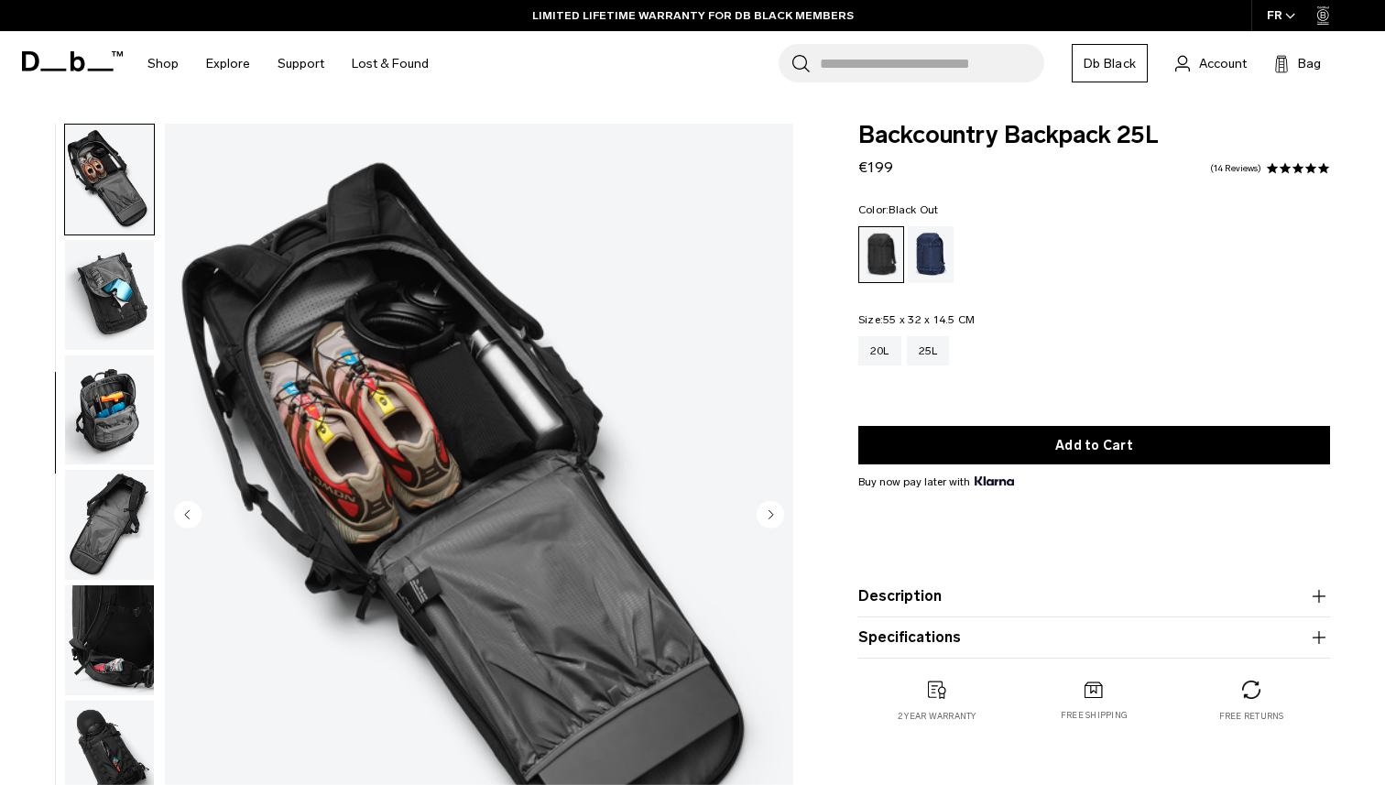
click at [118, 304] on img "button" at bounding box center [109, 295] width 89 height 110
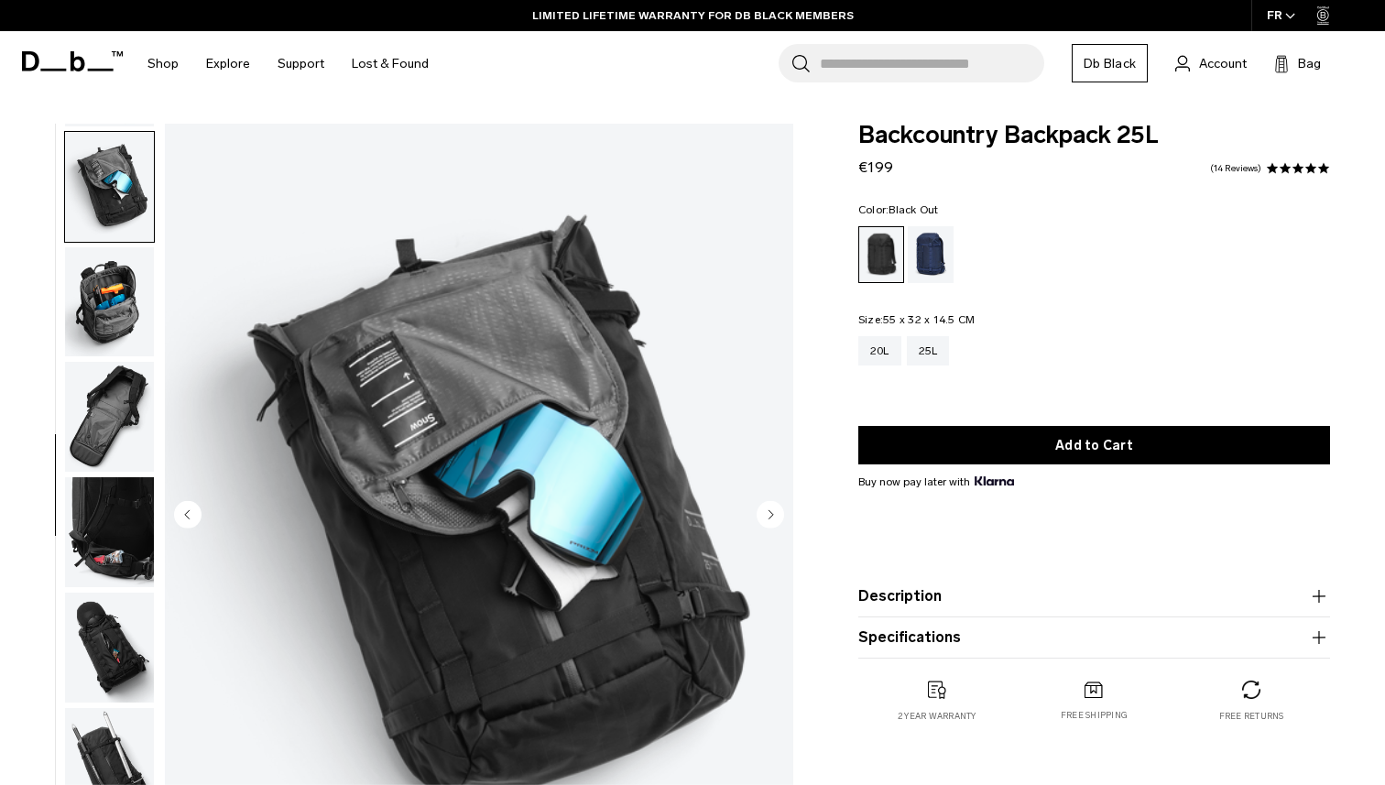
scroll to position [576, 0]
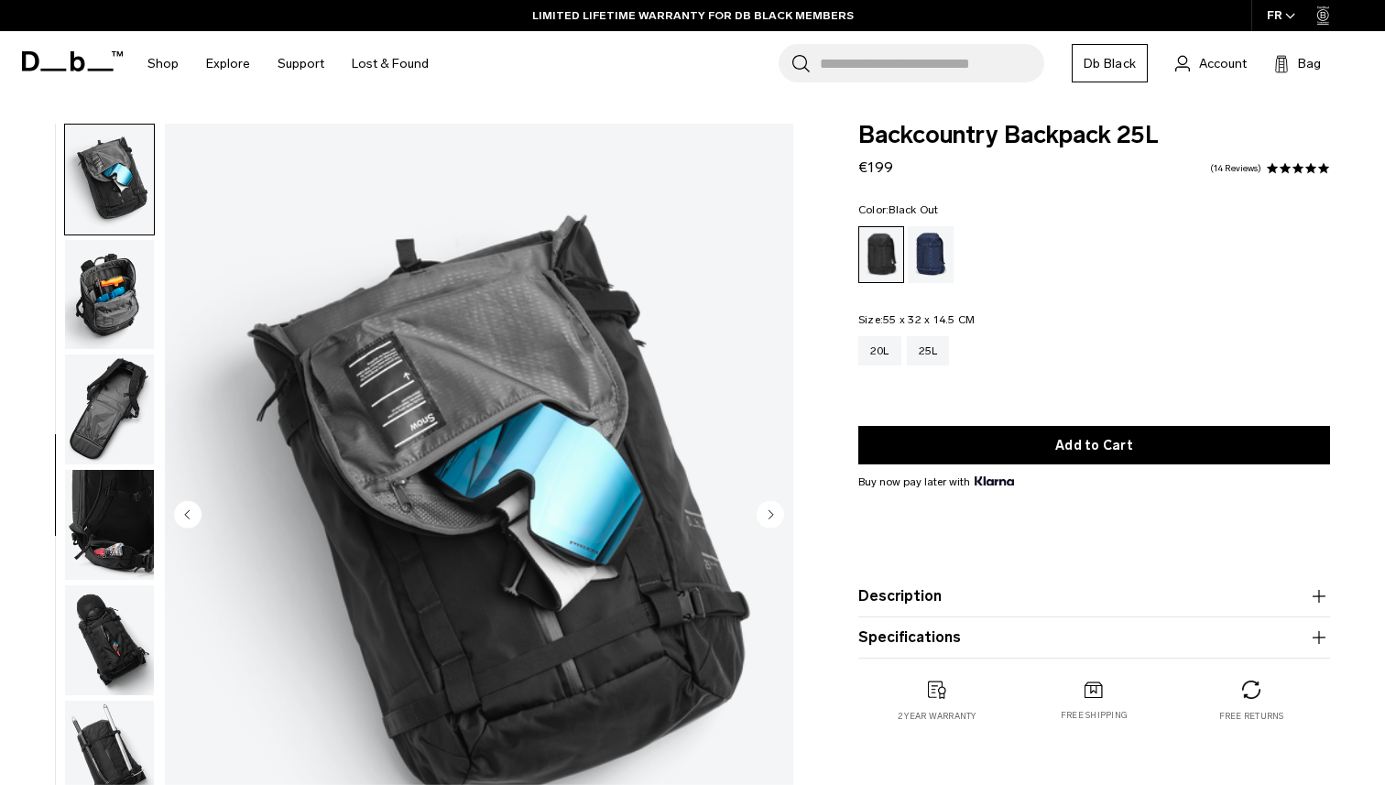
click at [118, 300] on img "button" at bounding box center [109, 295] width 89 height 110
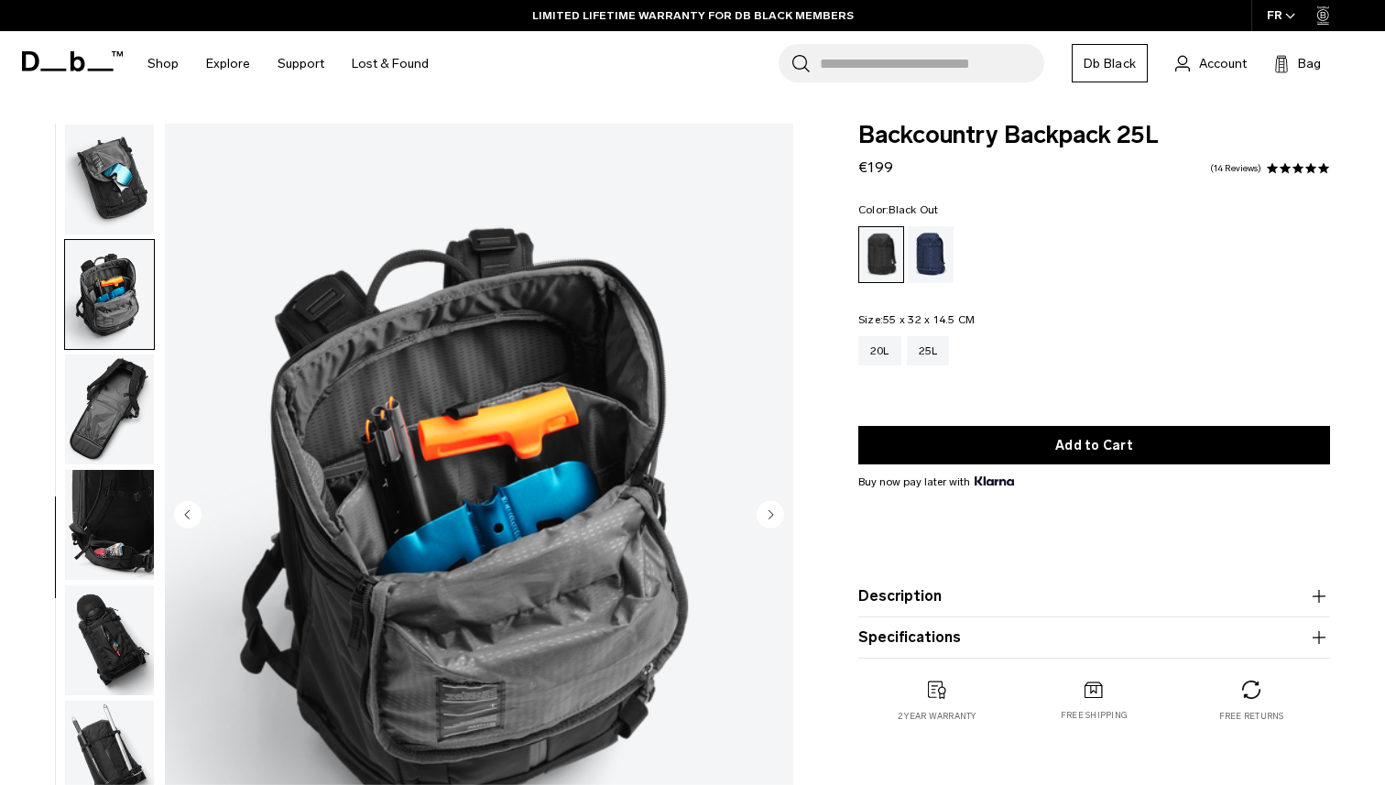
scroll to position [594, 0]
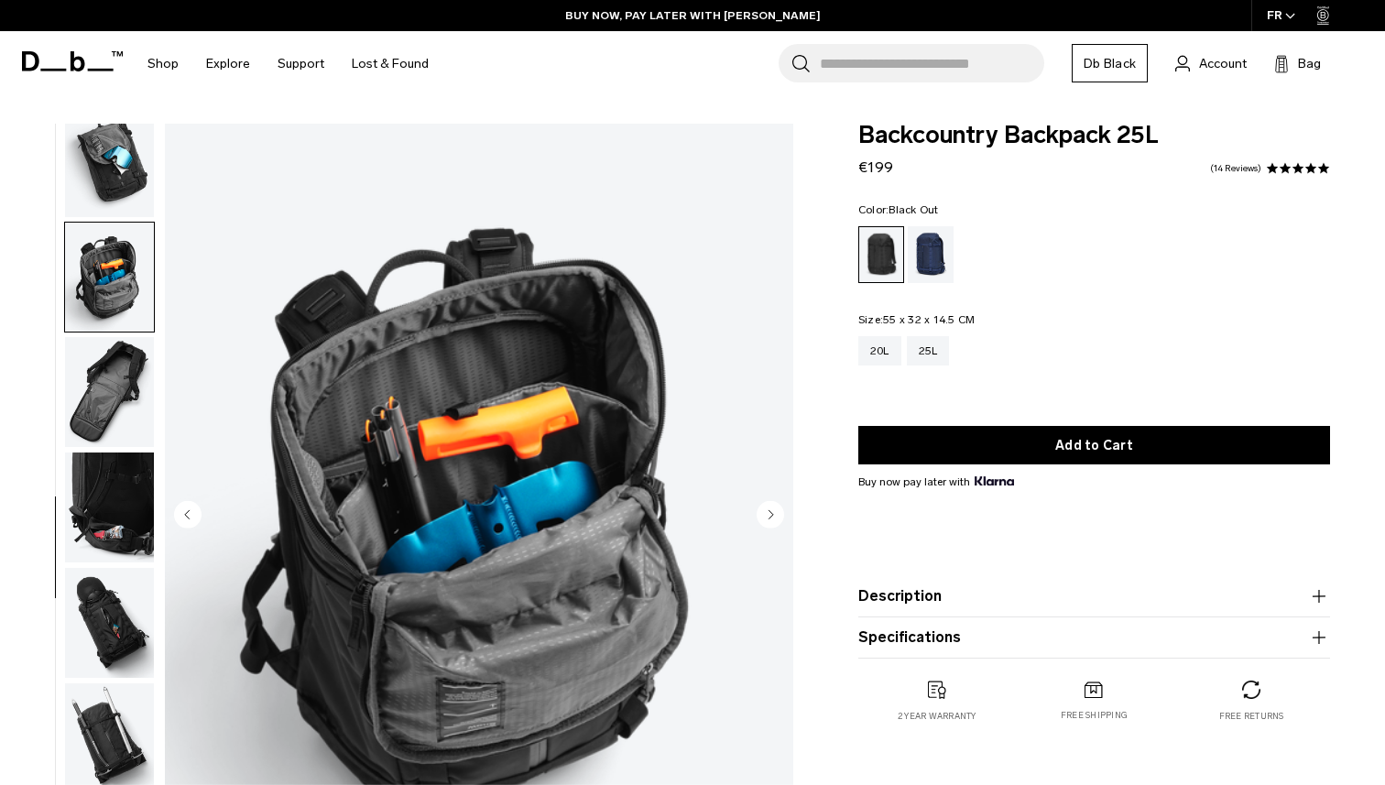
click at [118, 301] on img "button" at bounding box center [109, 278] width 89 height 110
click at [115, 373] on img "button" at bounding box center [109, 392] width 89 height 110
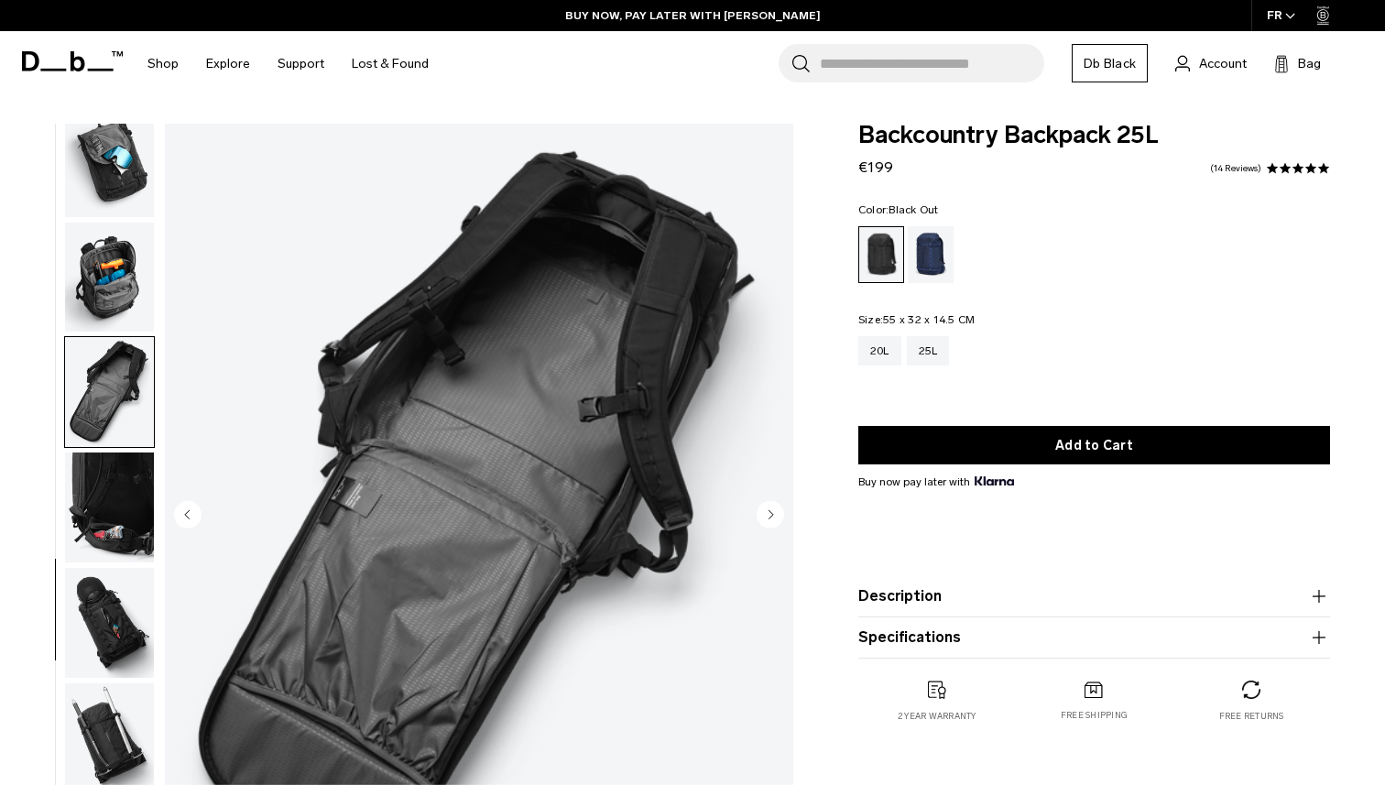
click at [118, 485] on img "button" at bounding box center [109, 508] width 89 height 110
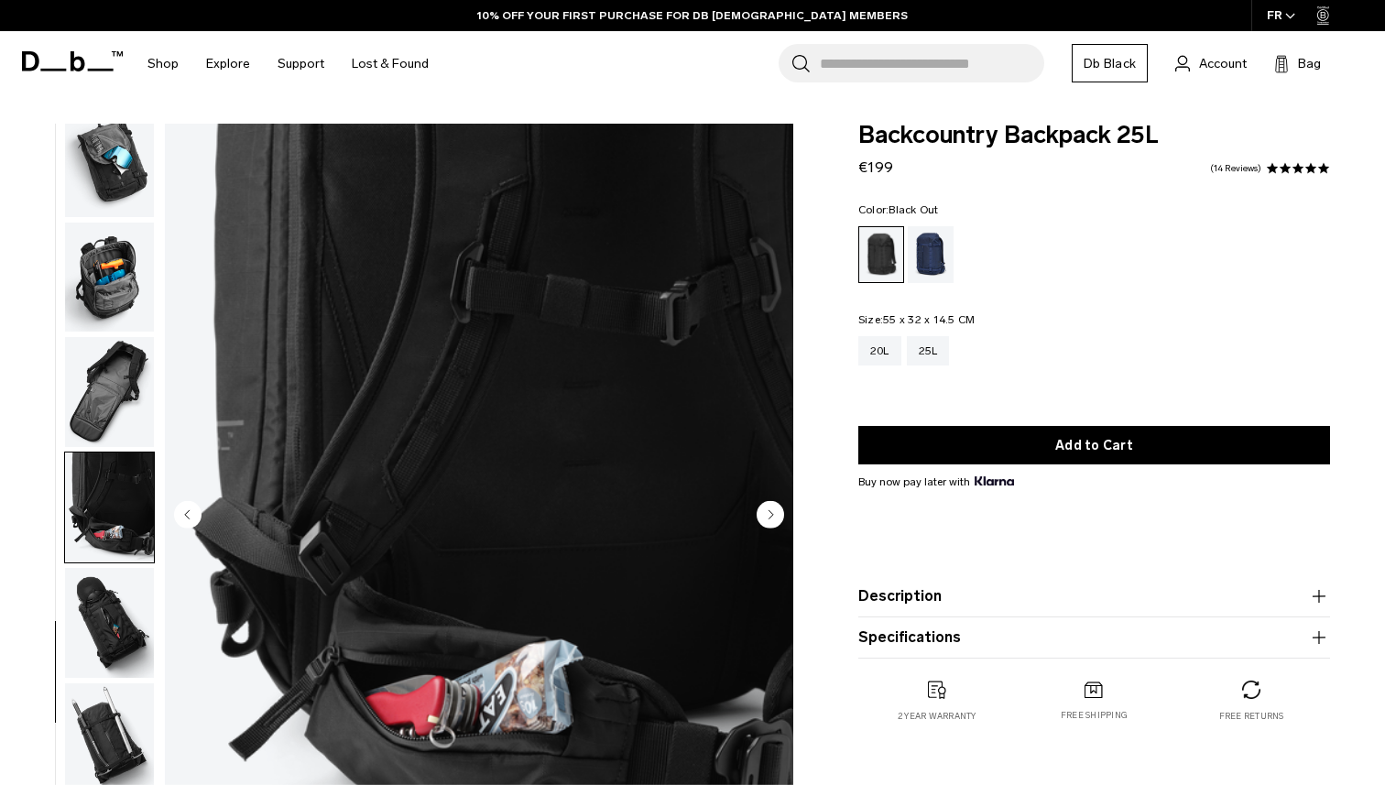
click at [104, 626] on img "button" at bounding box center [109, 623] width 89 height 110
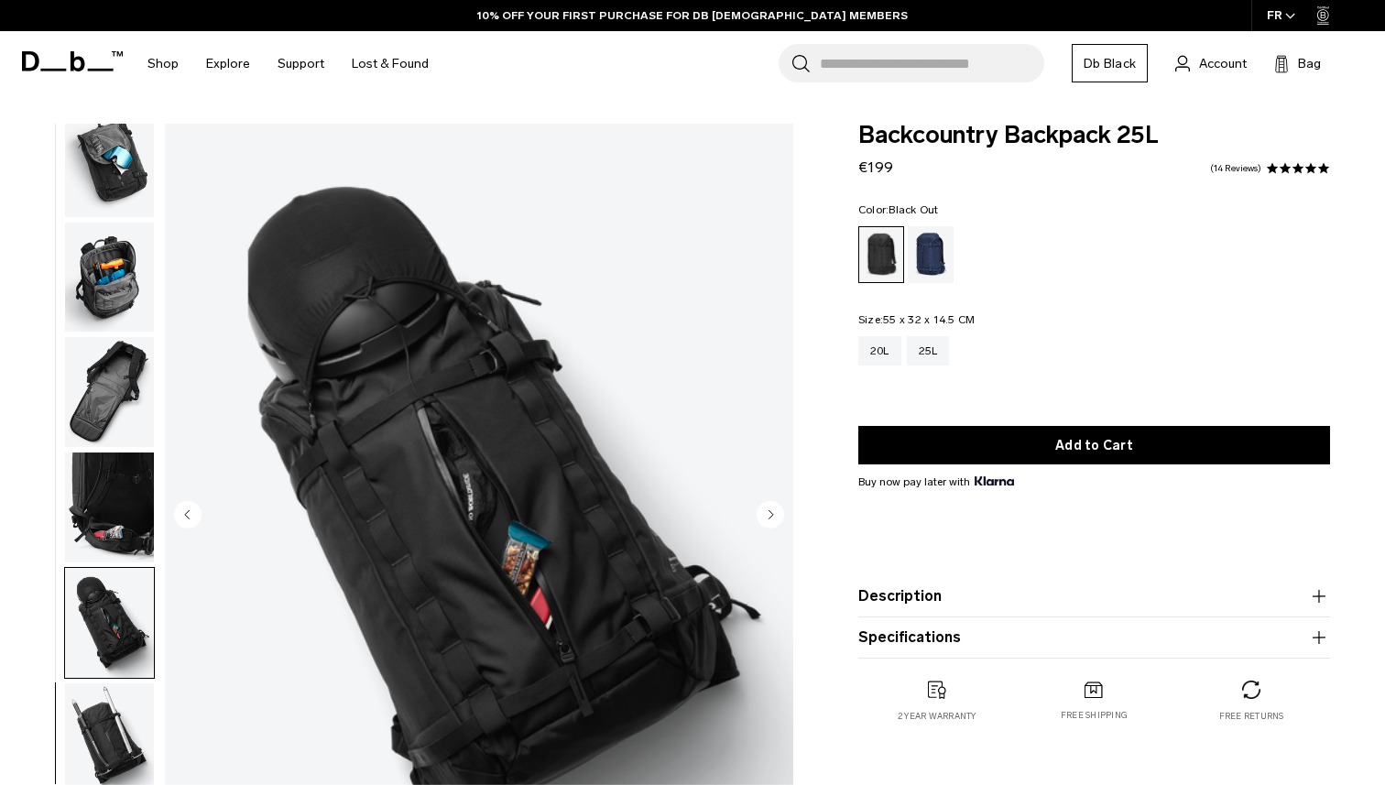
click at [100, 725] on img "button" at bounding box center [109, 739] width 89 height 110
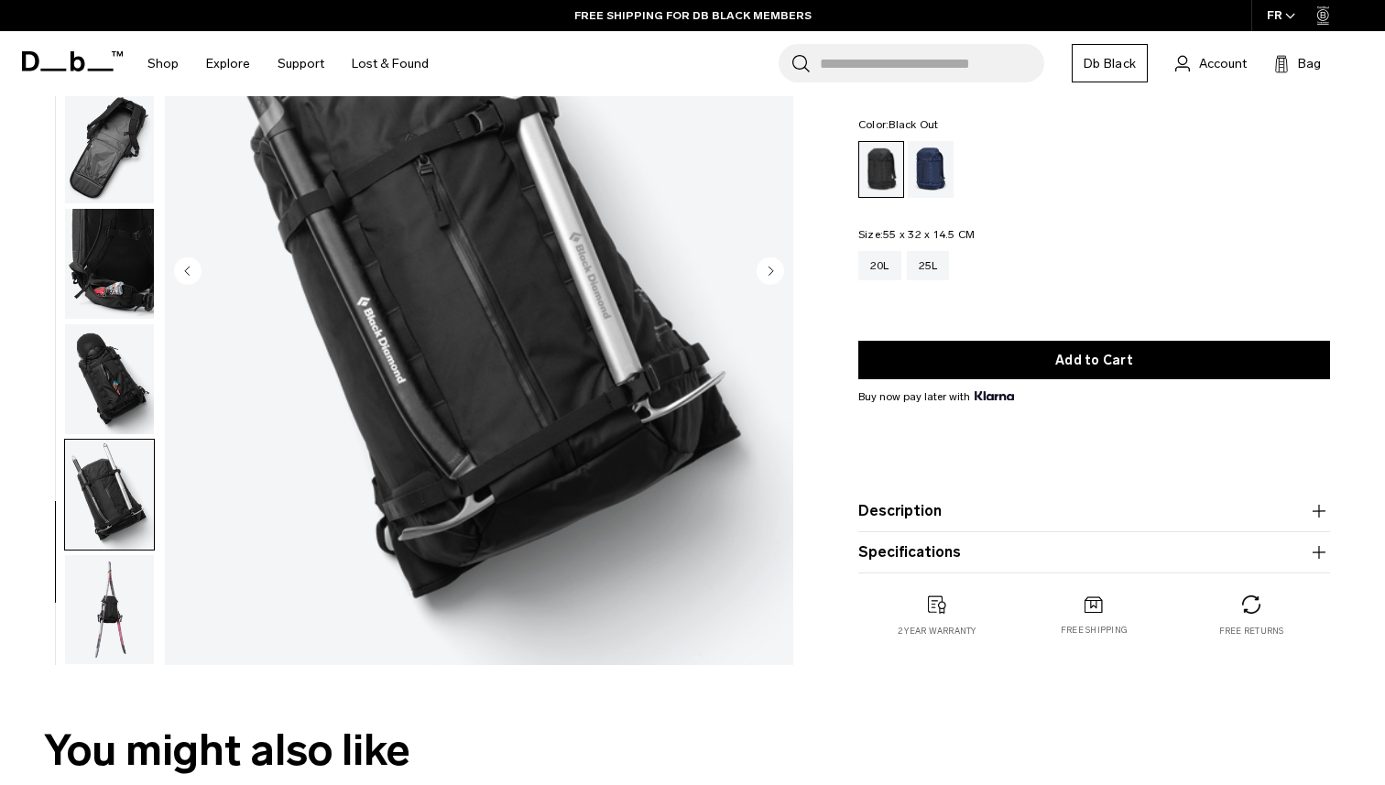
scroll to position [0, 0]
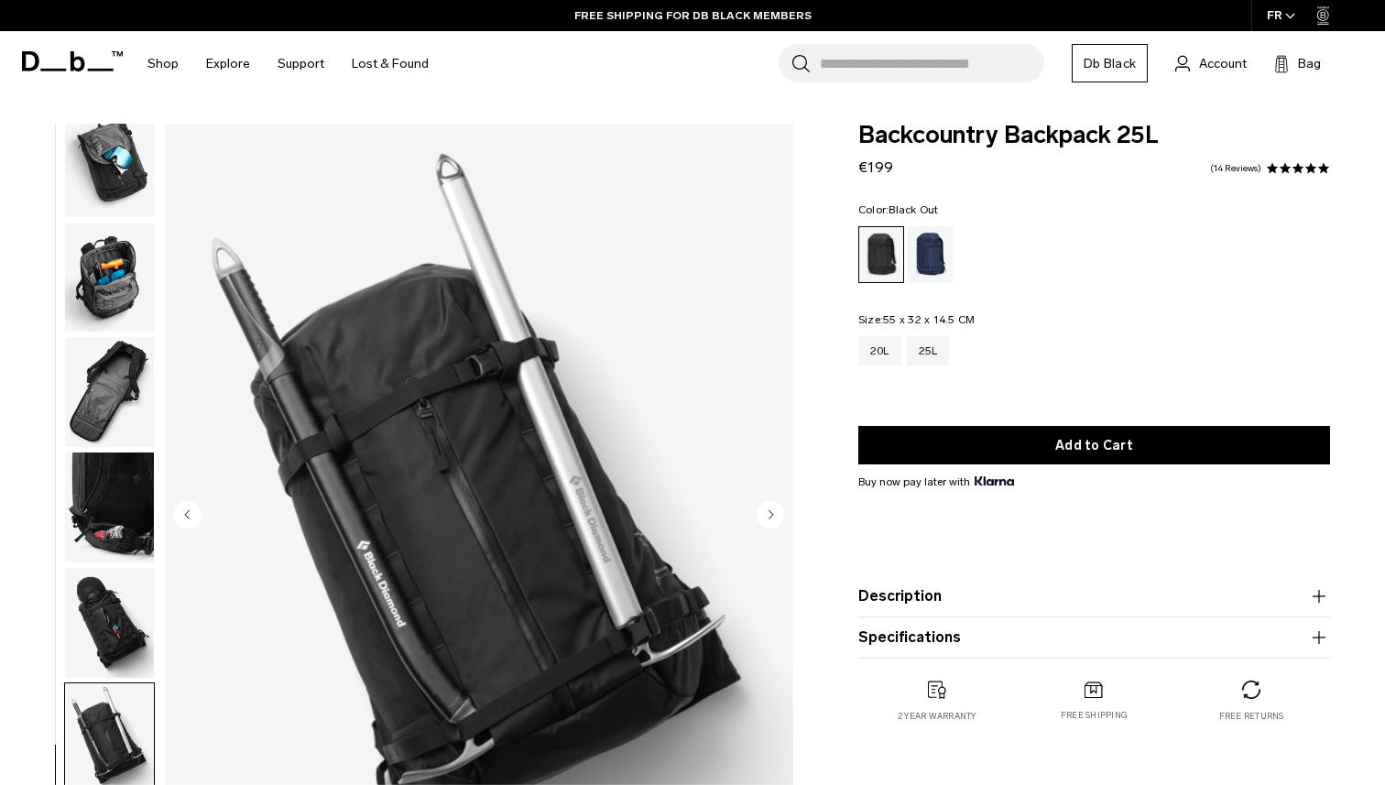
click at [121, 183] on img "button" at bounding box center [109, 162] width 89 height 110
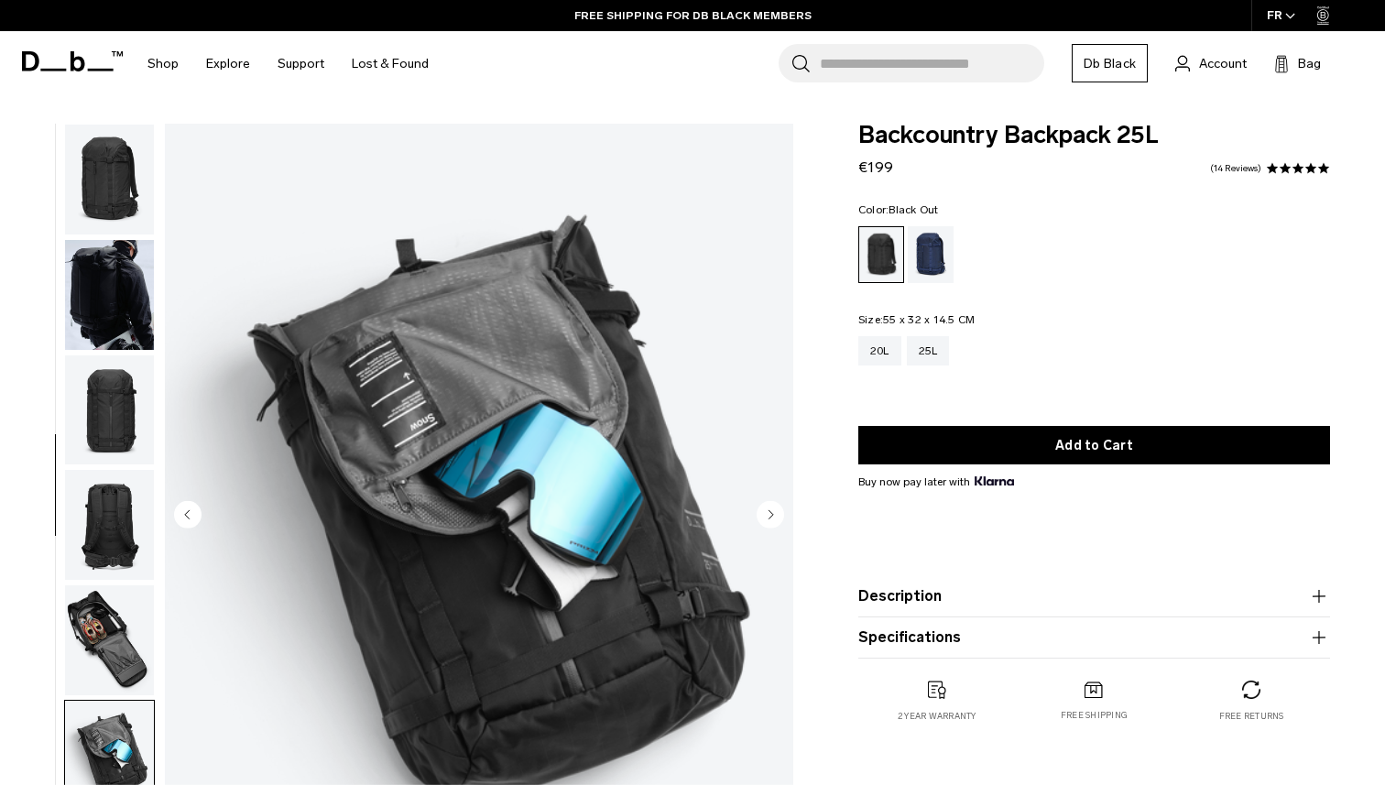
click at [121, 198] on img "button" at bounding box center [109, 180] width 89 height 110
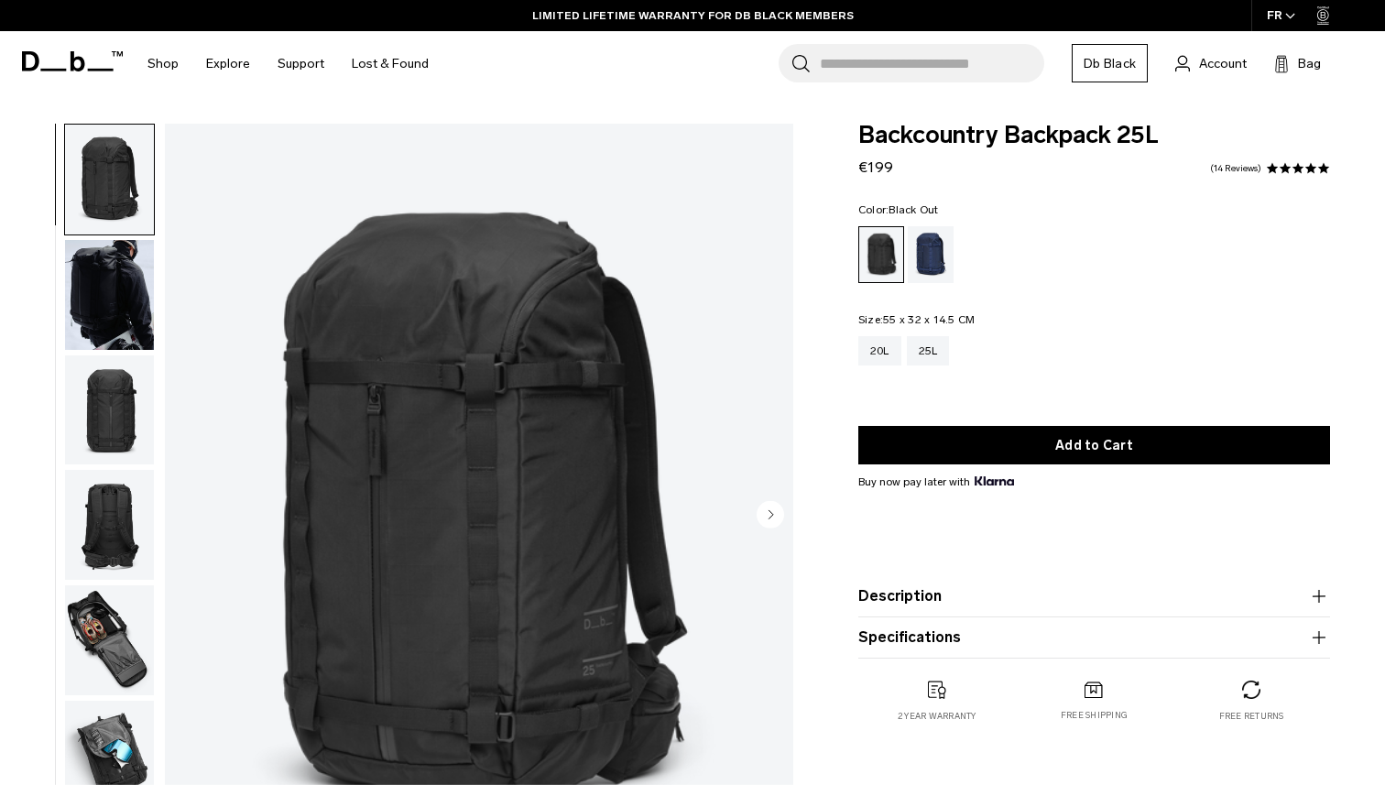
click at [96, 301] on img "button" at bounding box center [109, 295] width 89 height 110
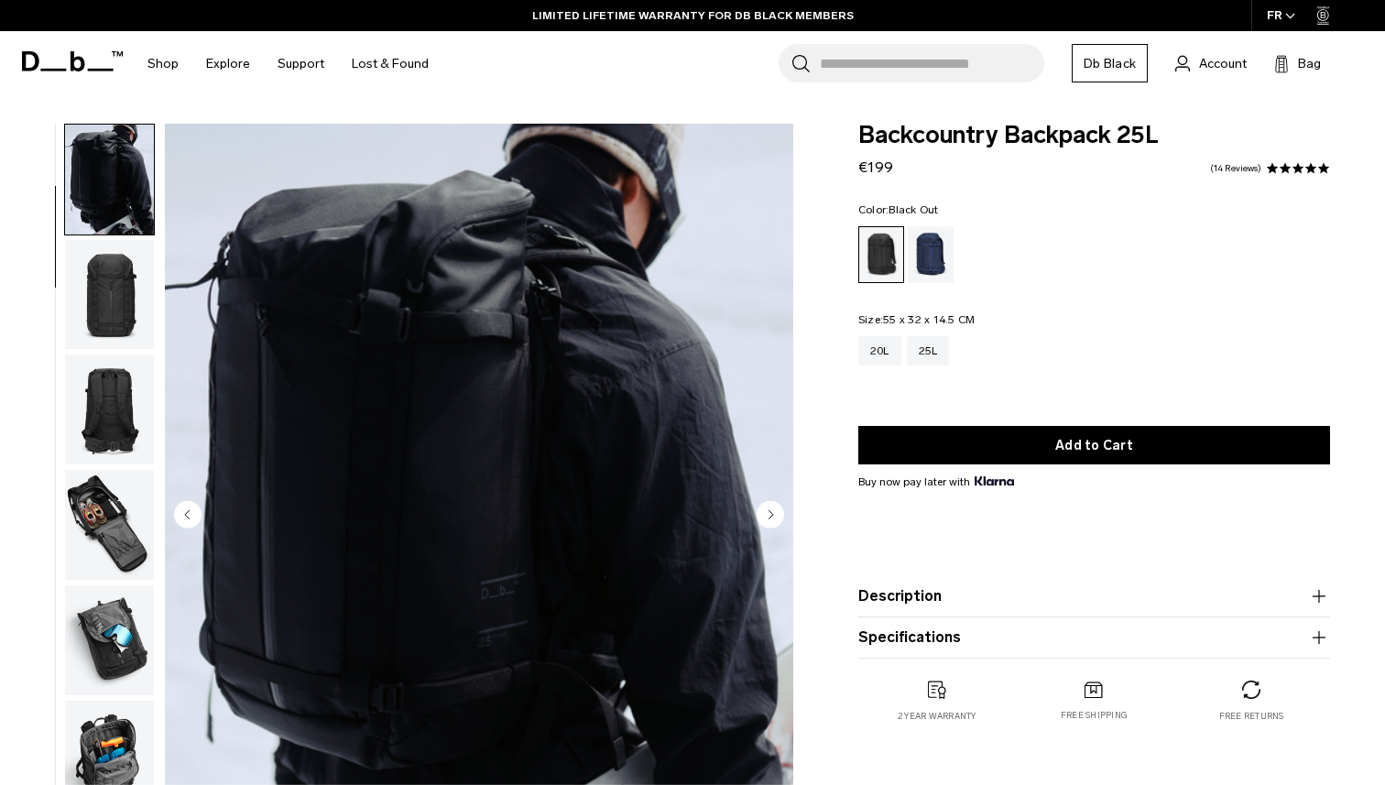
click at [106, 312] on img "button" at bounding box center [109, 295] width 89 height 110
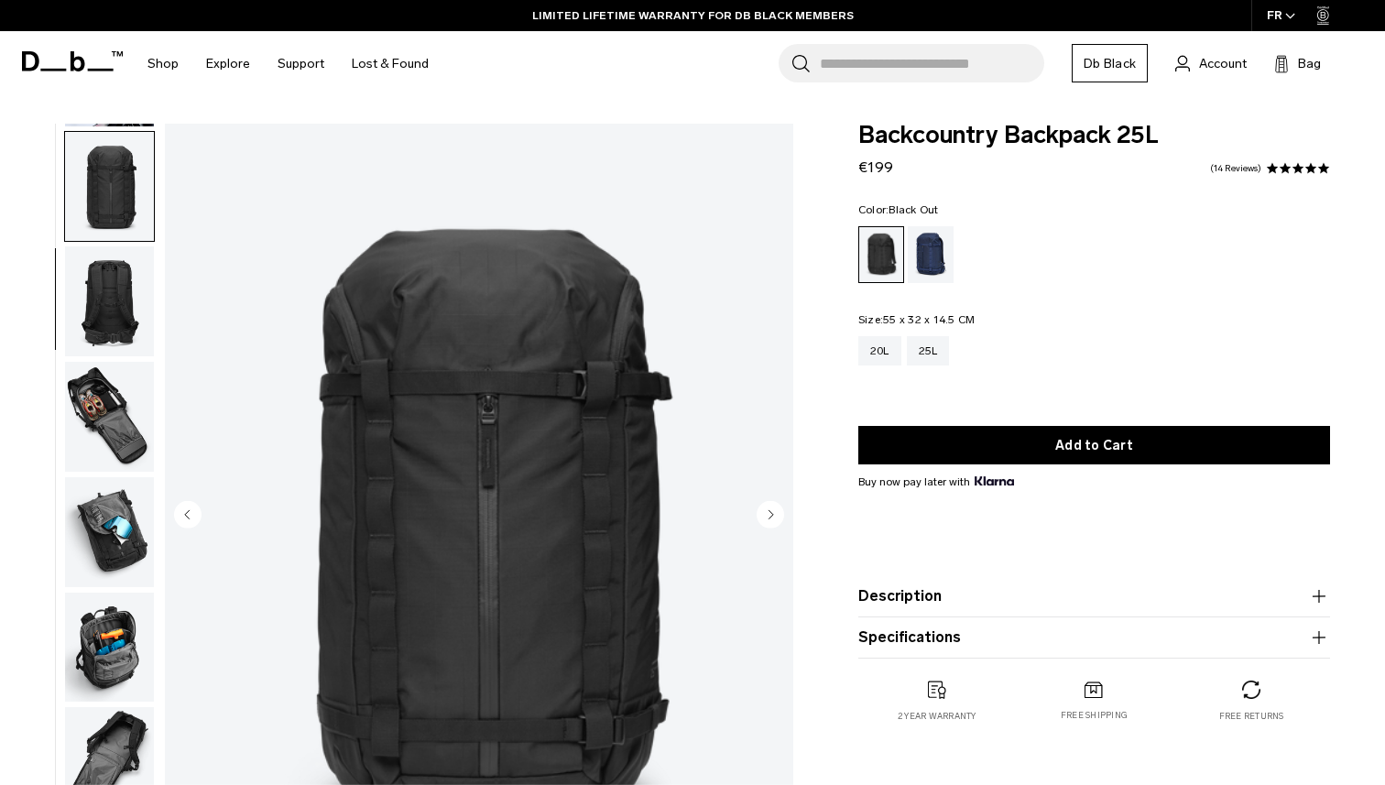
scroll to position [231, 0]
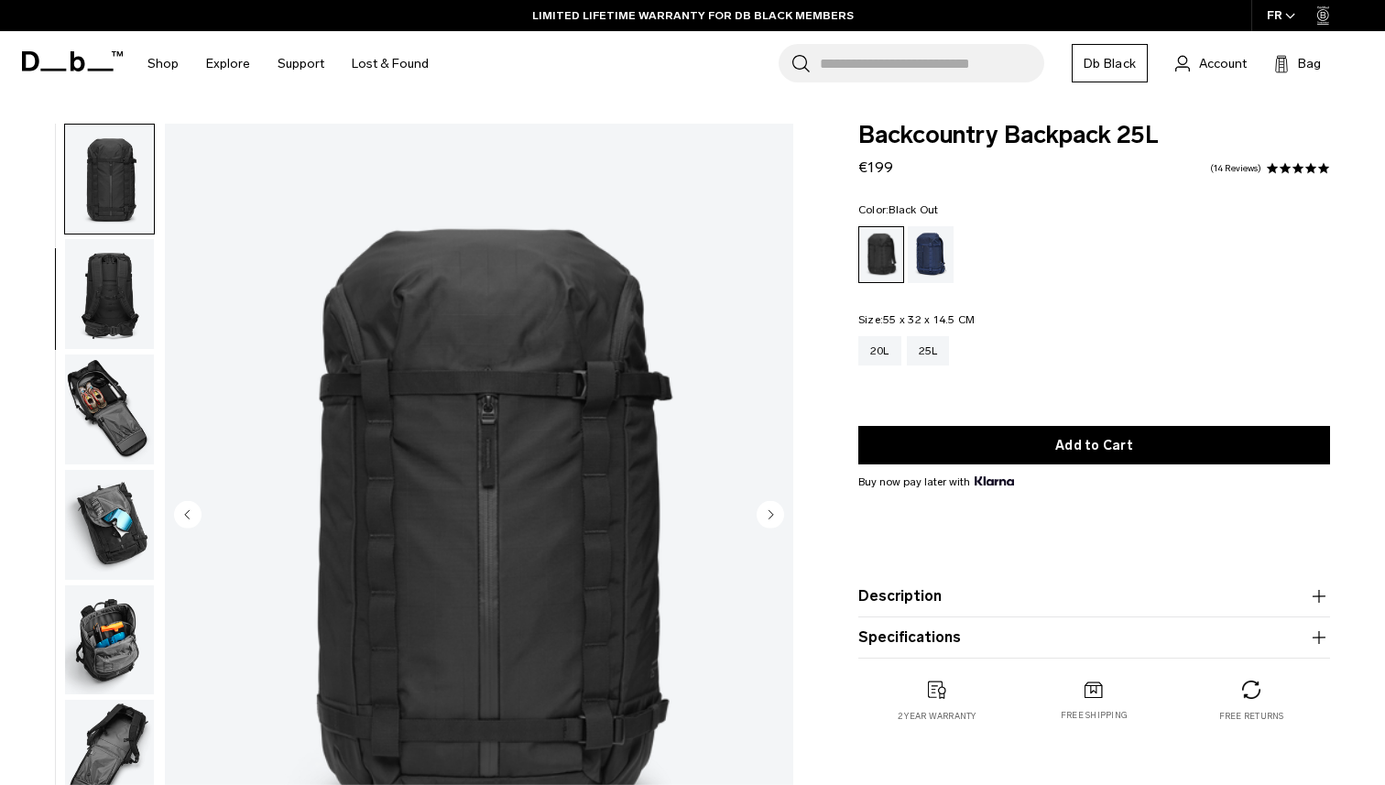
click at [114, 352] on ul at bounding box center [109, 516] width 91 height 785
click at [123, 297] on img "button" at bounding box center [109, 294] width 89 height 110
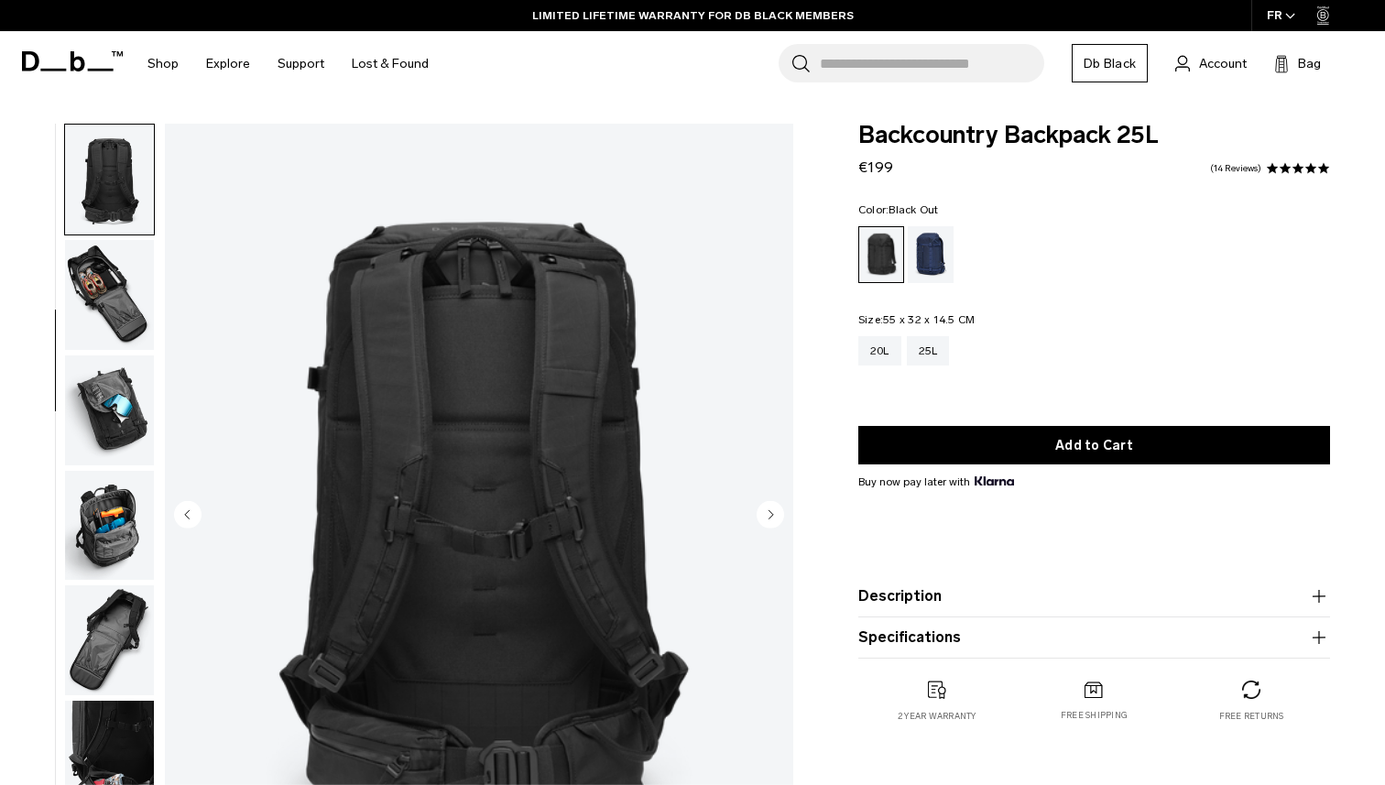
click at [123, 300] on img "button" at bounding box center [109, 295] width 89 height 110
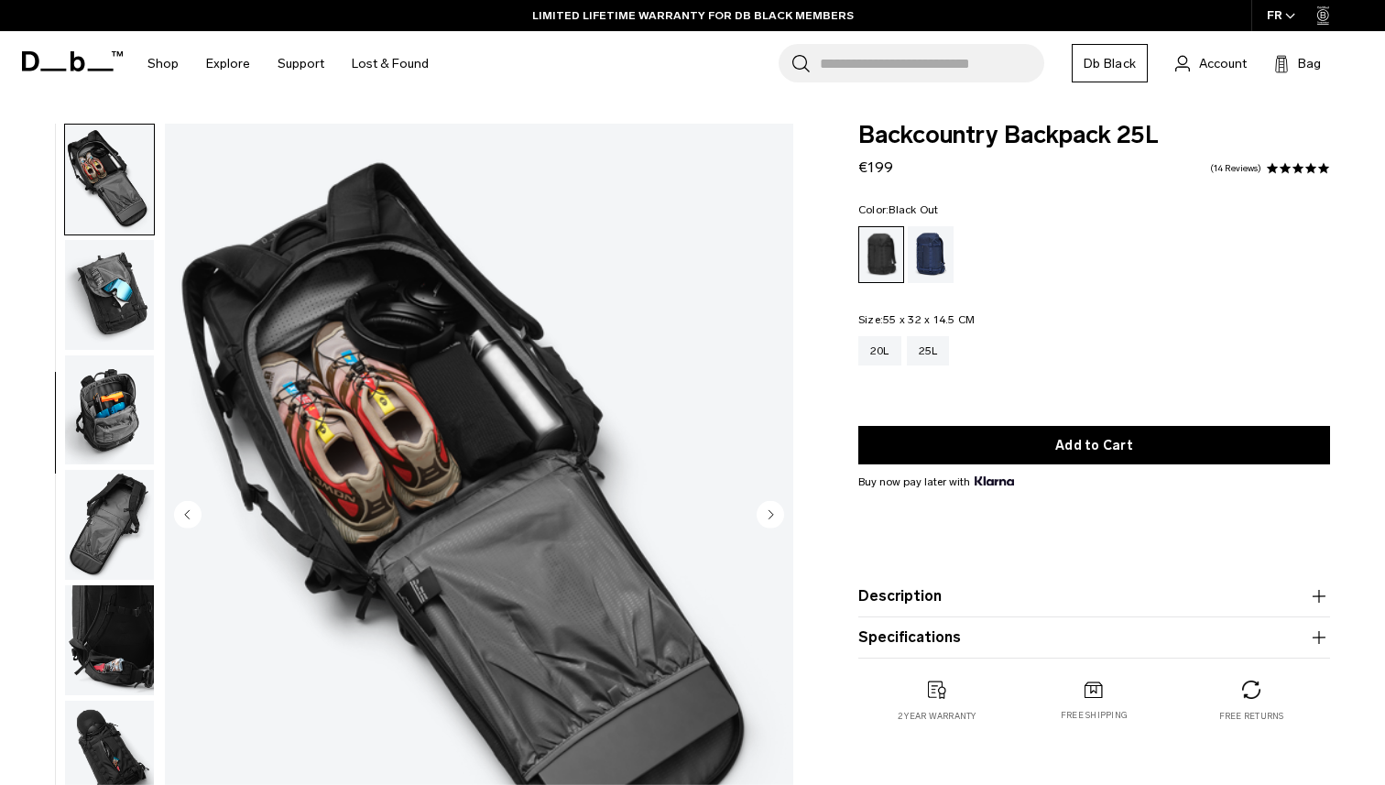
click at [122, 336] on img "button" at bounding box center [109, 295] width 89 height 110
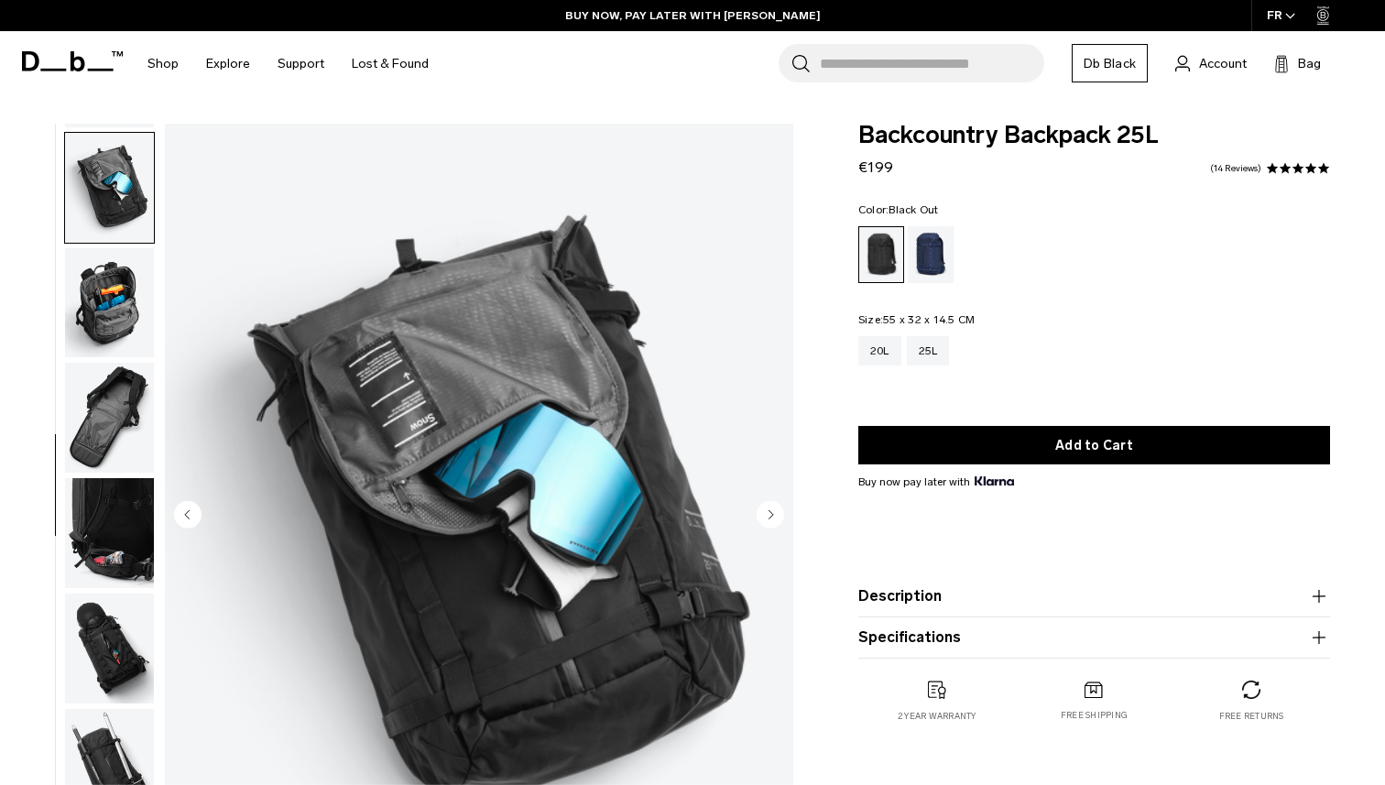
scroll to position [576, 0]
